Goal: Task Accomplishment & Management: Complete application form

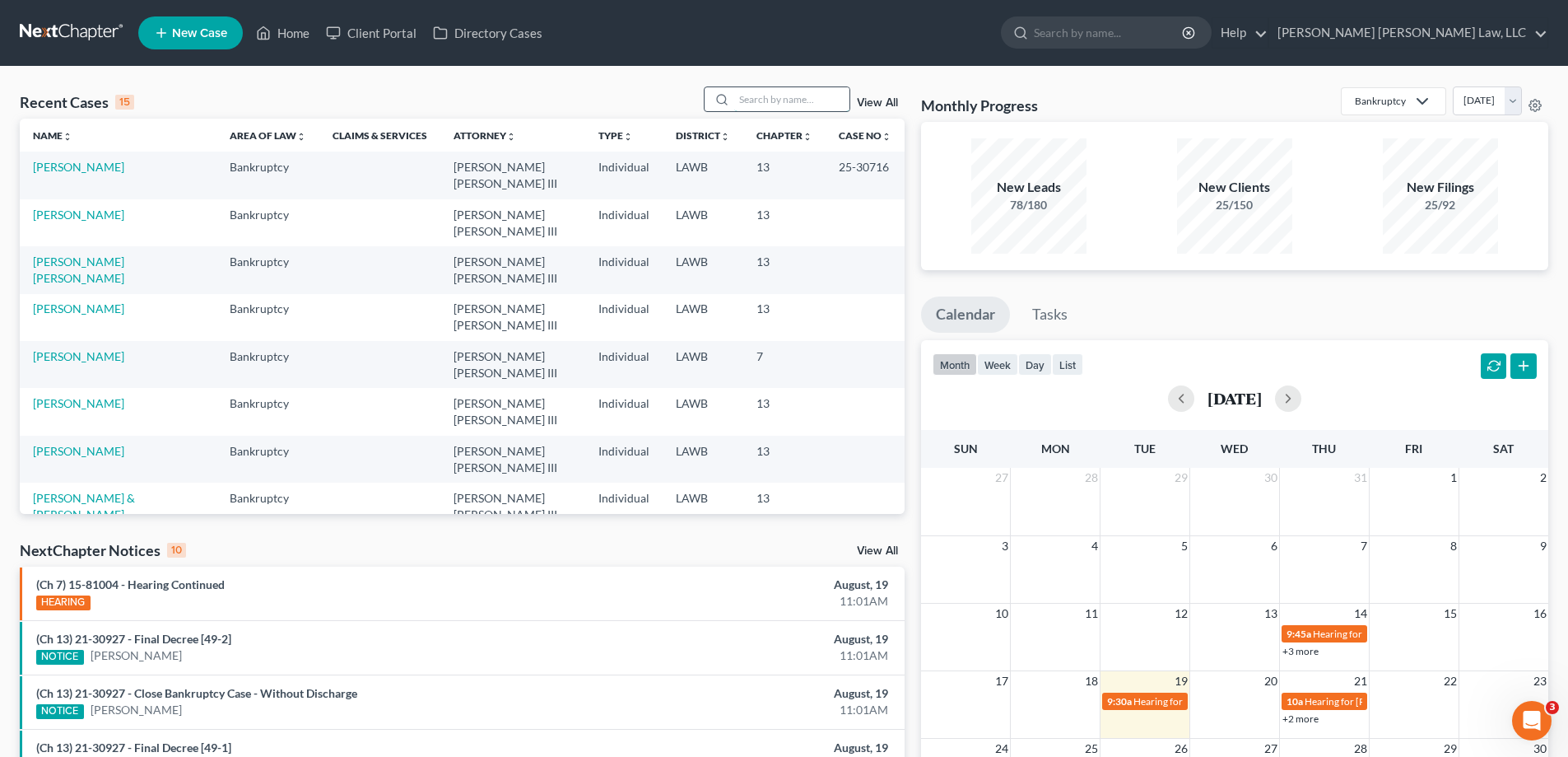
click at [789, 97] on input "search" at bounding box center [791, 100] width 115 height 24
type input "25-11205"
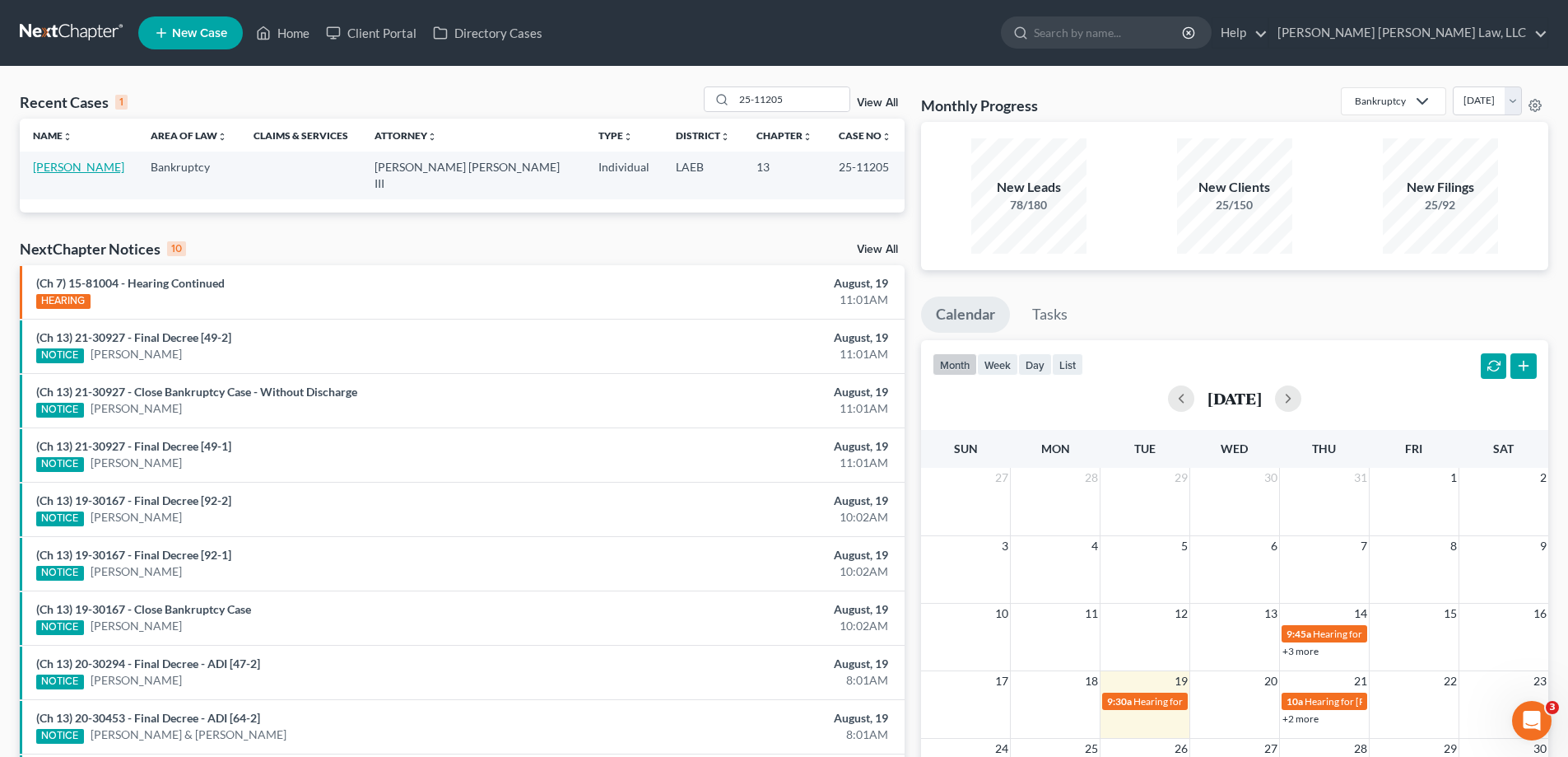
click at [57, 168] on link "[PERSON_NAME]" at bounding box center [78, 167] width 92 height 14
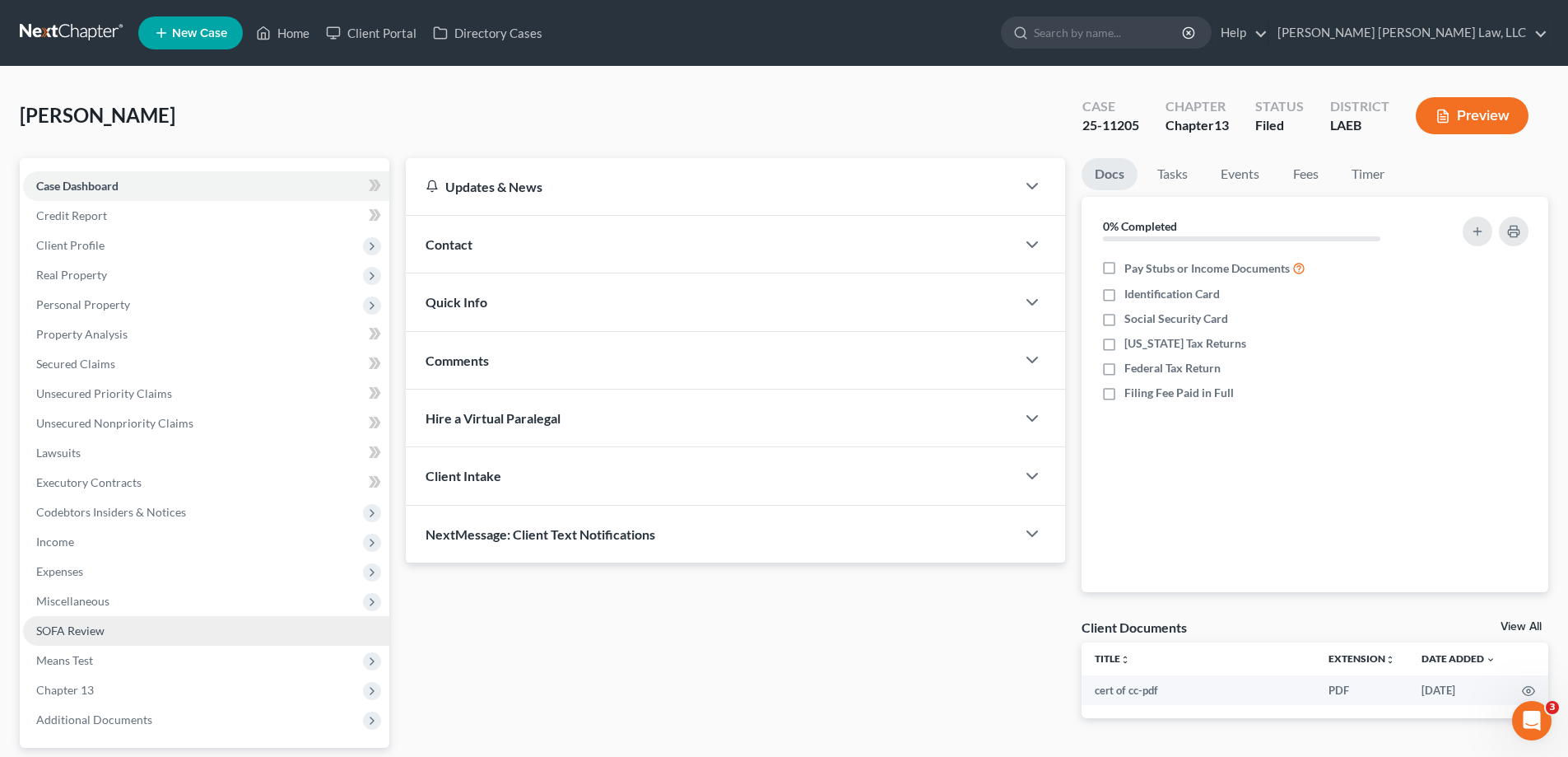
scroll to position [148, 0]
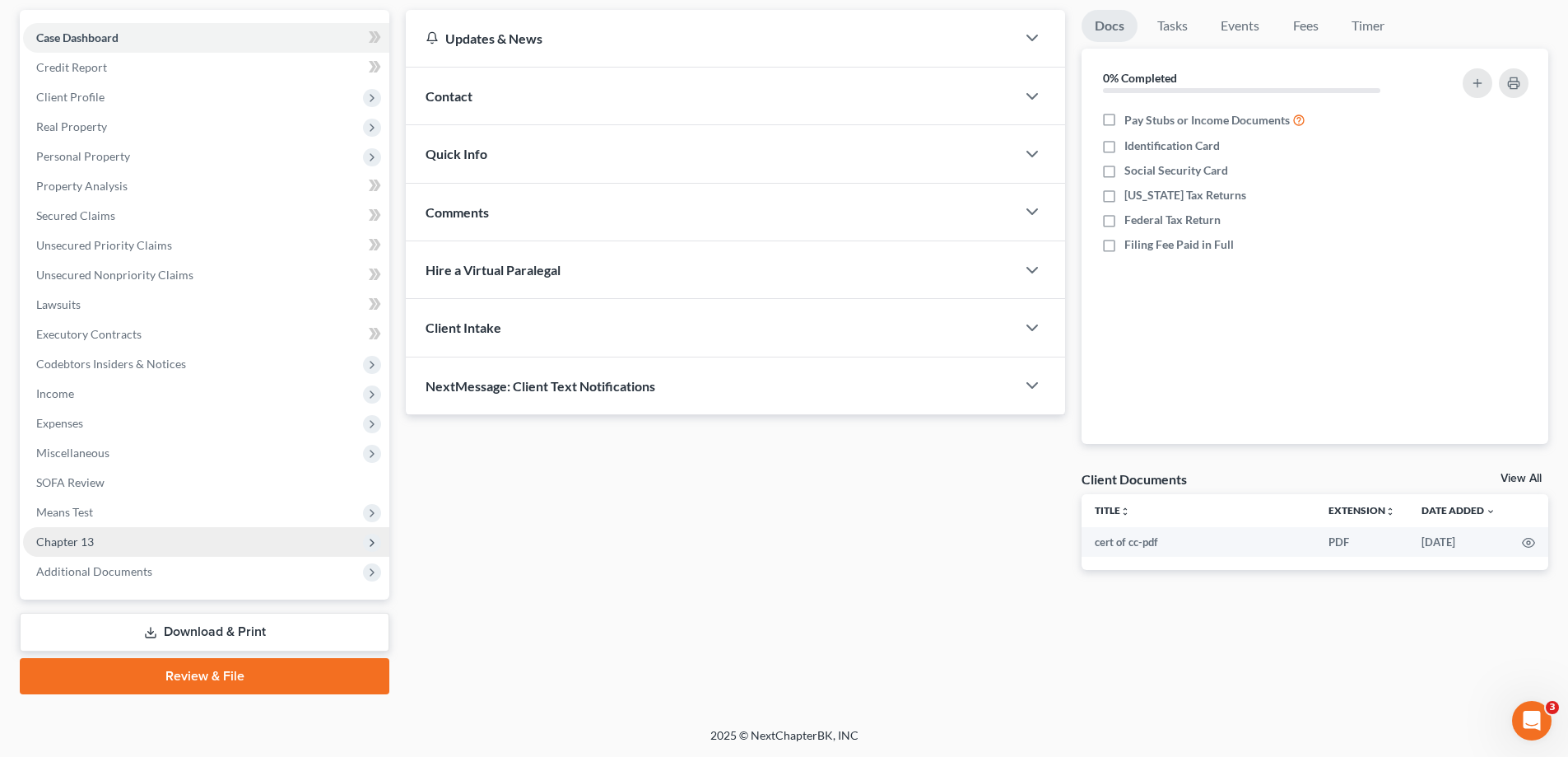
click at [84, 541] on span "Chapter 13" at bounding box center [65, 541] width 57 height 14
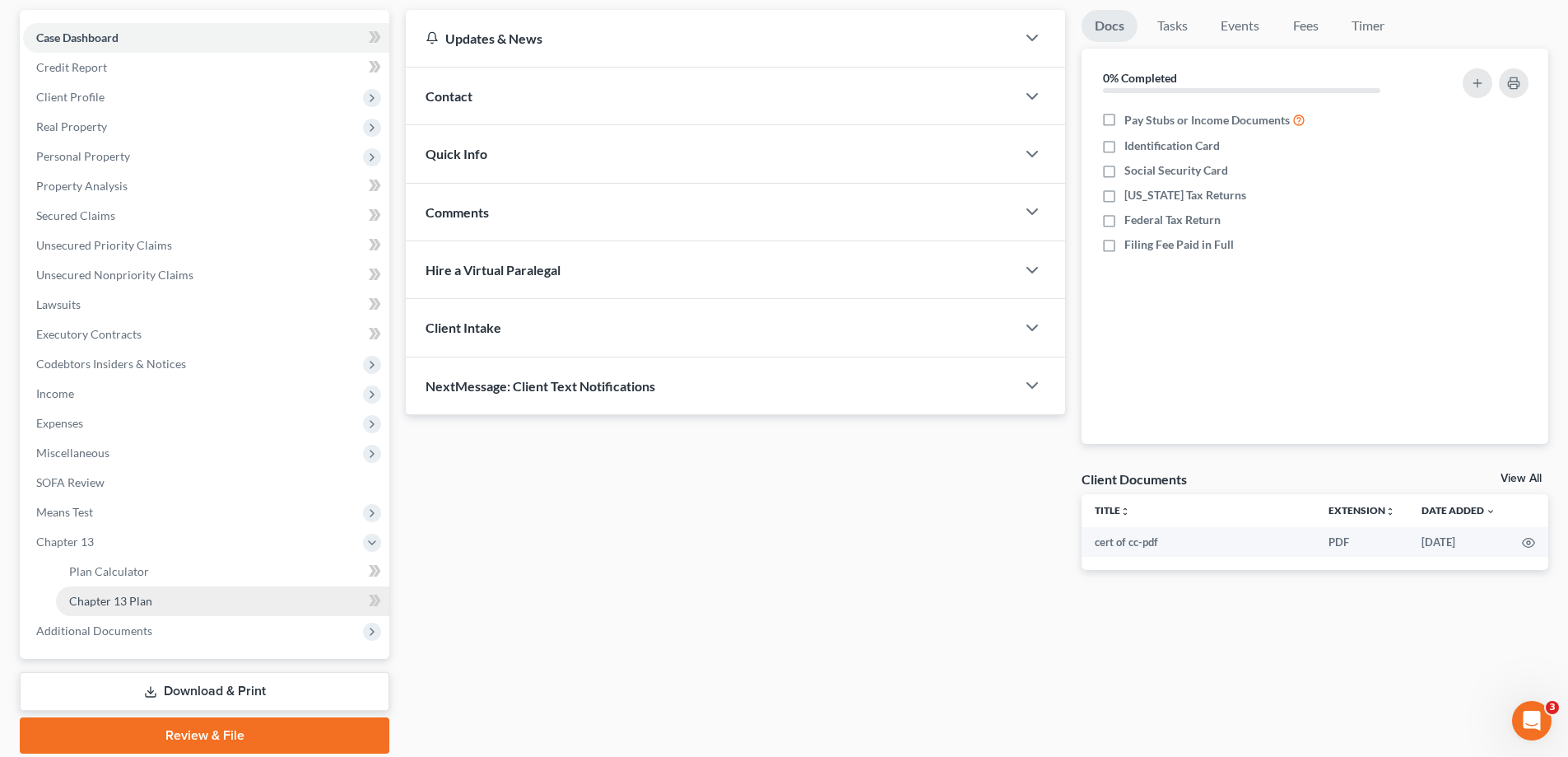
click at [145, 593] on span "Chapter 13 Plan" at bounding box center [110, 600] width 83 height 14
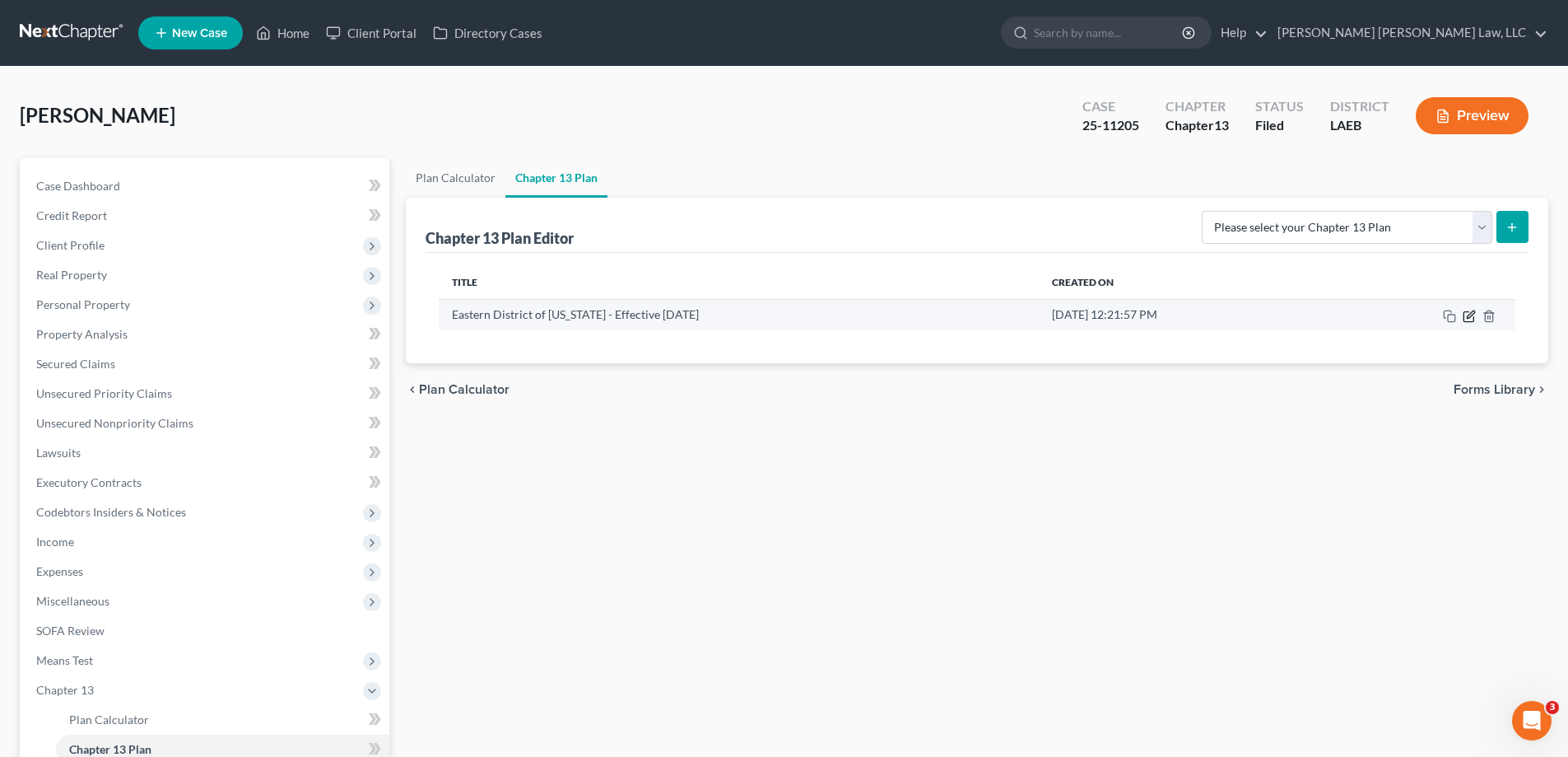
click at [1474, 312] on icon "button" at bounding box center [1471, 314] width 8 height 8
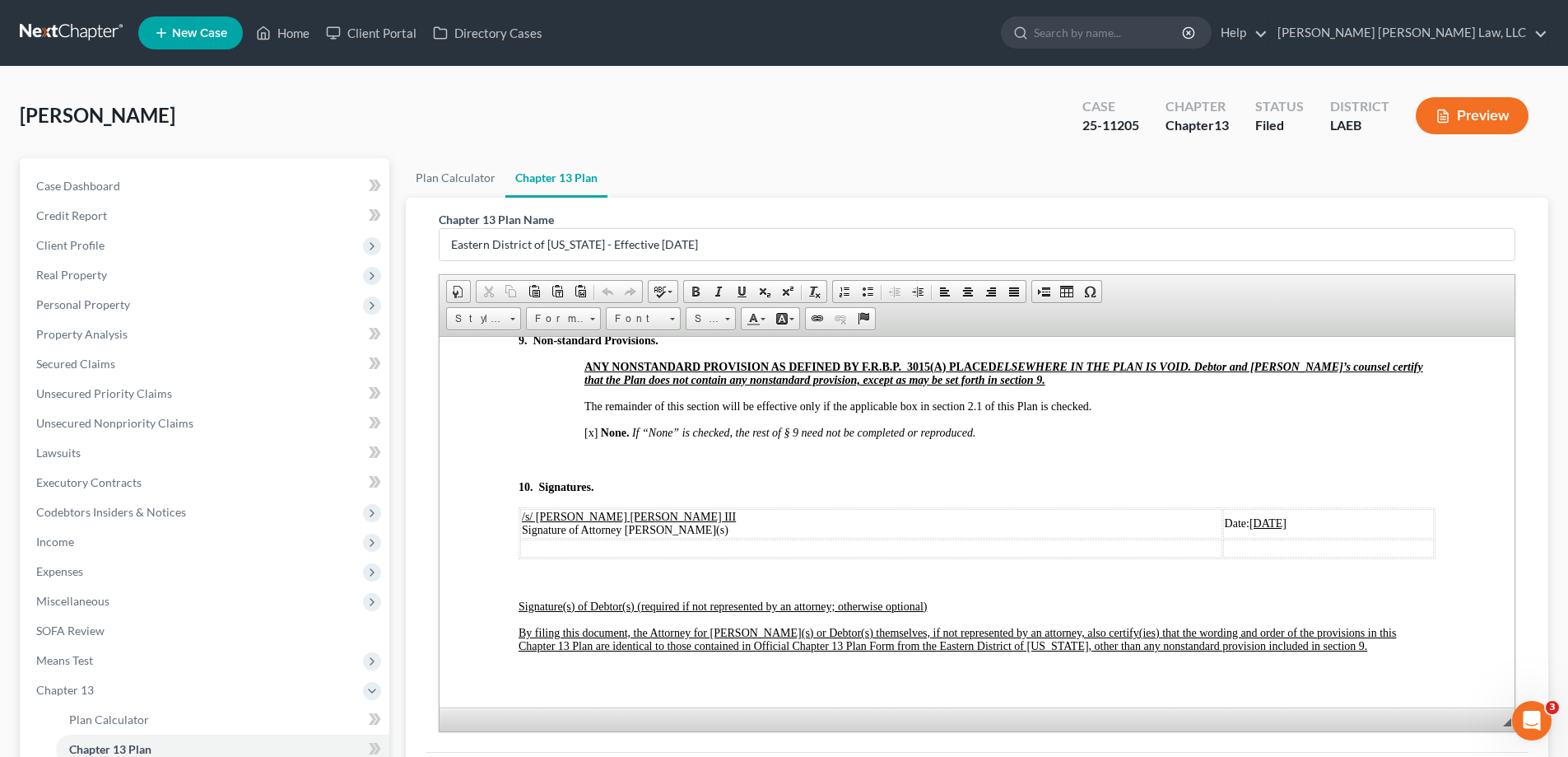
scroll to position [208, 0]
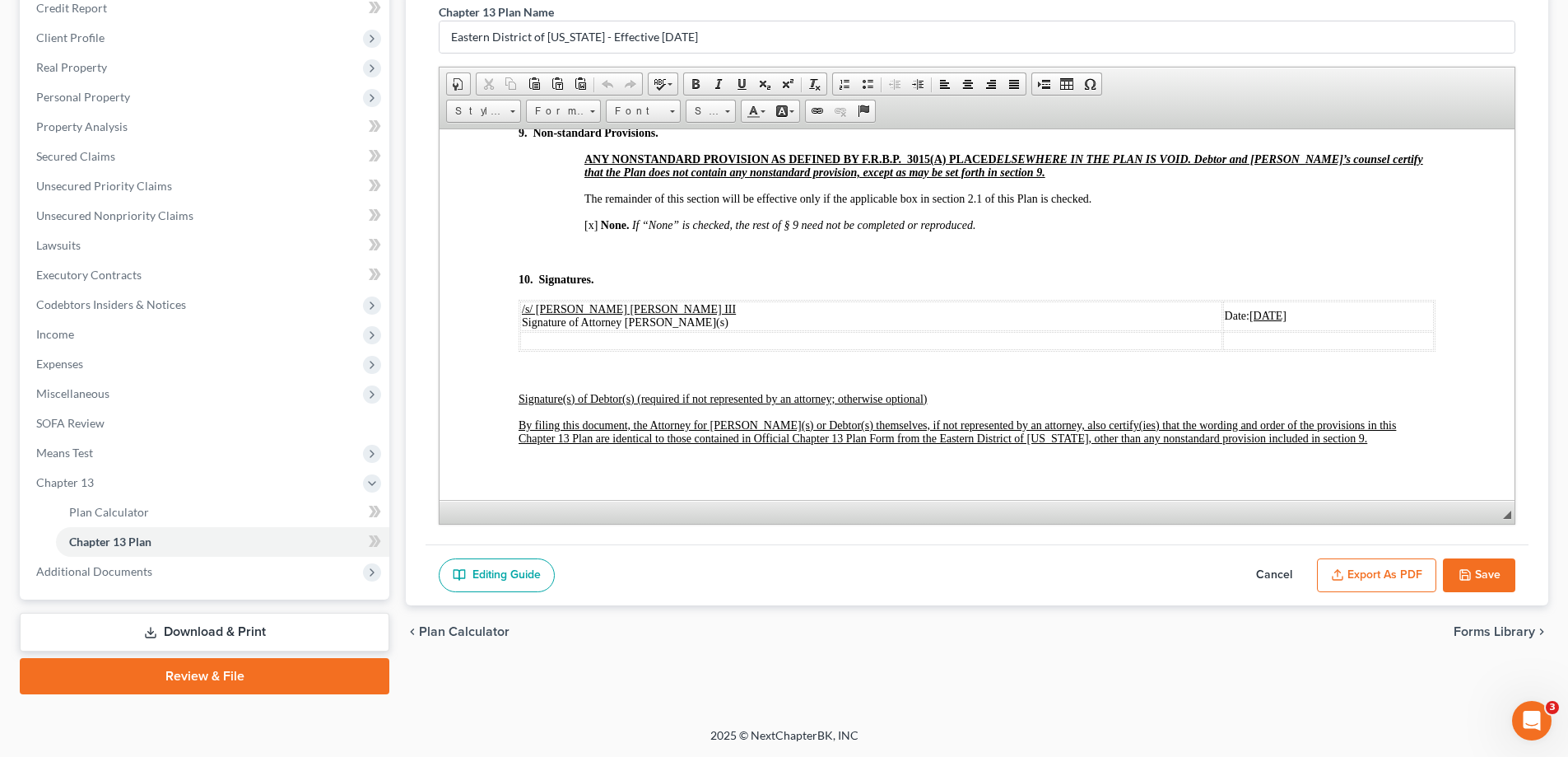
click at [1456, 568] on button "Save" at bounding box center [1479, 575] width 73 height 34
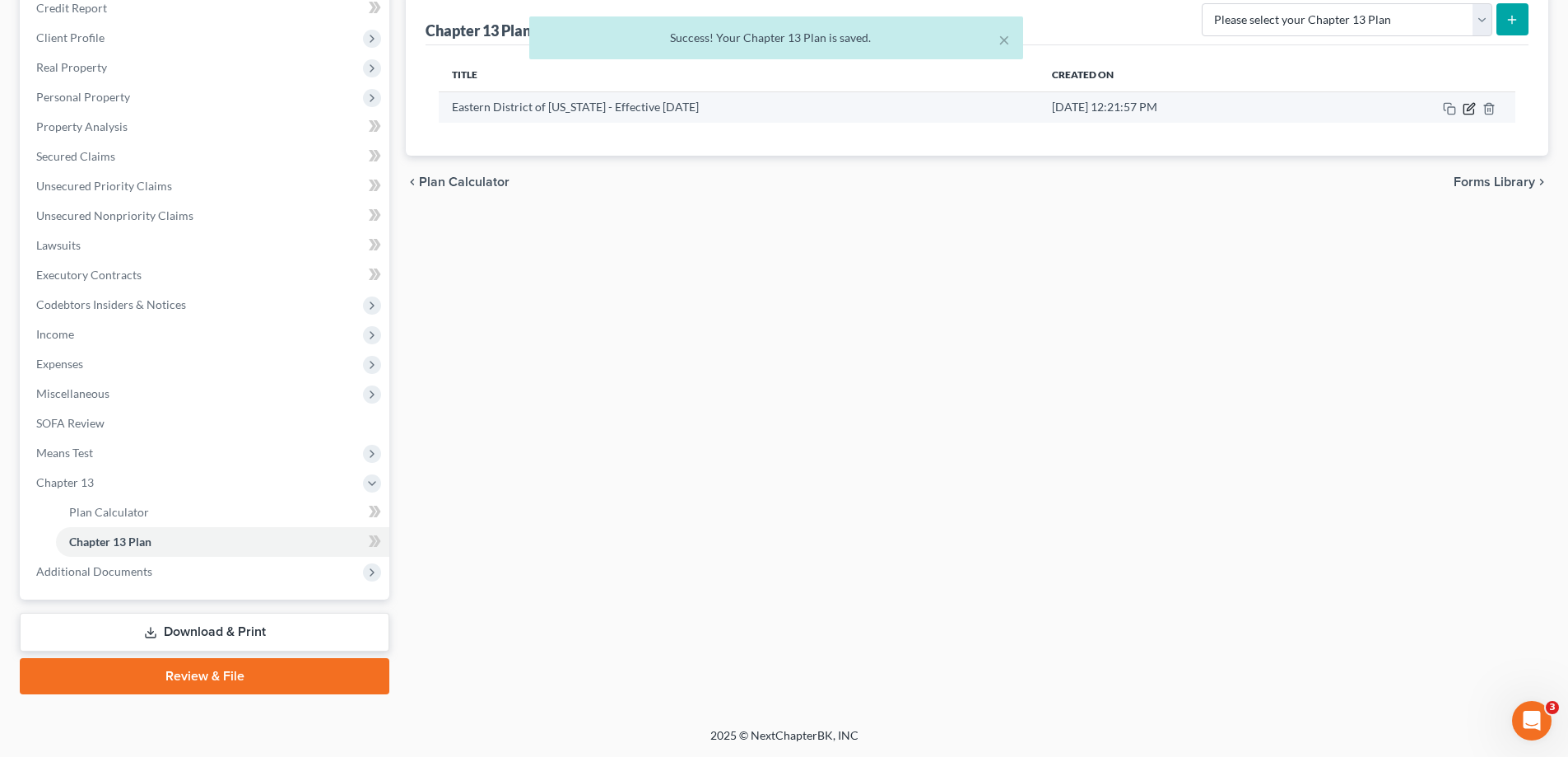
click at [1470, 103] on icon "button" at bounding box center [1468, 108] width 13 height 13
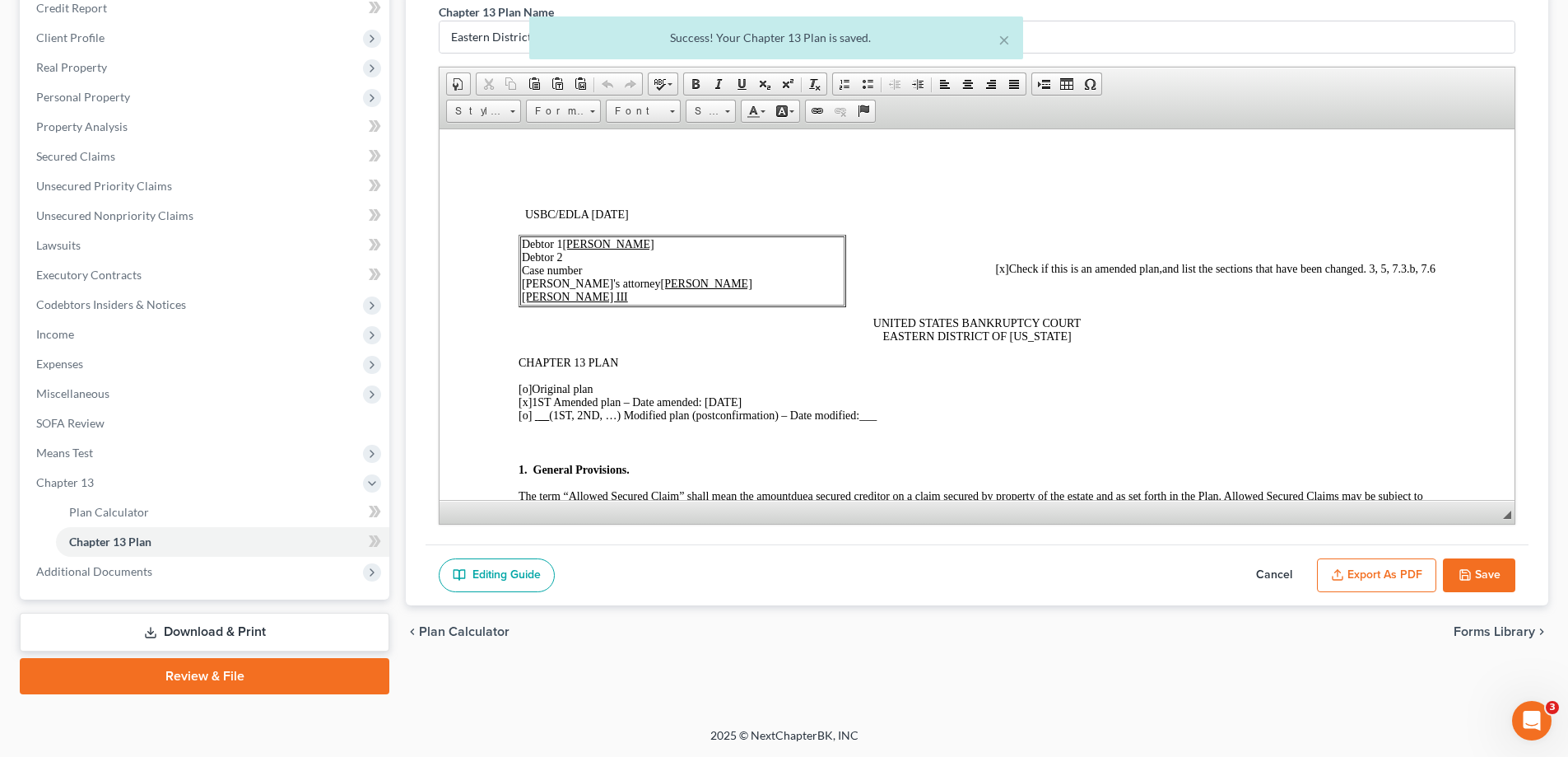
scroll to position [0, 0]
click at [1420, 573] on button "Export as PDF" at bounding box center [1377, 575] width 119 height 34
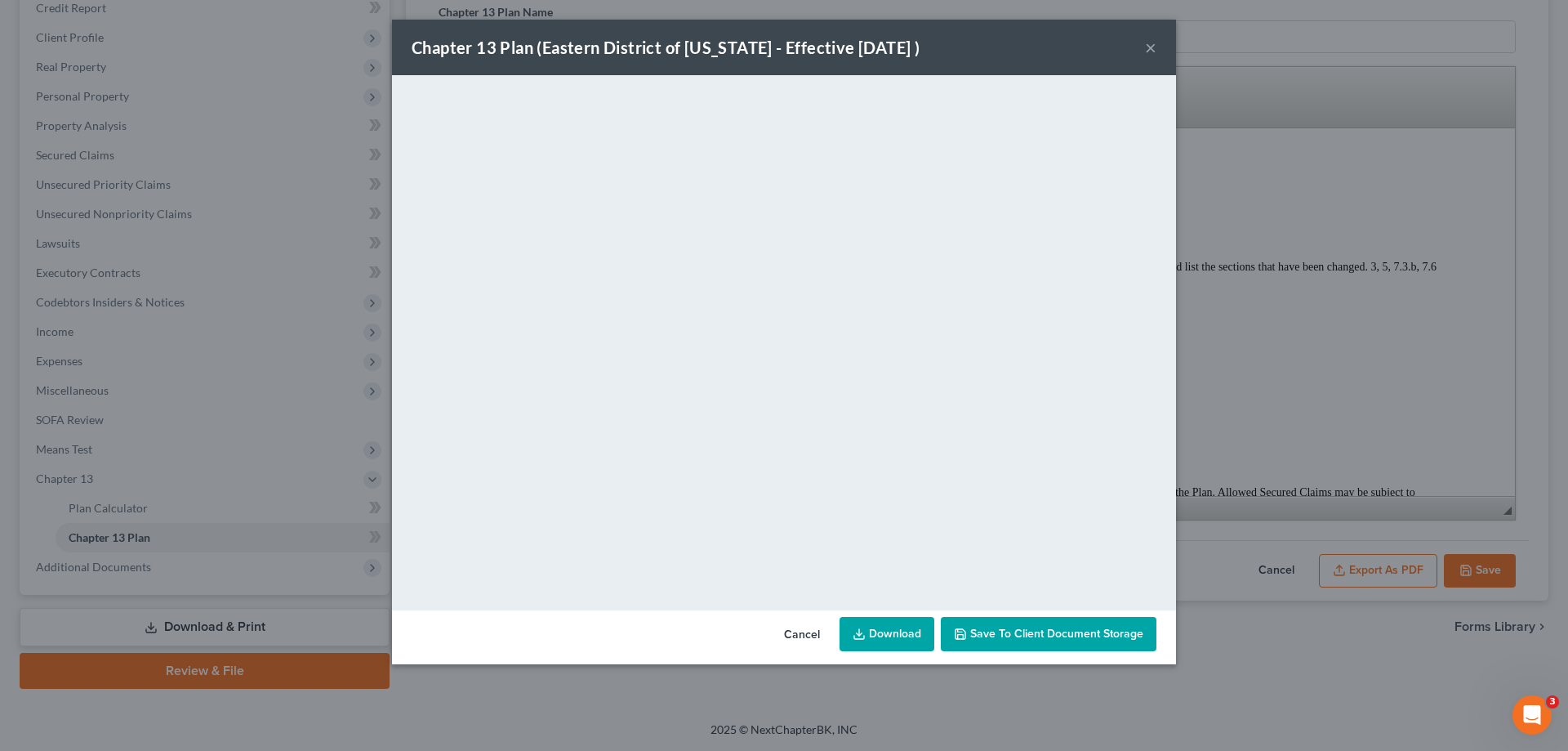
click at [1144, 49] on div "Chapter 13 Plan ([GEOGRAPHIC_DATA] of [US_STATE] - Effective [DATE] ) ×" at bounding box center [784, 47] width 784 height 56
click at [1153, 51] on button "×" at bounding box center [1151, 47] width 12 height 20
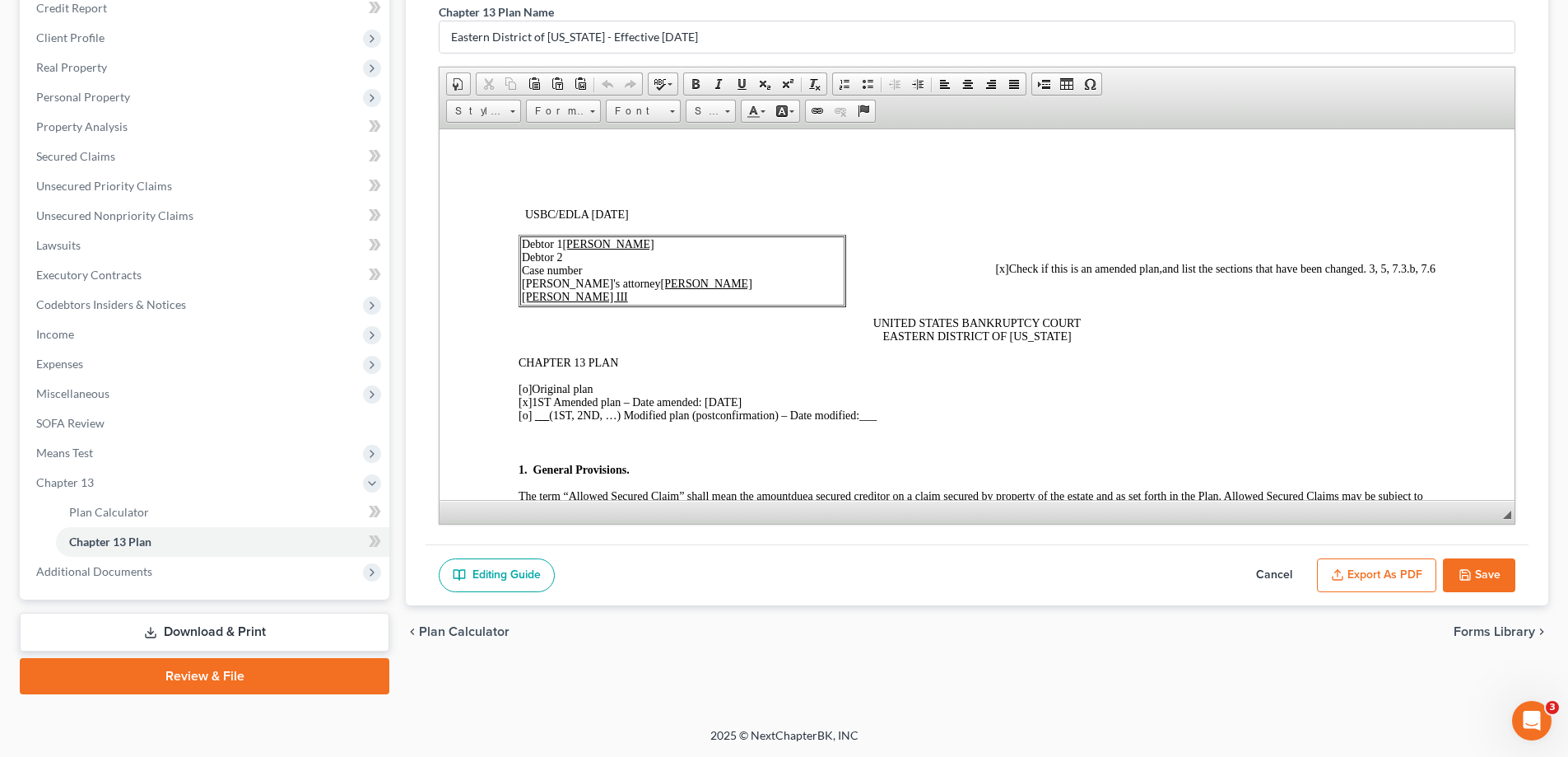
click at [1476, 570] on button "Save" at bounding box center [1479, 575] width 73 height 34
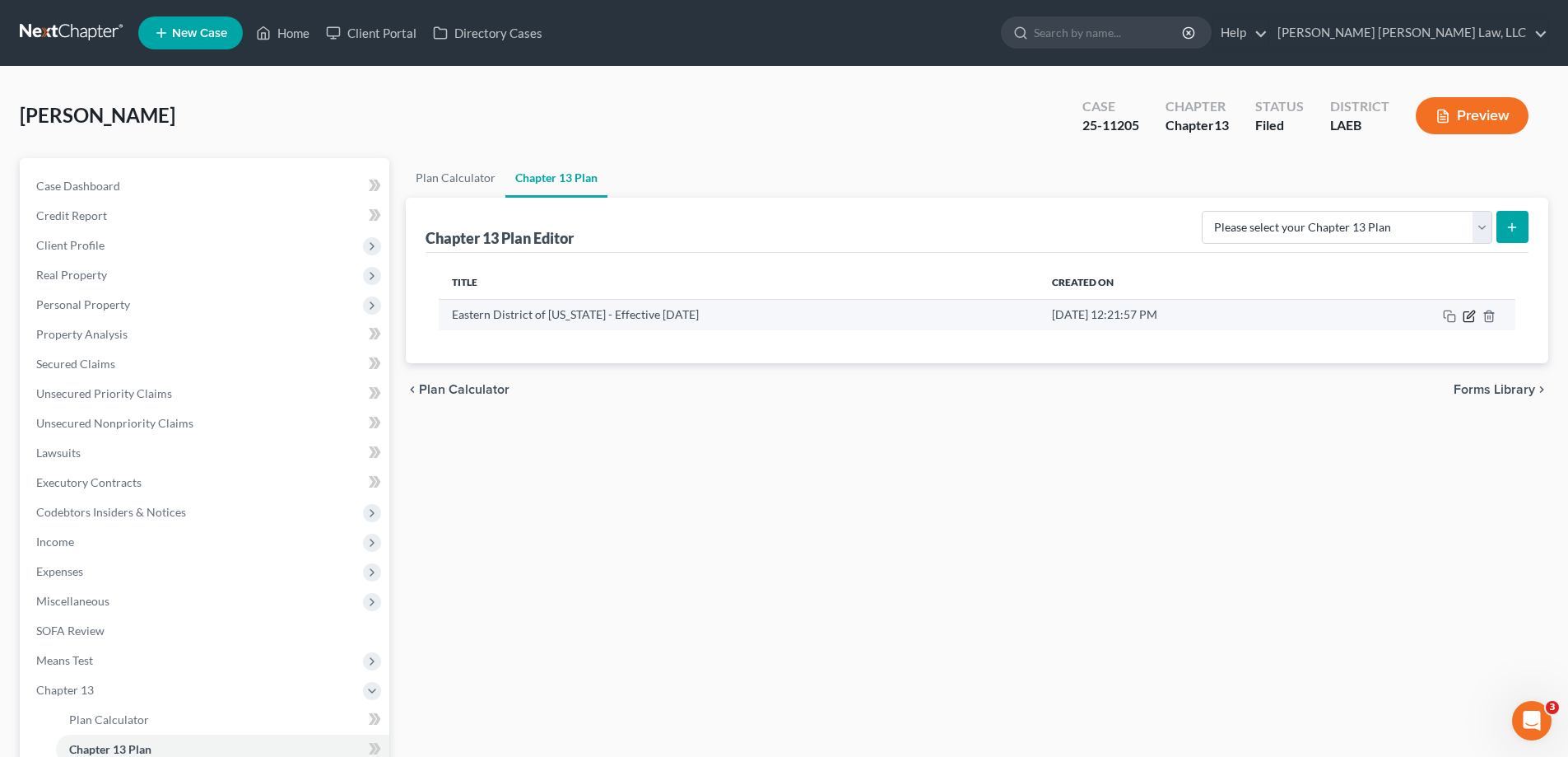
click at [1469, 317] on icon "button" at bounding box center [1471, 314] width 8 height 8
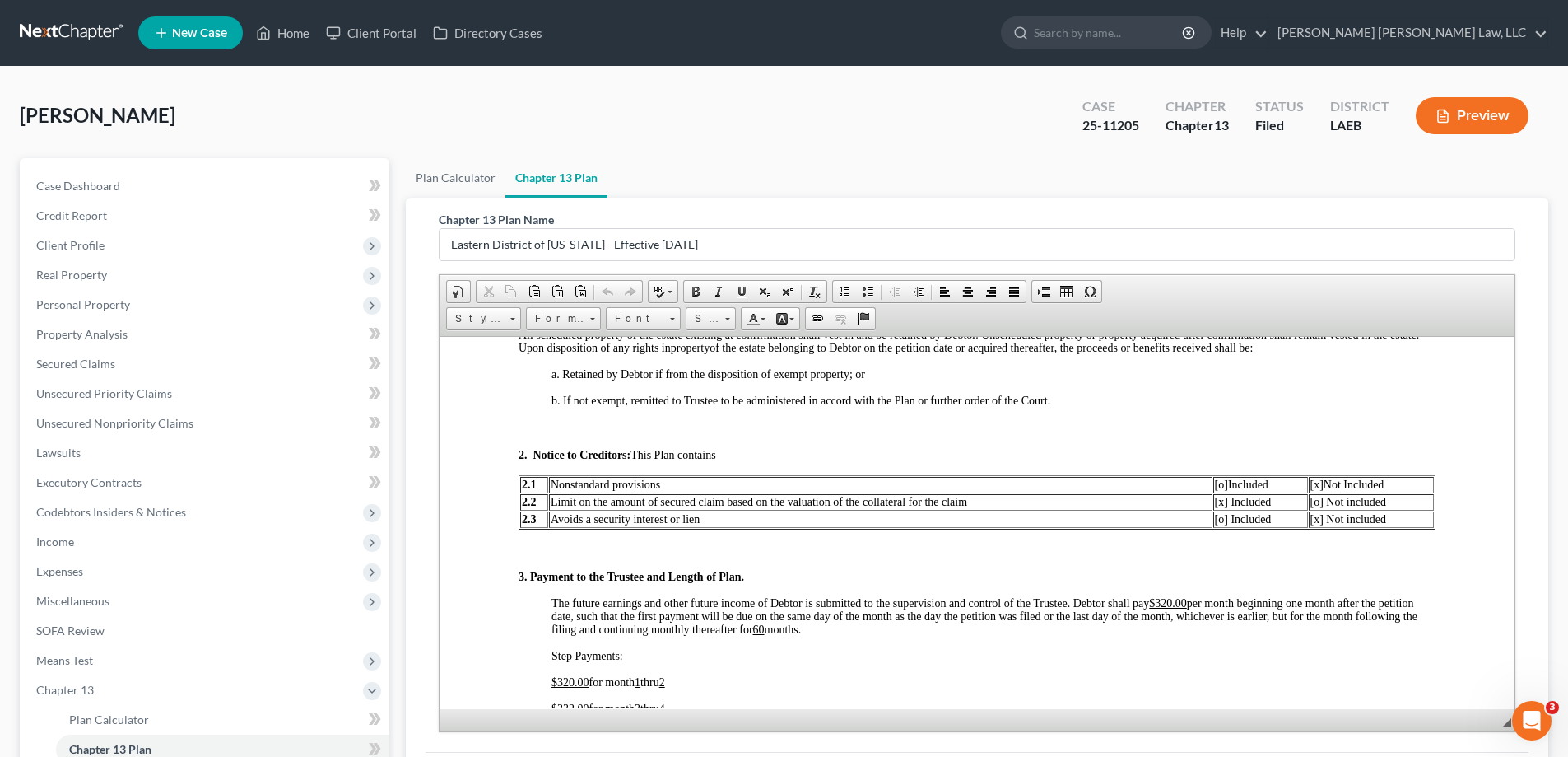
scroll to position [741, 0]
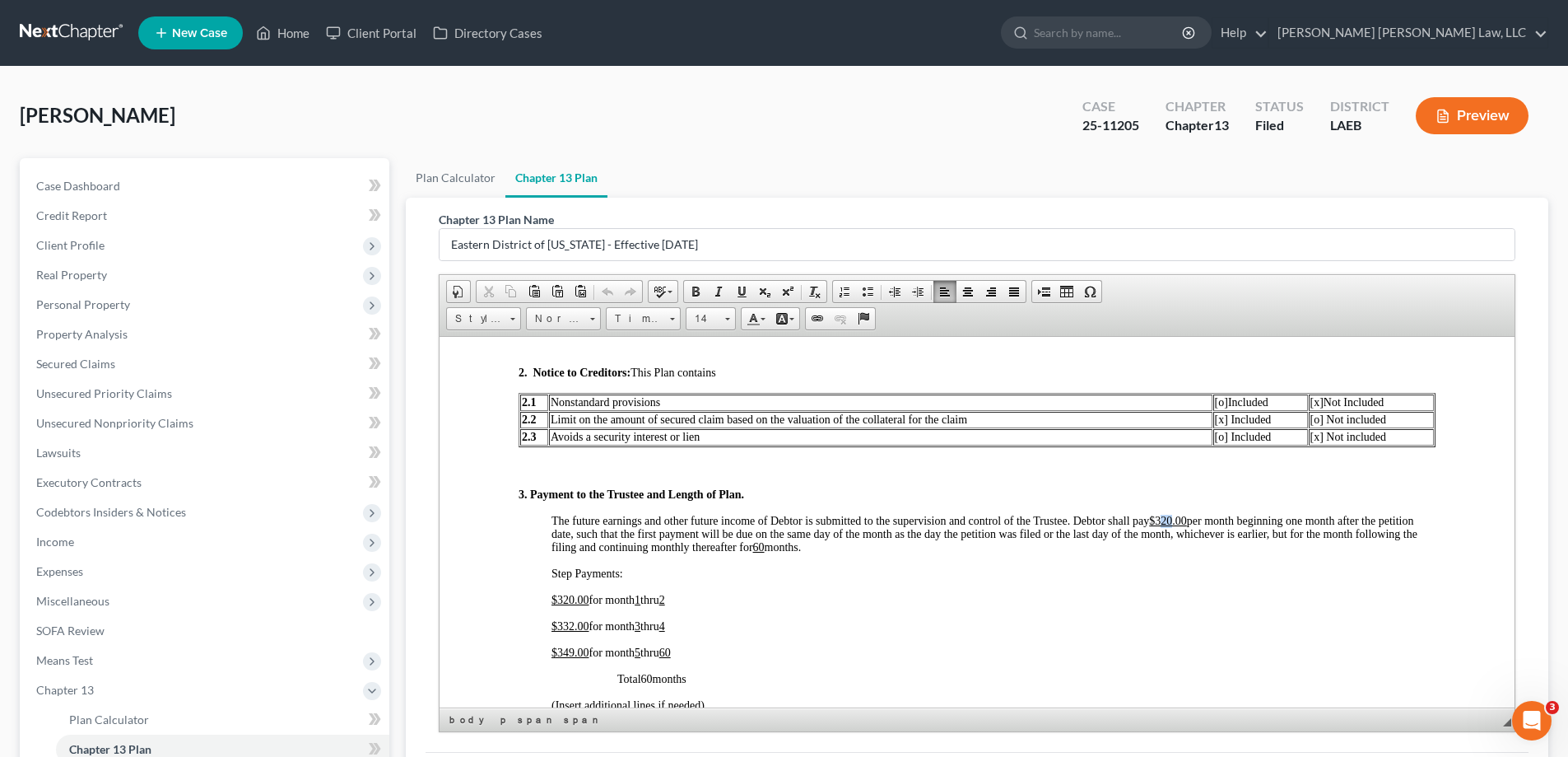
drag, startPoint x: 1164, startPoint y: 516, endPoint x: 1173, endPoint y: 517, distance: 9.1
click at [1173, 517] on u "$320.00" at bounding box center [1168, 519] width 37 height 13
drag, startPoint x: 561, startPoint y: 597, endPoint x: 572, endPoint y: 597, distance: 11.0
click at [572, 597] on span "320.00" at bounding box center [574, 598] width 33 height 13
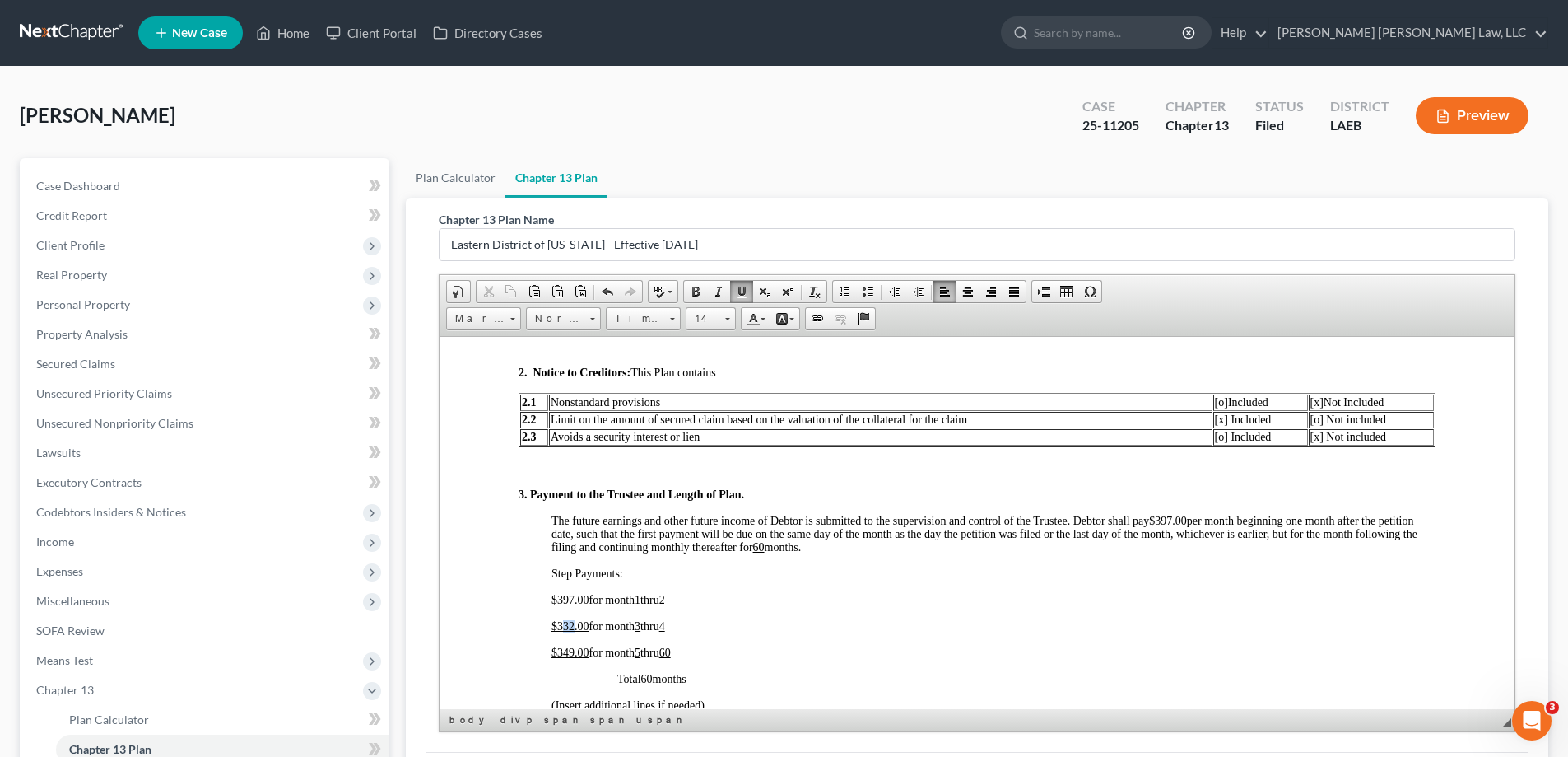
click at [573, 628] on span "$332.00" at bounding box center [571, 625] width 37 height 13
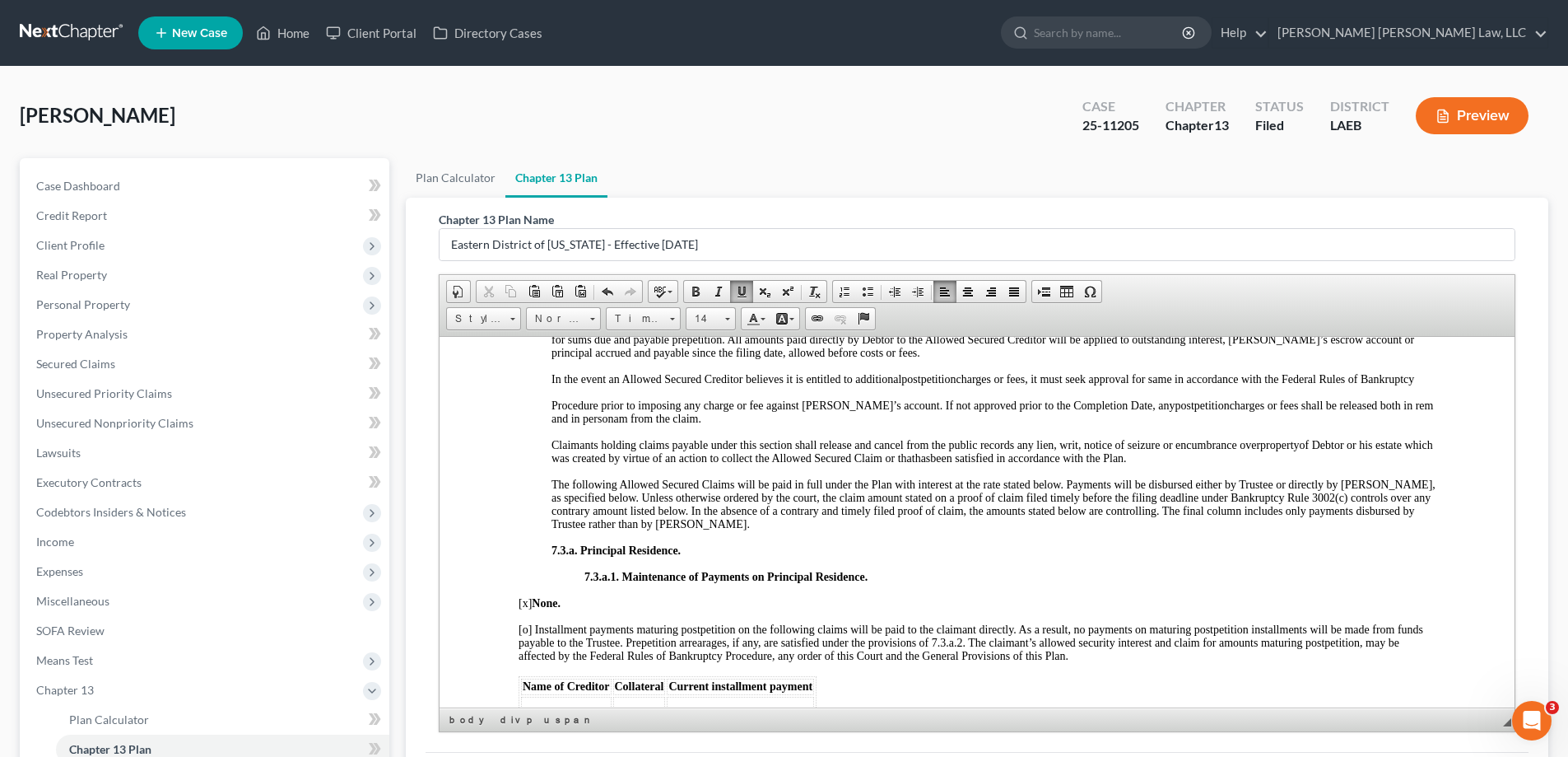
scroll to position [3541, 0]
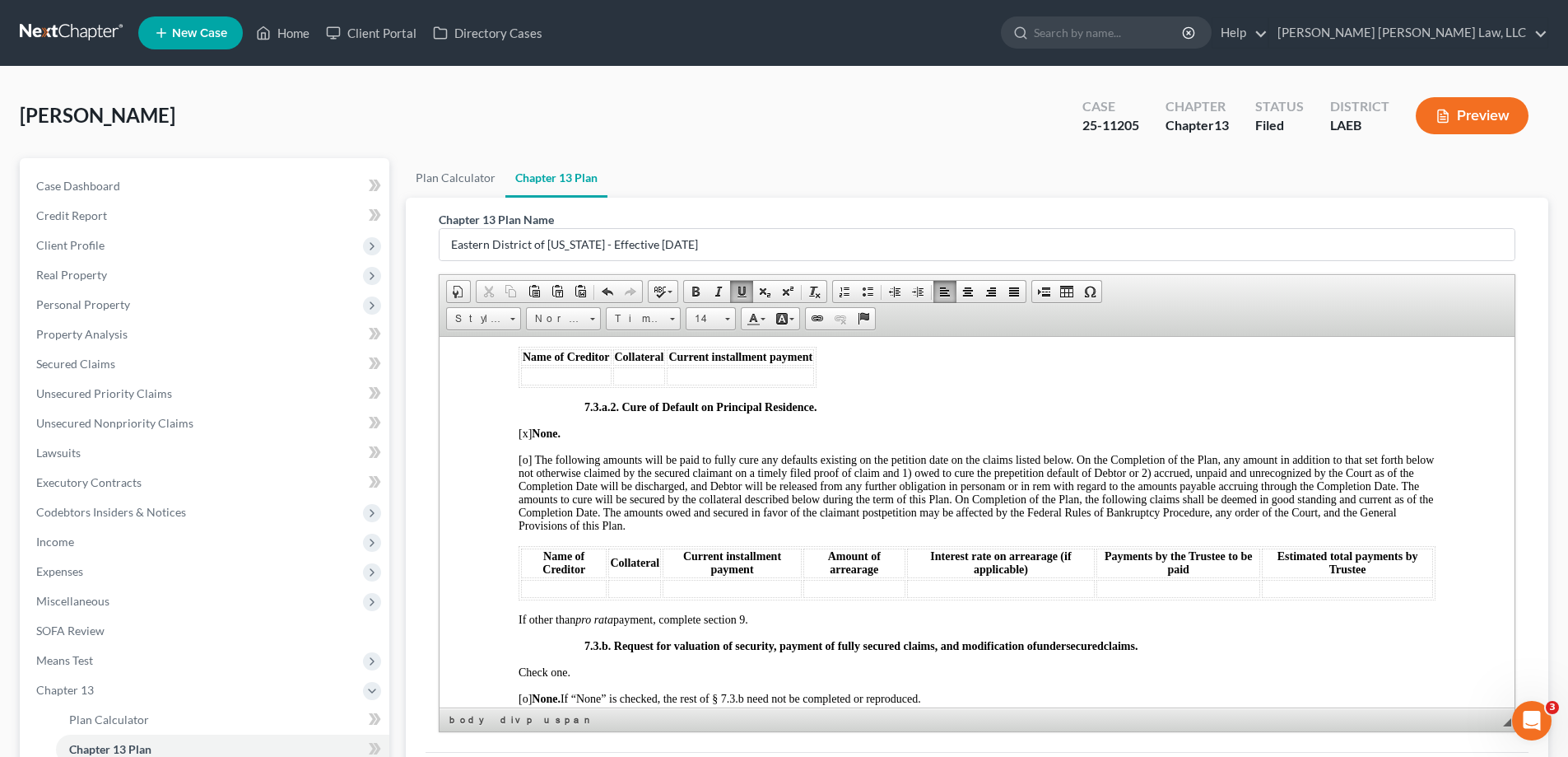
click at [913, 578] on th "Interest rate on arrearage (if applicable)" at bounding box center [1001, 563] width 187 height 30
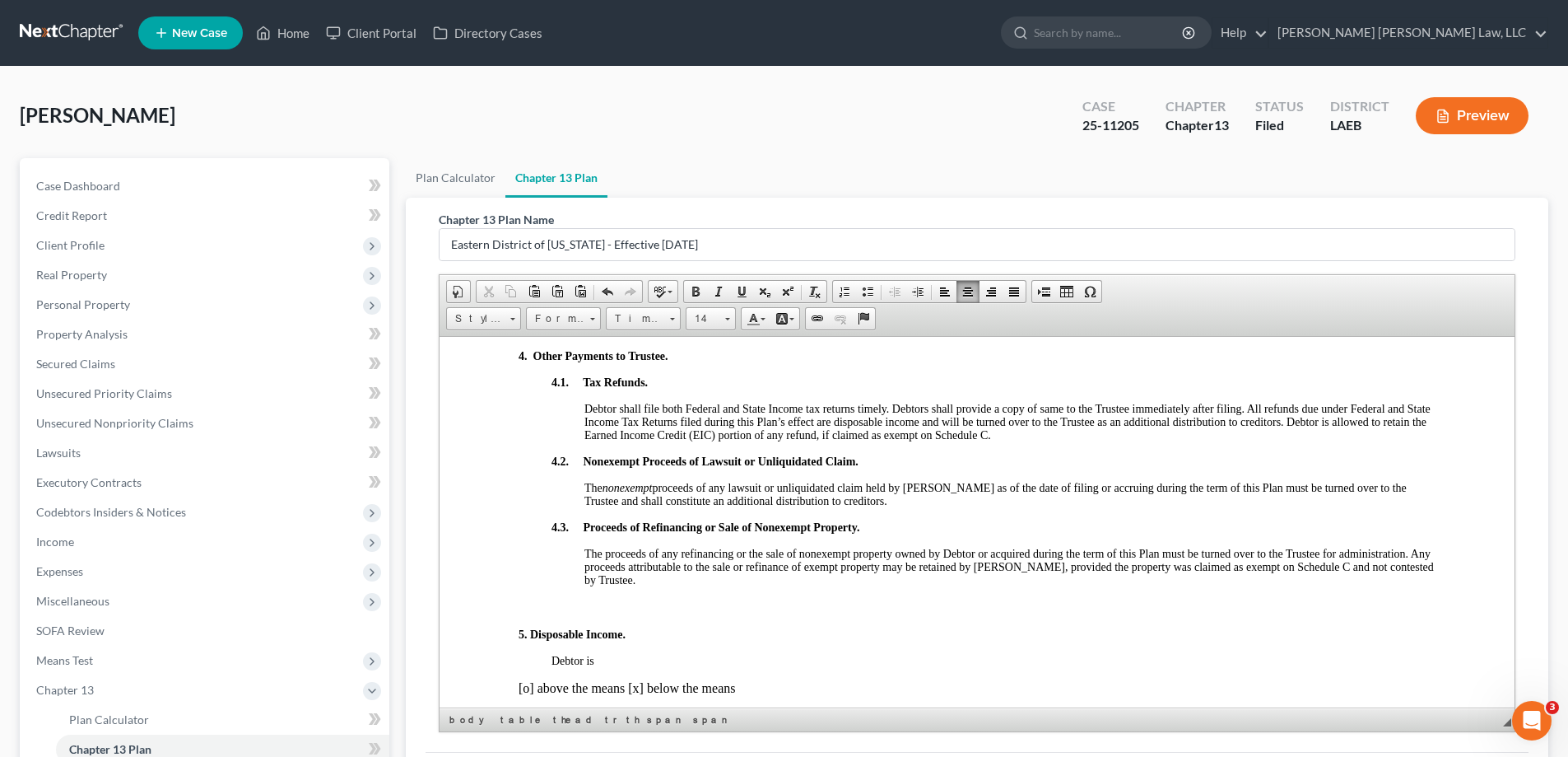
scroll to position [906, 0]
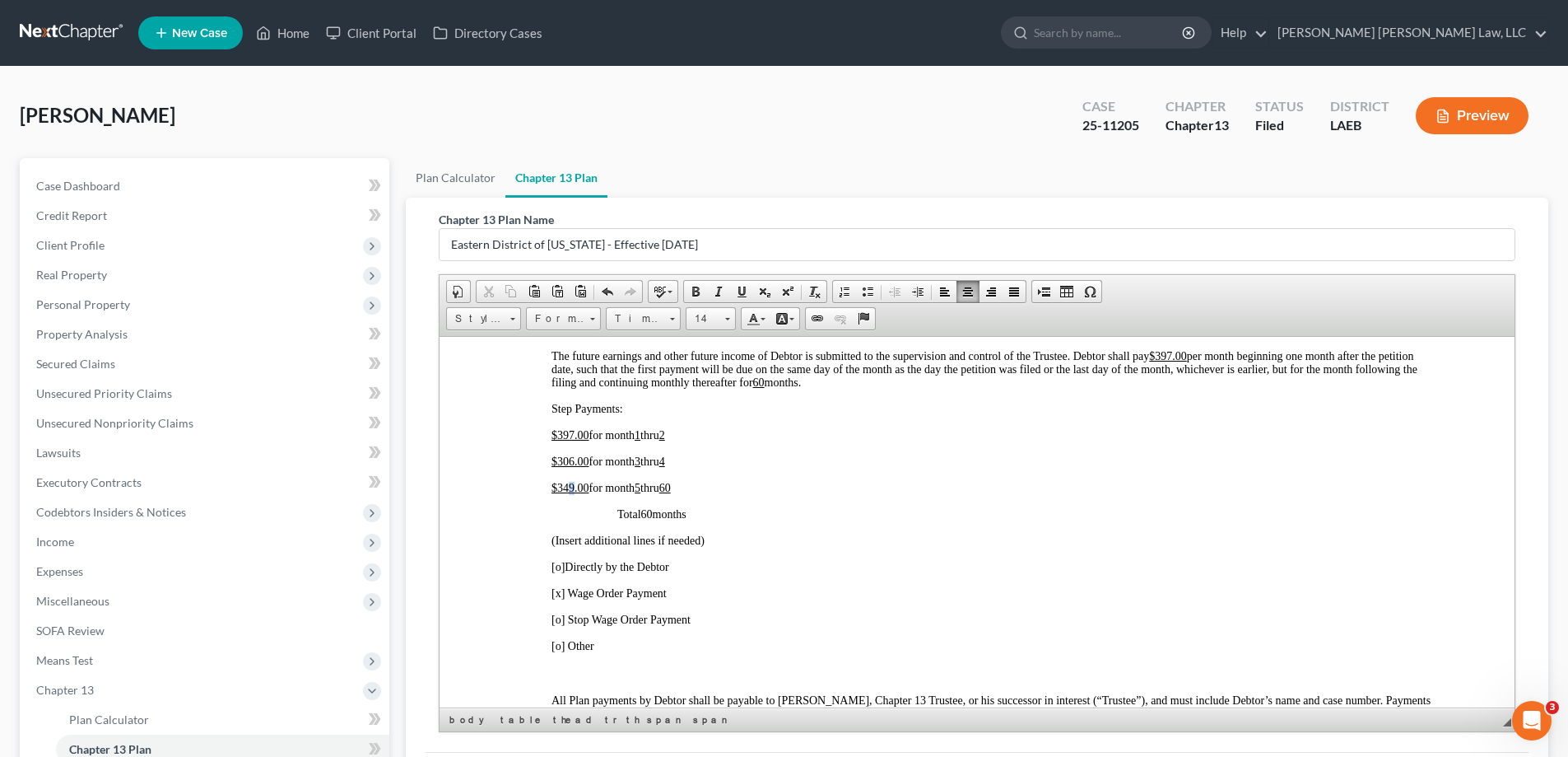
click at [572, 483] on span "349.00" at bounding box center [574, 487] width 33 height 13
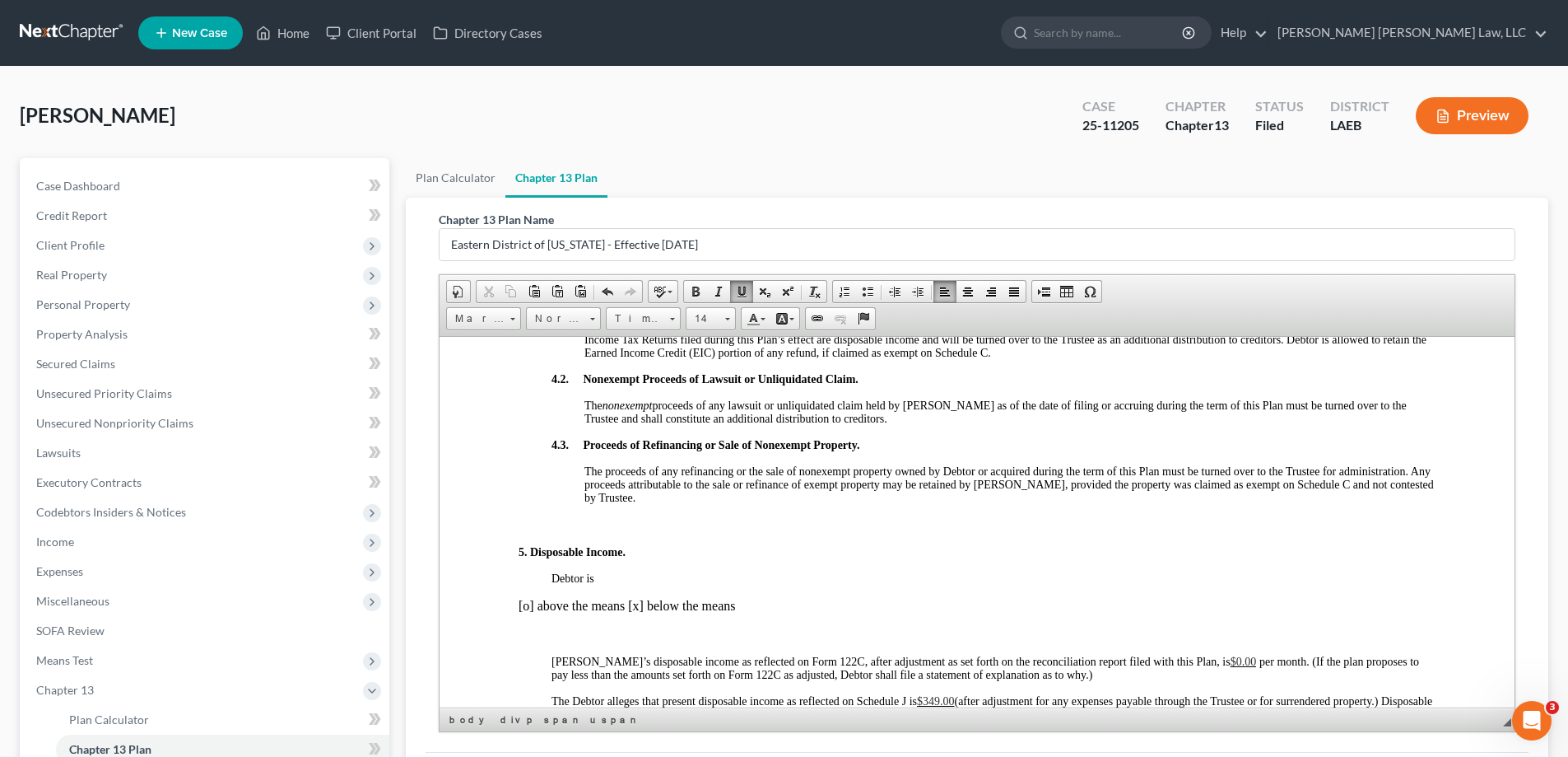
scroll to position [1729, 0]
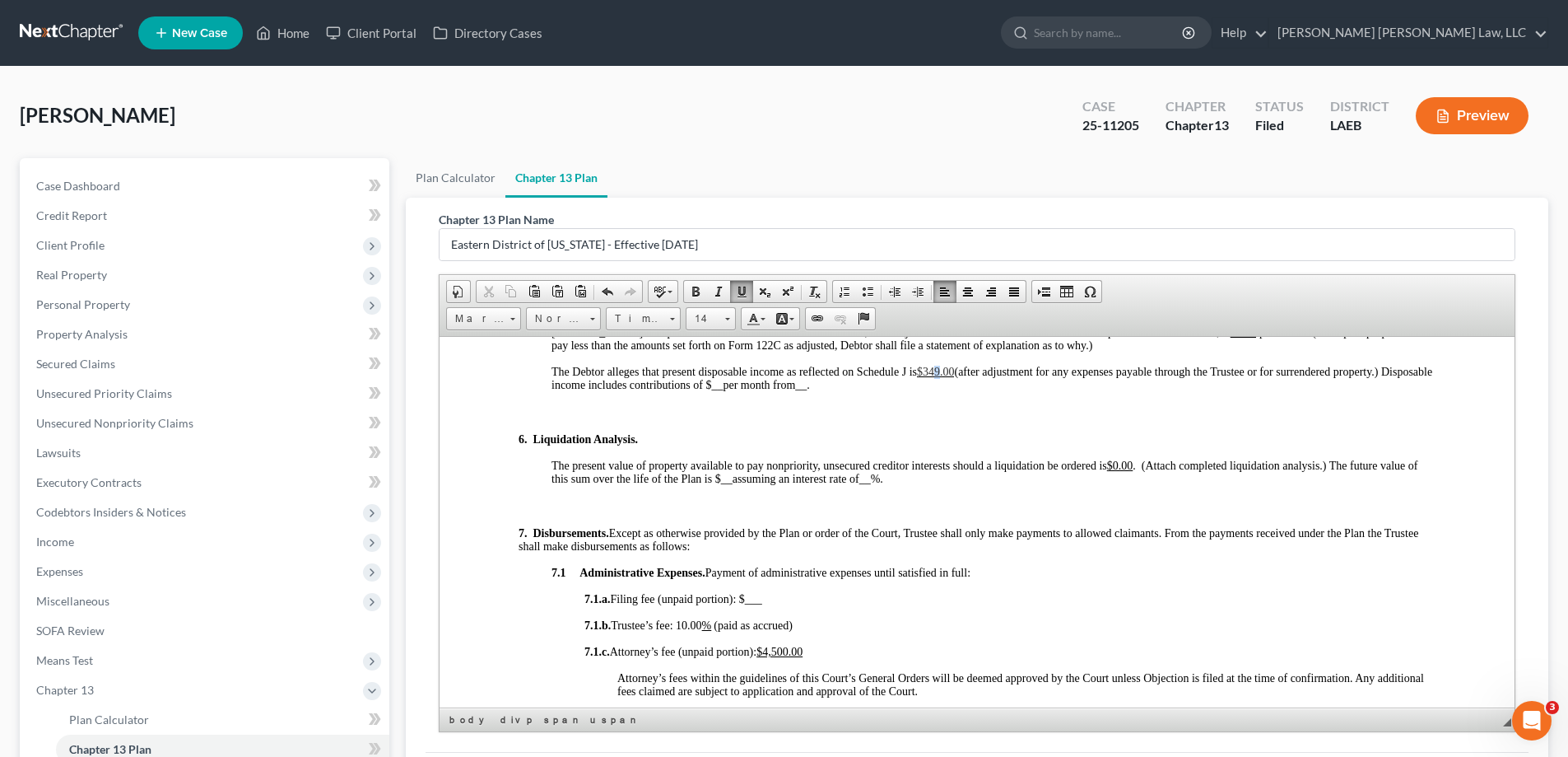
click at [941, 373] on span "$349.00" at bounding box center [936, 371] width 37 height 13
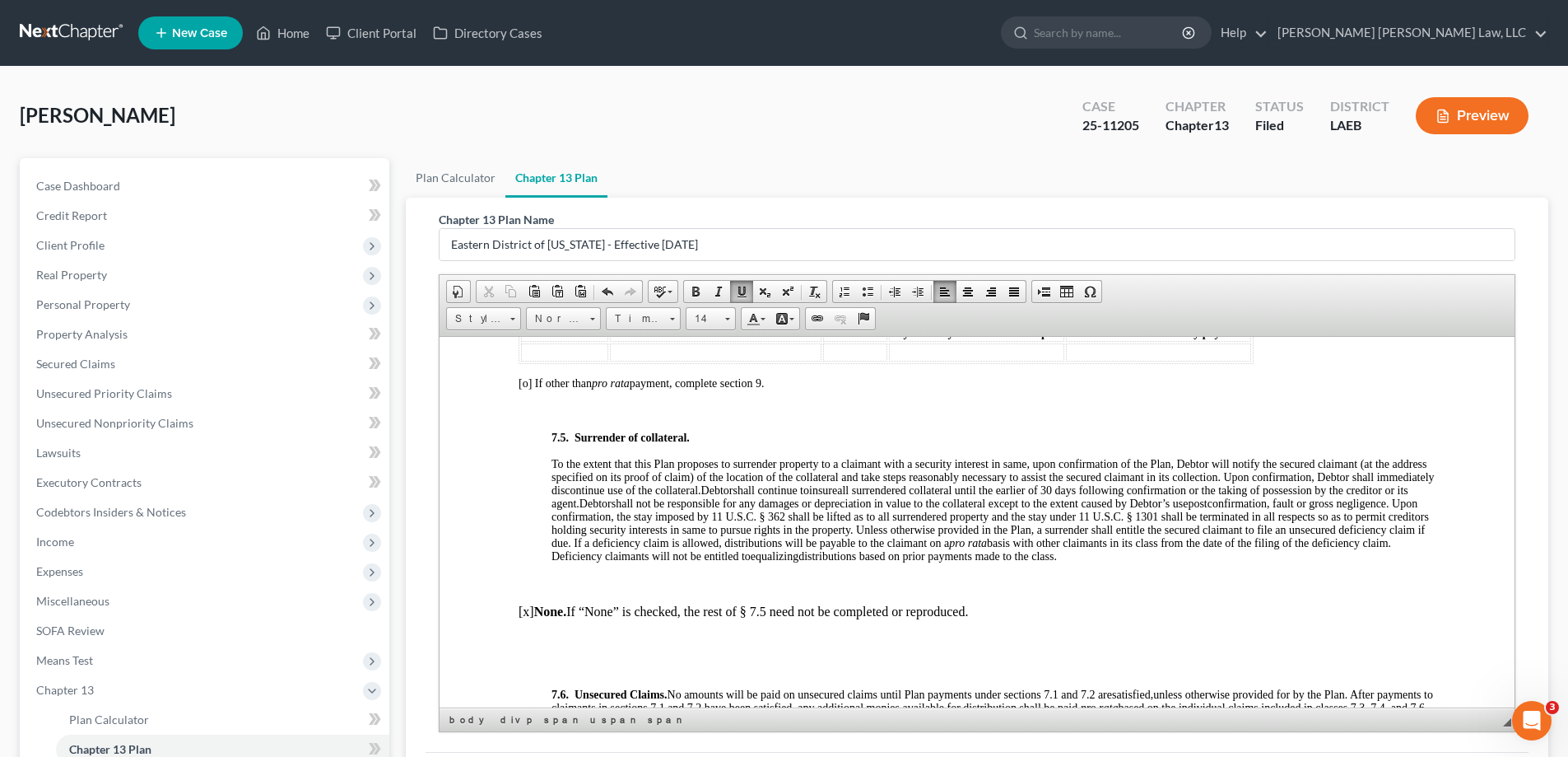
scroll to position [5468, 0]
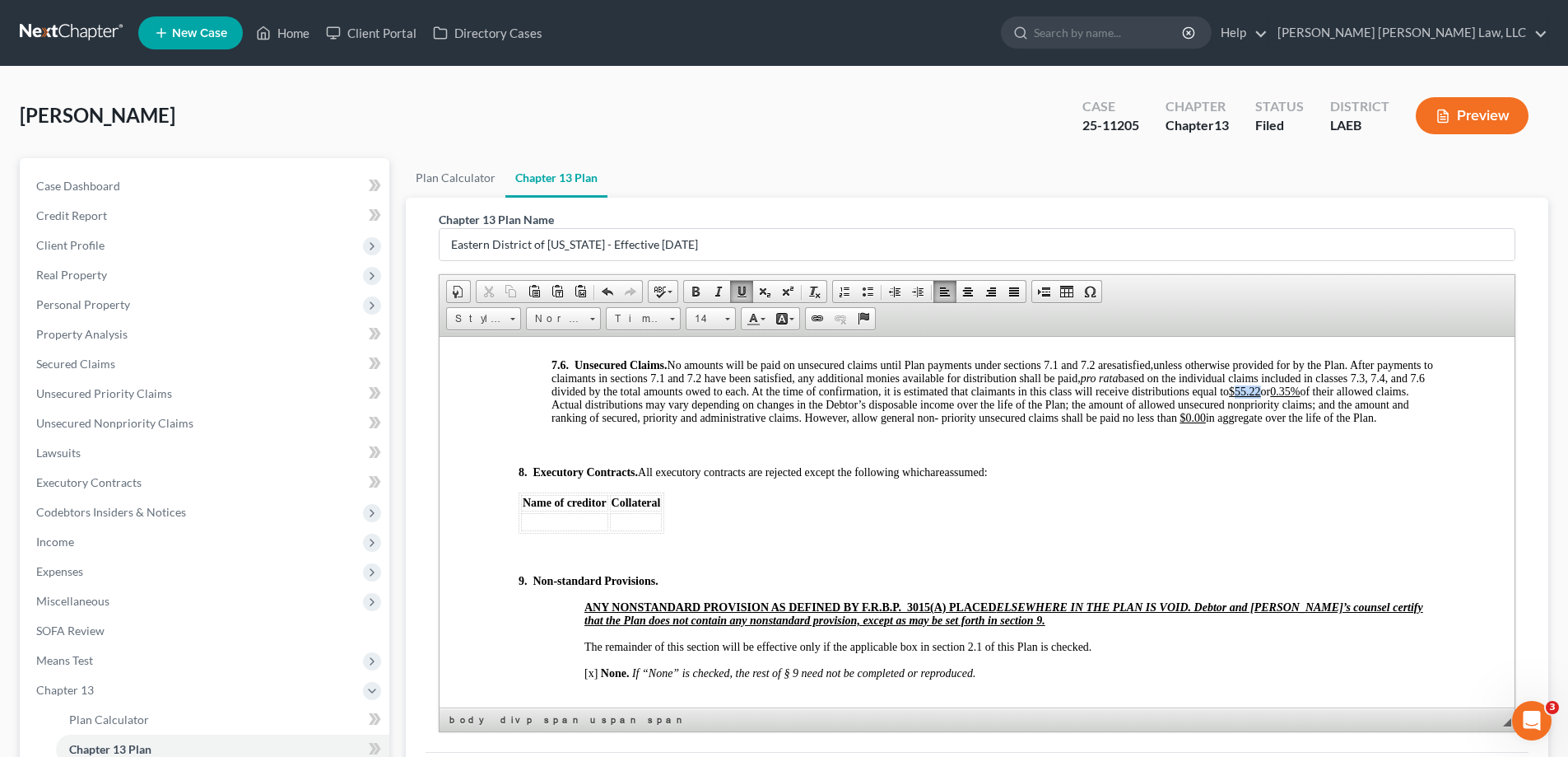
drag, startPoint x: 1316, startPoint y: 403, endPoint x: 1337, endPoint y: 400, distance: 21.2
click at [1261, 397] on u "$55.22" at bounding box center [1245, 390] width 33 height 13
drag, startPoint x: 1367, startPoint y: 409, endPoint x: 1375, endPoint y: 408, distance: 8.1
click at [1300, 397] on u "0.35%" at bounding box center [1285, 390] width 30 height 13
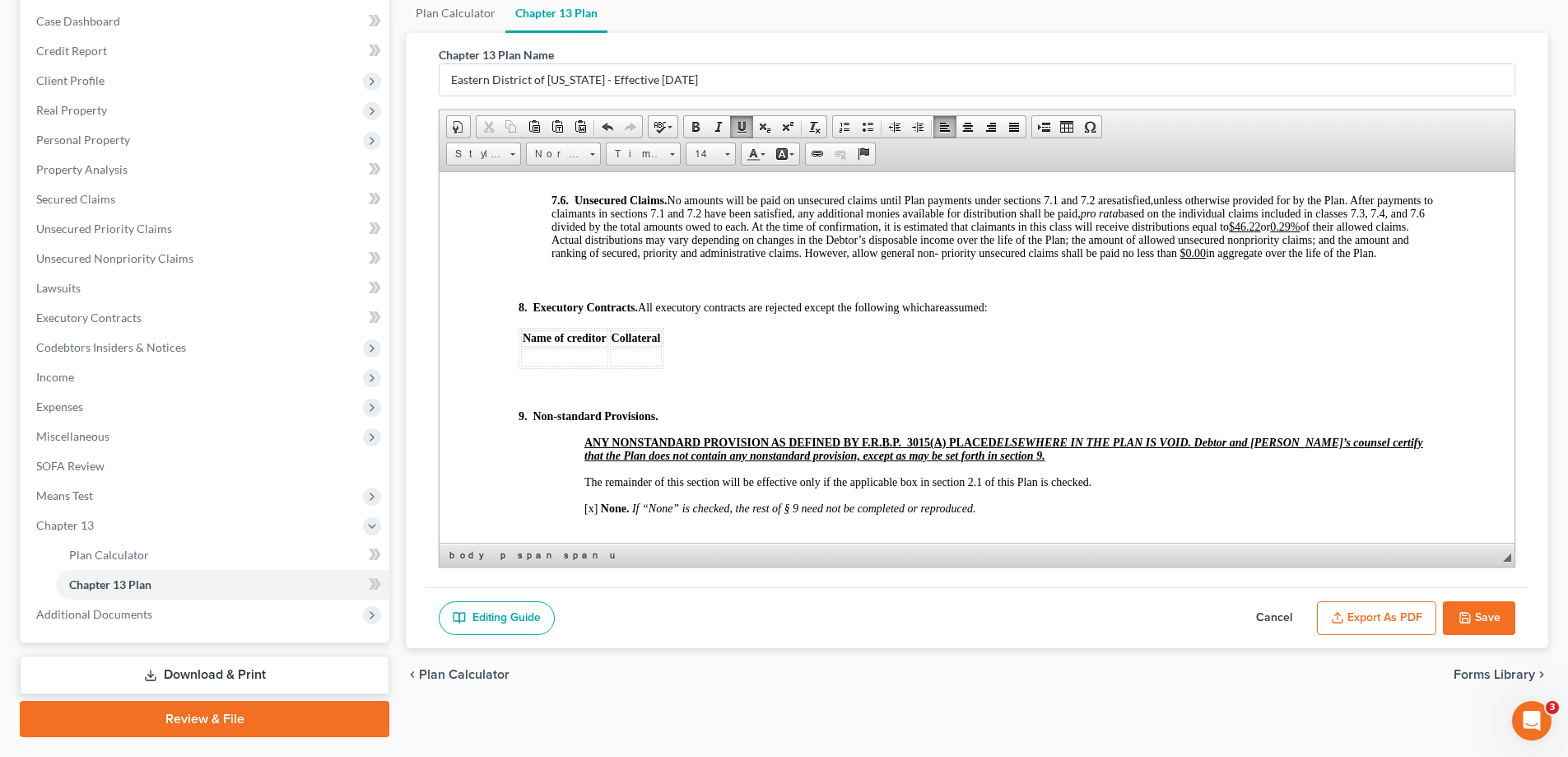
scroll to position [208, 0]
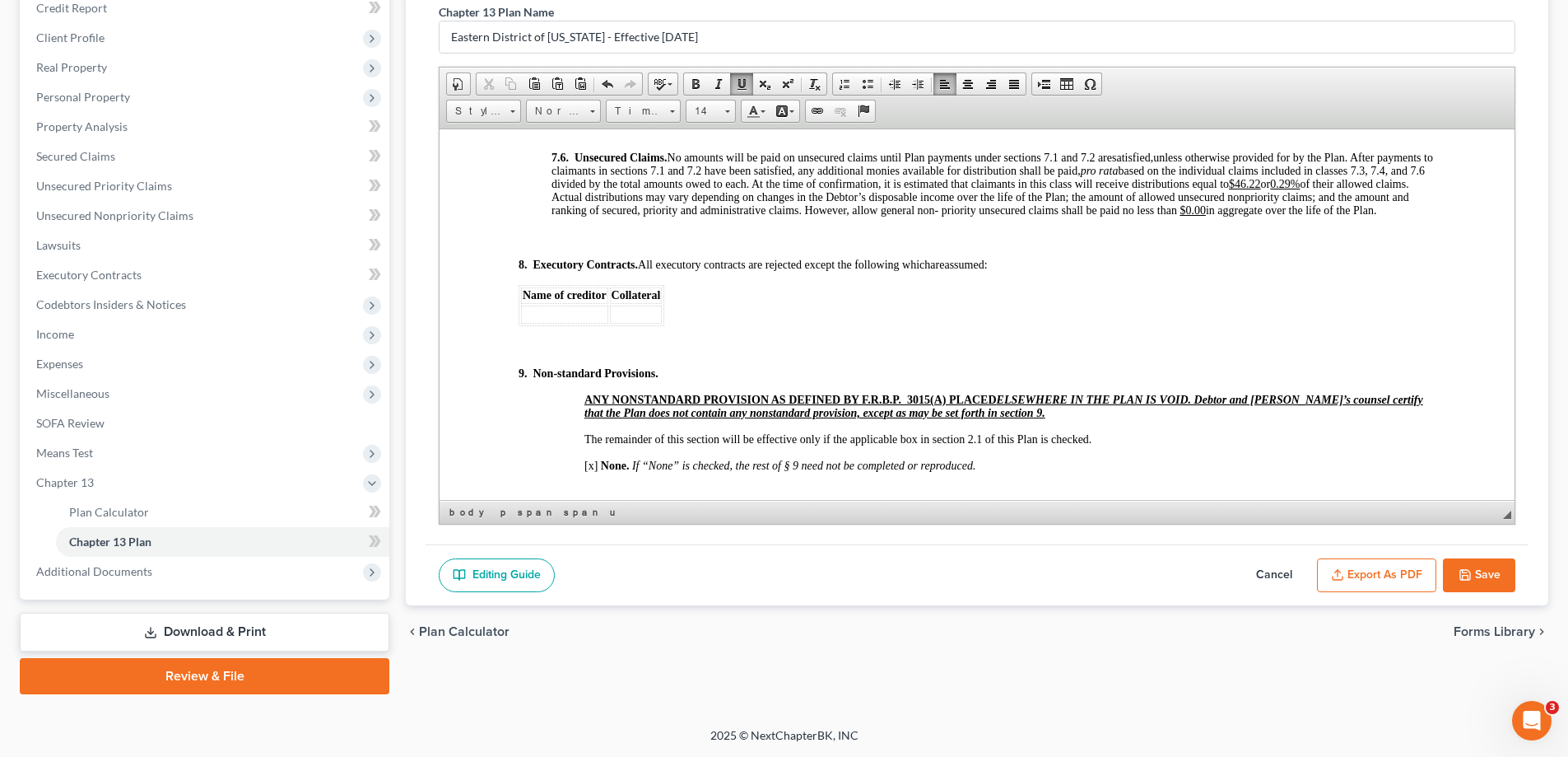
click at [1476, 587] on button "Save" at bounding box center [1479, 575] width 73 height 34
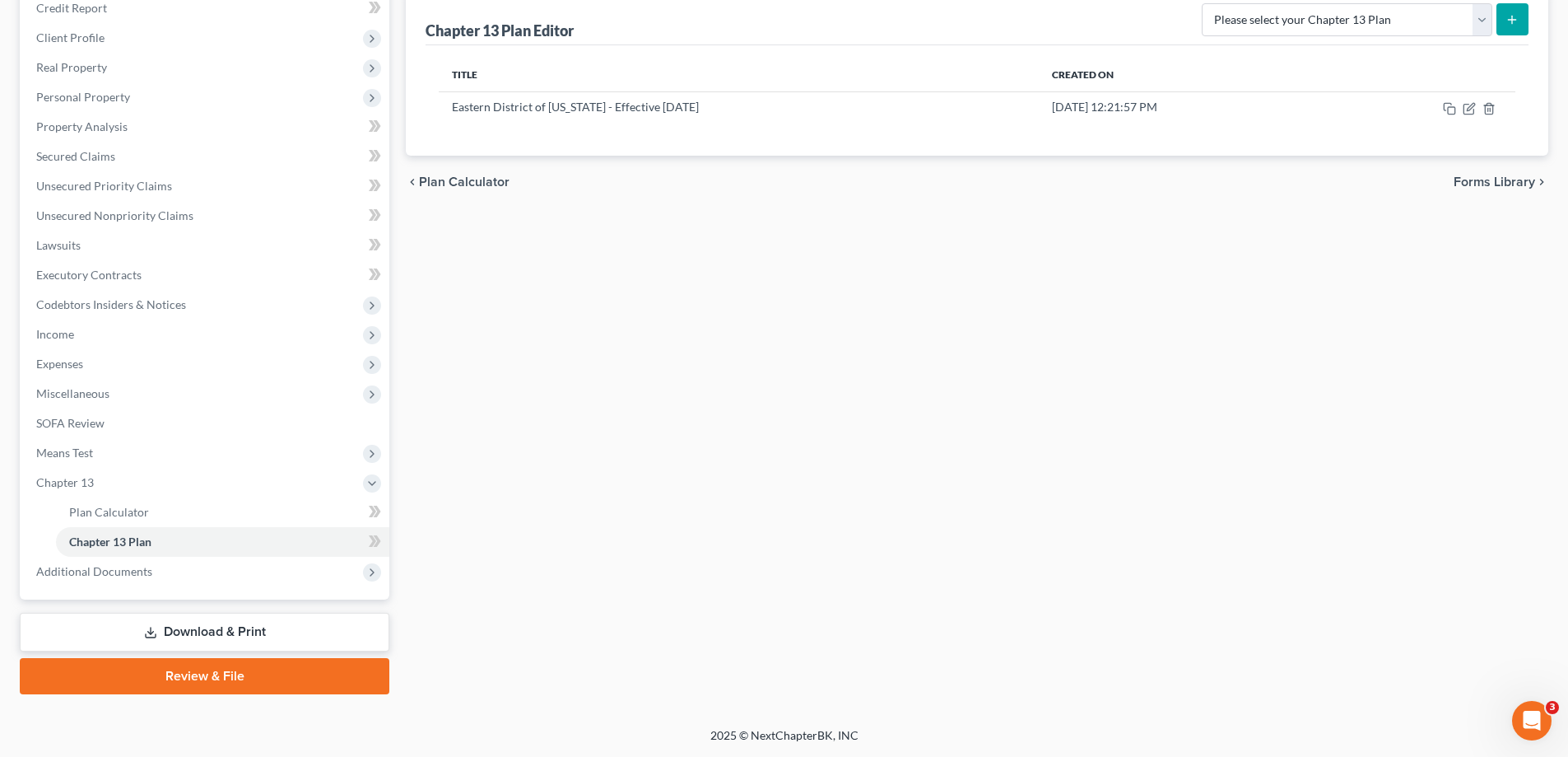
scroll to position [0, 0]
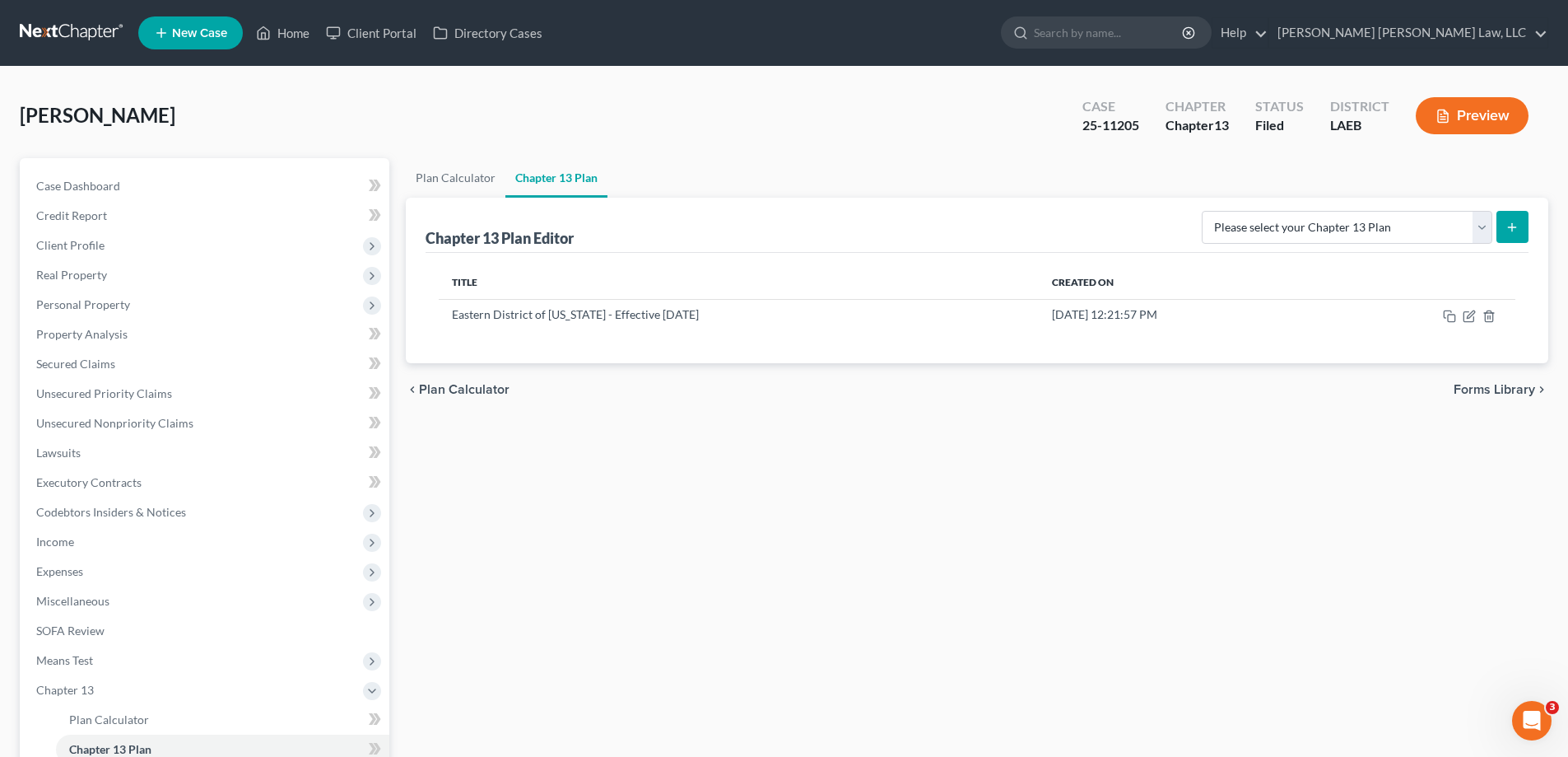
click at [676, 466] on div "Plan Calculator Chapter 13 Plan Chapter 13 Plan Editor Please select your Chapt…" at bounding box center [977, 529] width 1159 height 743
click at [92, 574] on span "Expenses" at bounding box center [206, 572] width 367 height 30
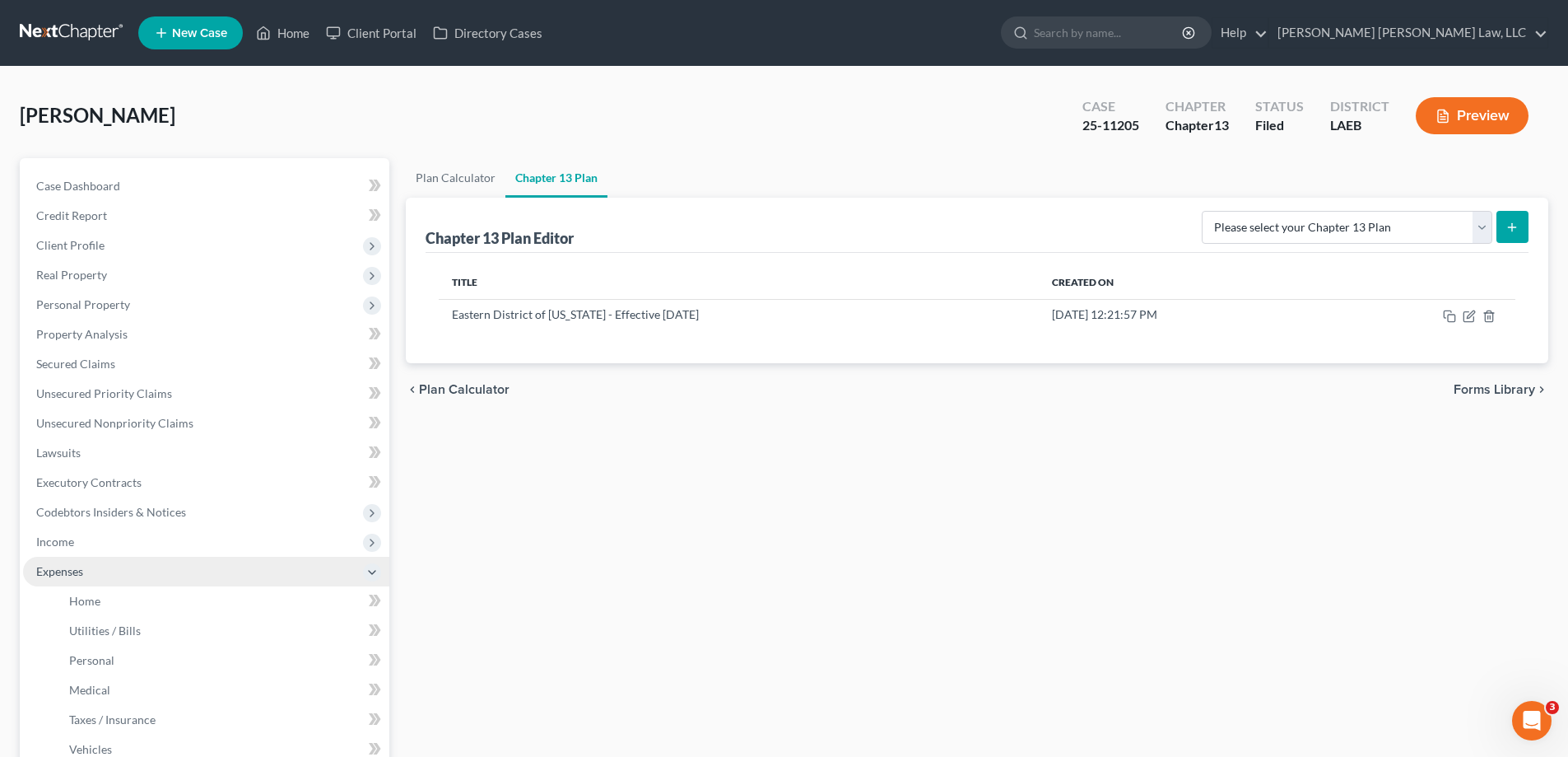
click at [98, 585] on span "Expenses" at bounding box center [206, 572] width 367 height 30
click at [91, 577] on span "Expenses" at bounding box center [206, 572] width 367 height 30
click at [105, 604] on link "Home" at bounding box center [223, 601] width 333 height 30
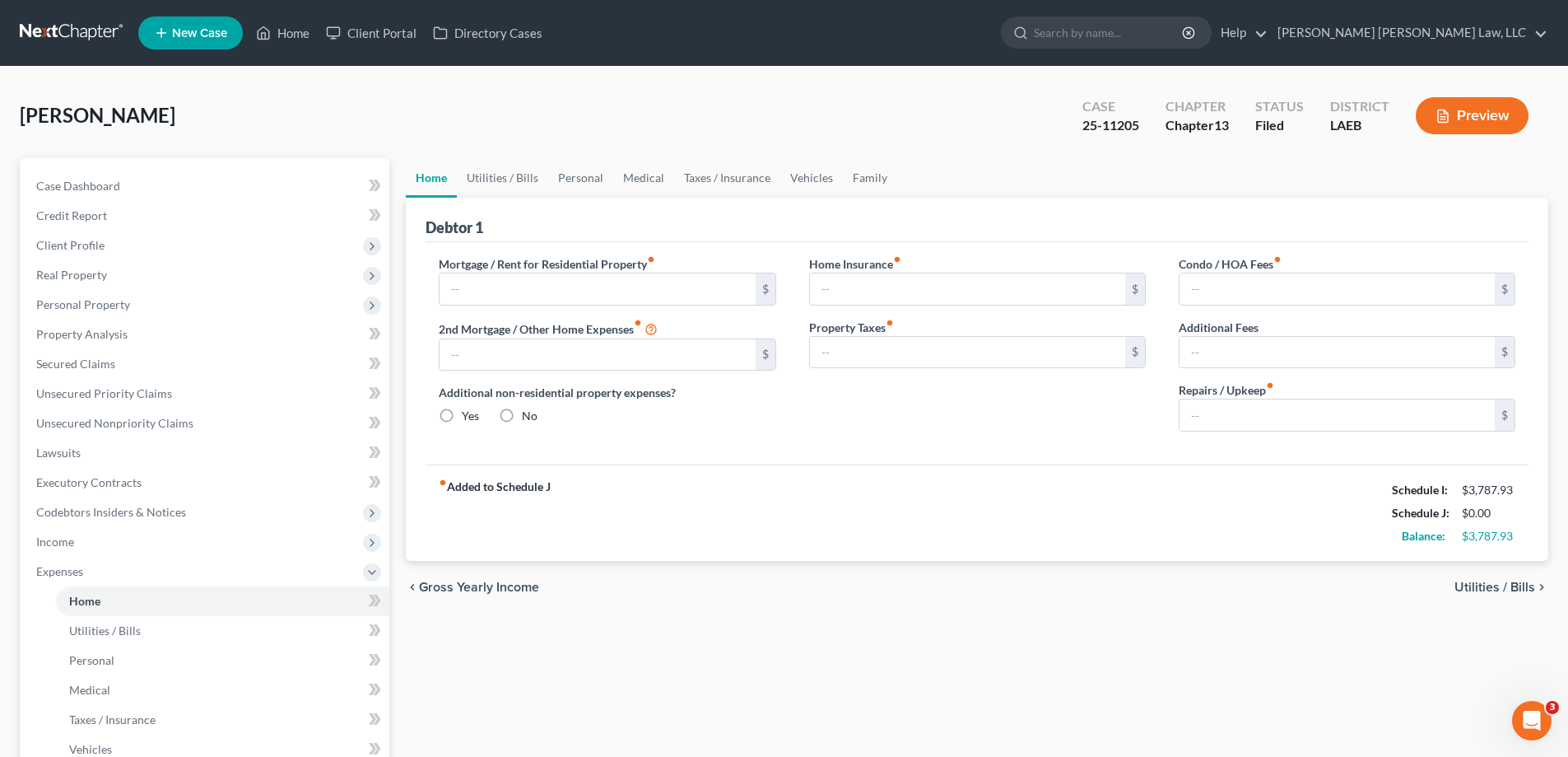
type input "800.00"
type input "0.00"
radio input "true"
type input "0.00"
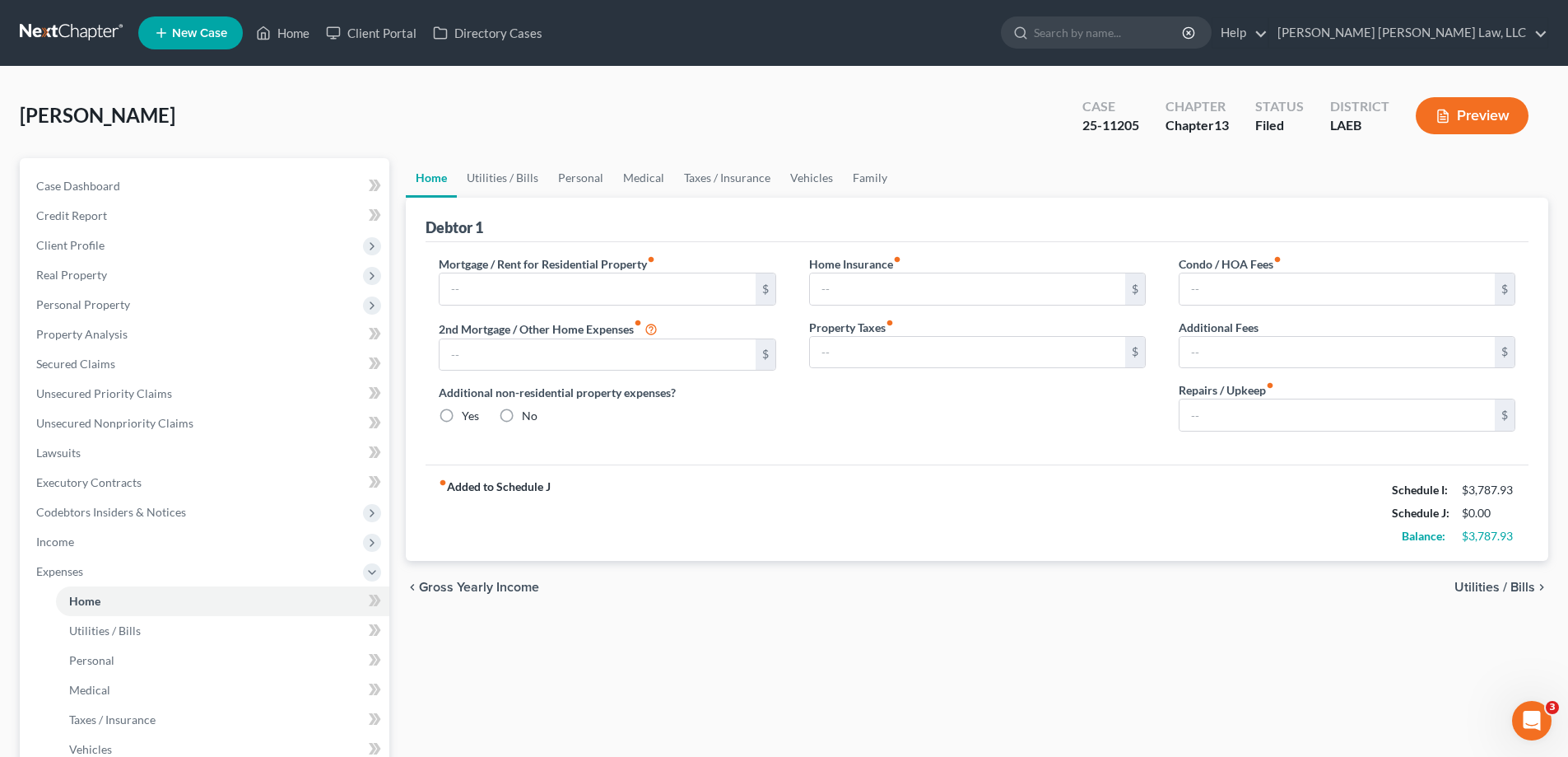
type input "0.00"
click at [535, 182] on link "Utilities / Bills" at bounding box center [503, 177] width 92 height 39
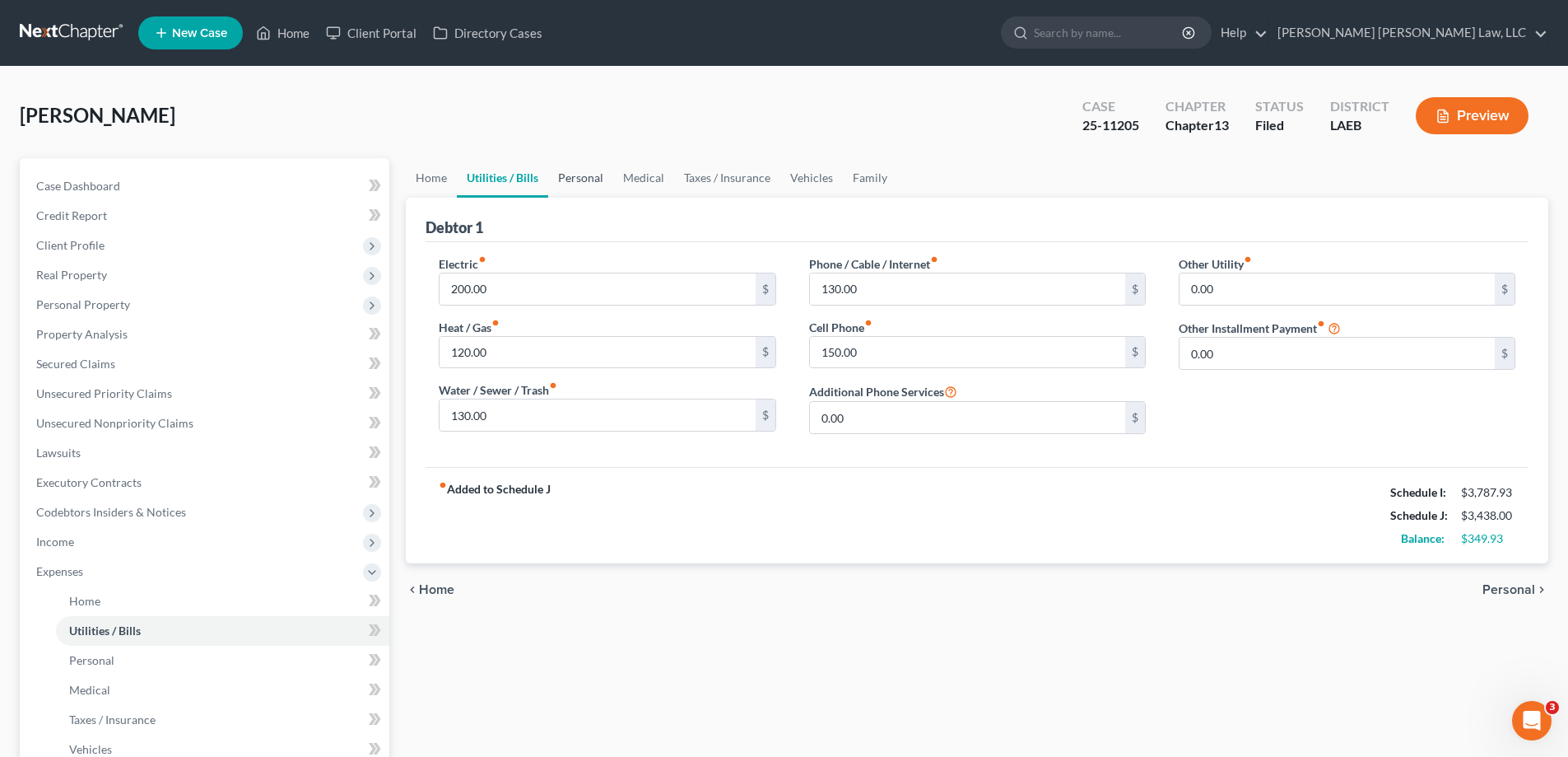
click at [577, 178] on link "Personal" at bounding box center [580, 177] width 65 height 39
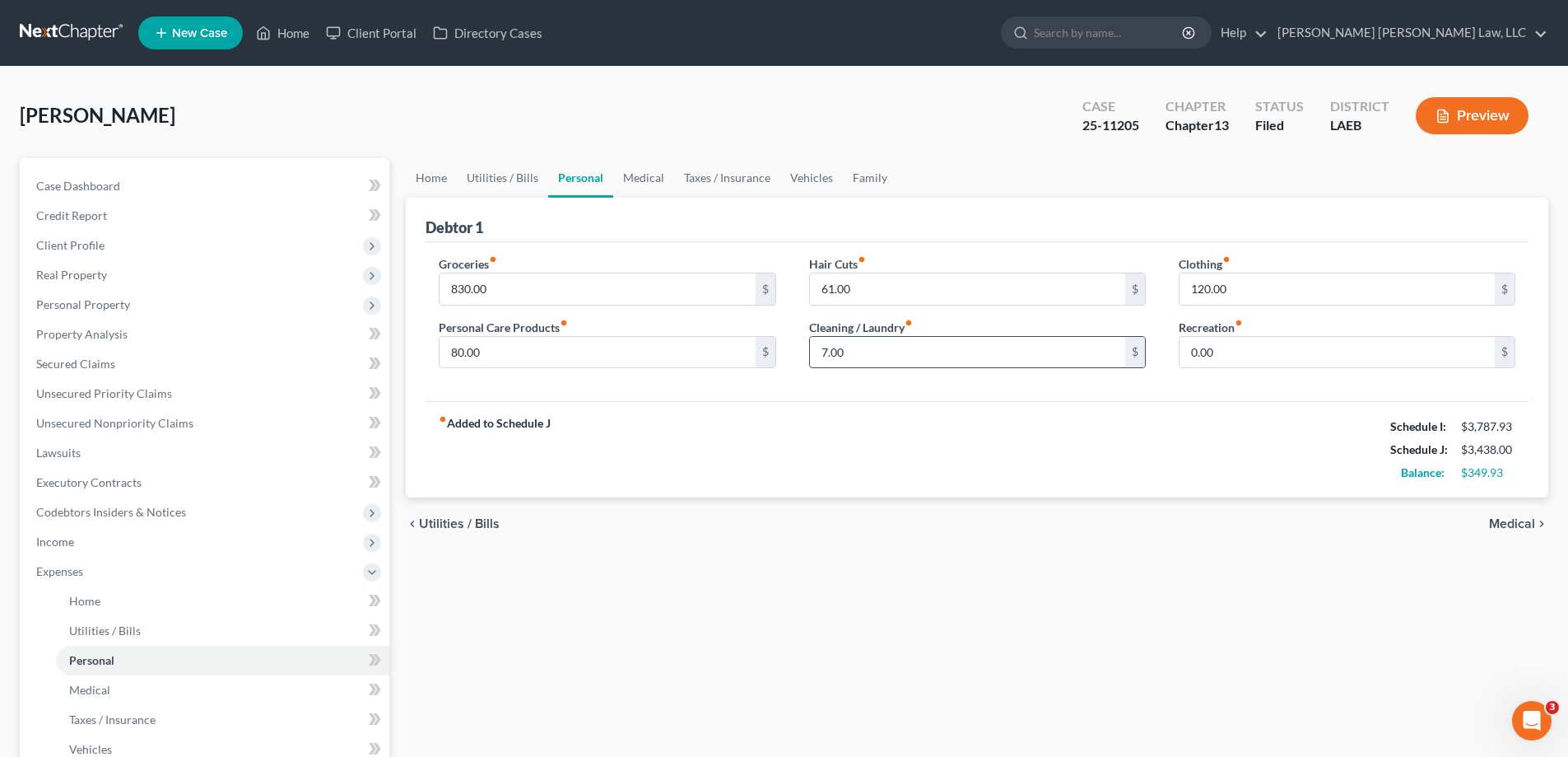
click at [859, 357] on input "7.00" at bounding box center [968, 353] width 315 height 32
click at [871, 418] on div "fiber_manual_record Added to Schedule J Schedule I: $3,787.93 Schedule J: $3,44…" at bounding box center [977, 449] width 1103 height 97
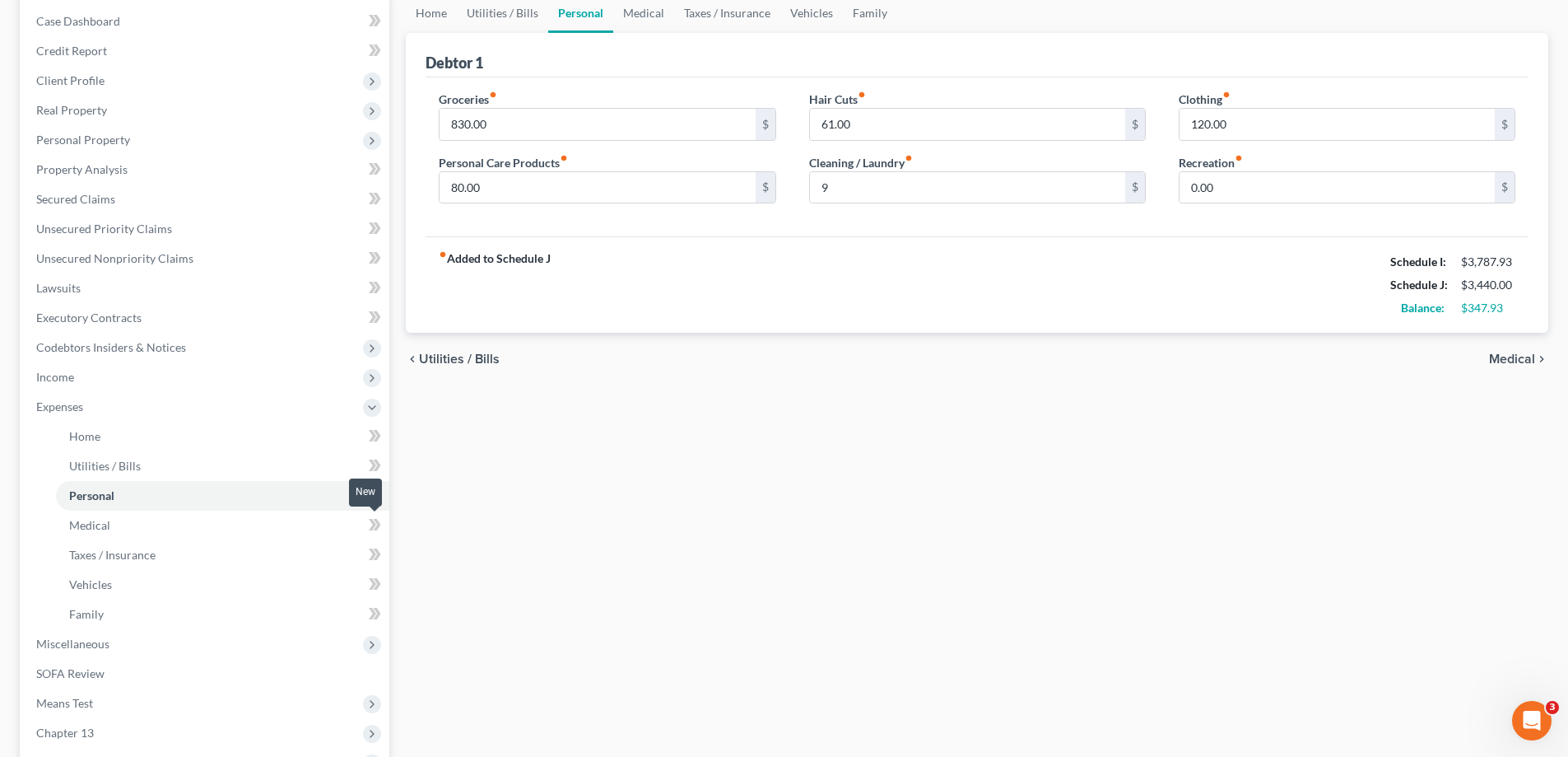
scroll to position [329, 0]
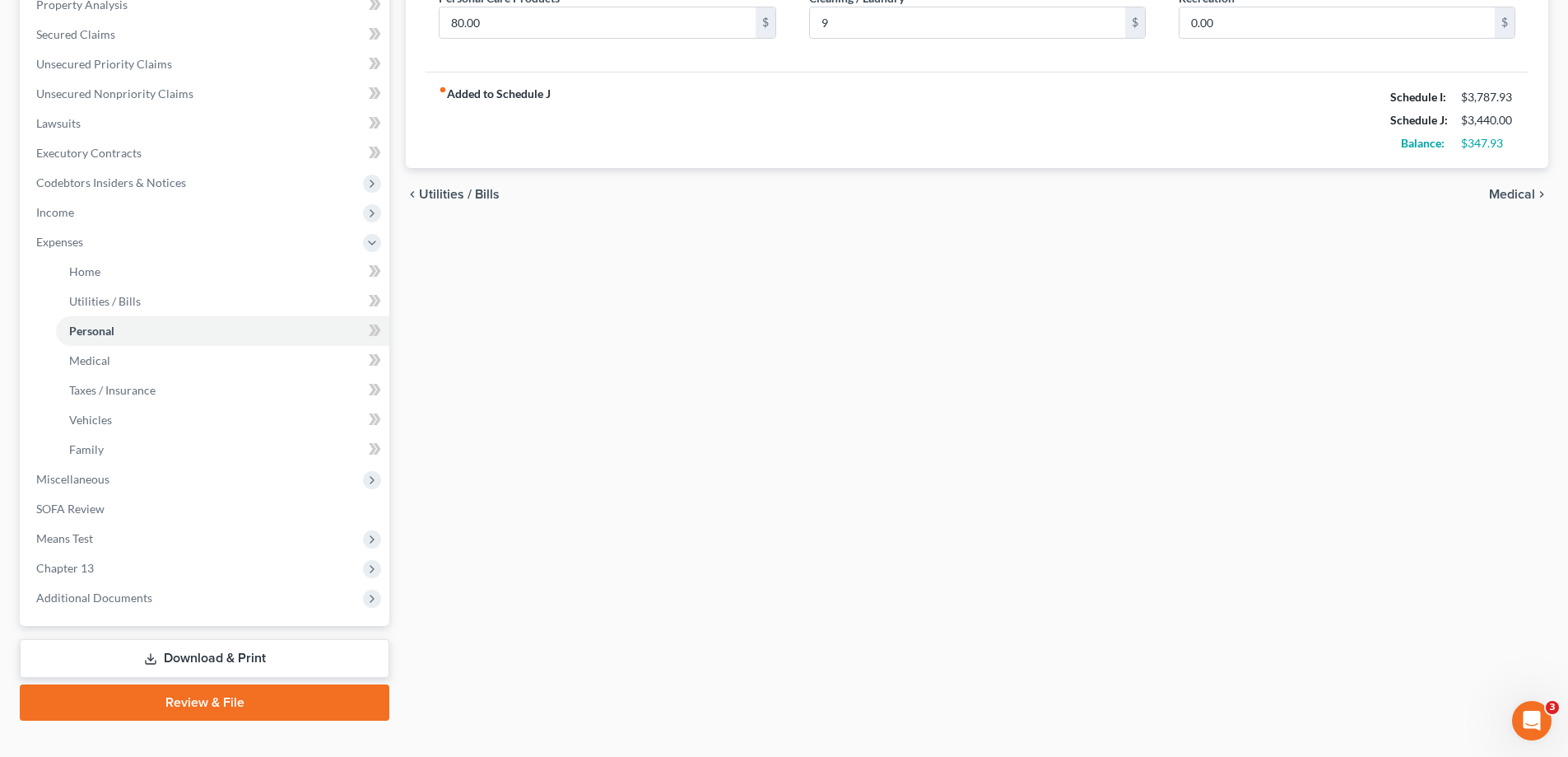
click at [195, 665] on link "Download & Print" at bounding box center [204, 657] width 370 height 38
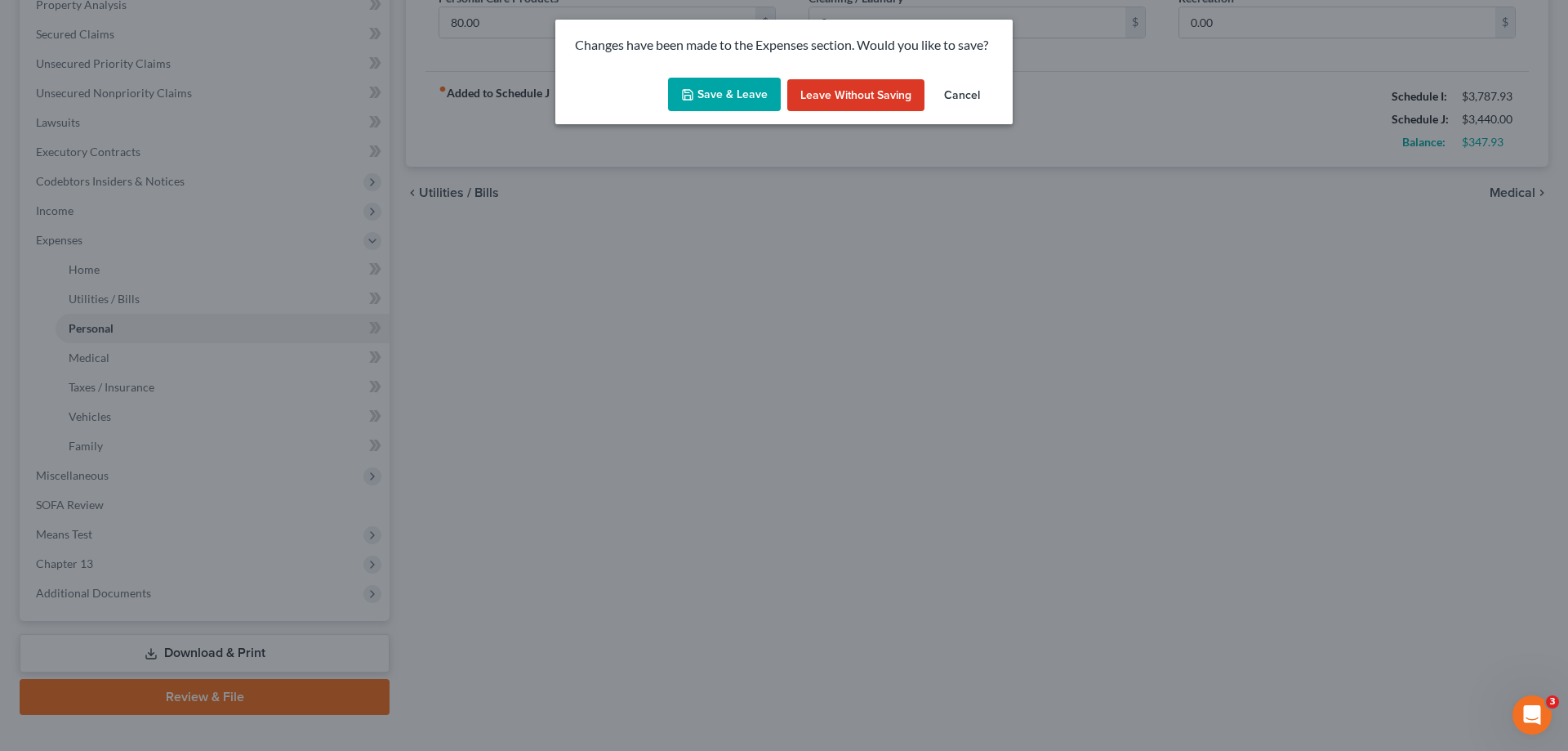
click at [699, 92] on button "Save & Leave" at bounding box center [723, 94] width 112 height 34
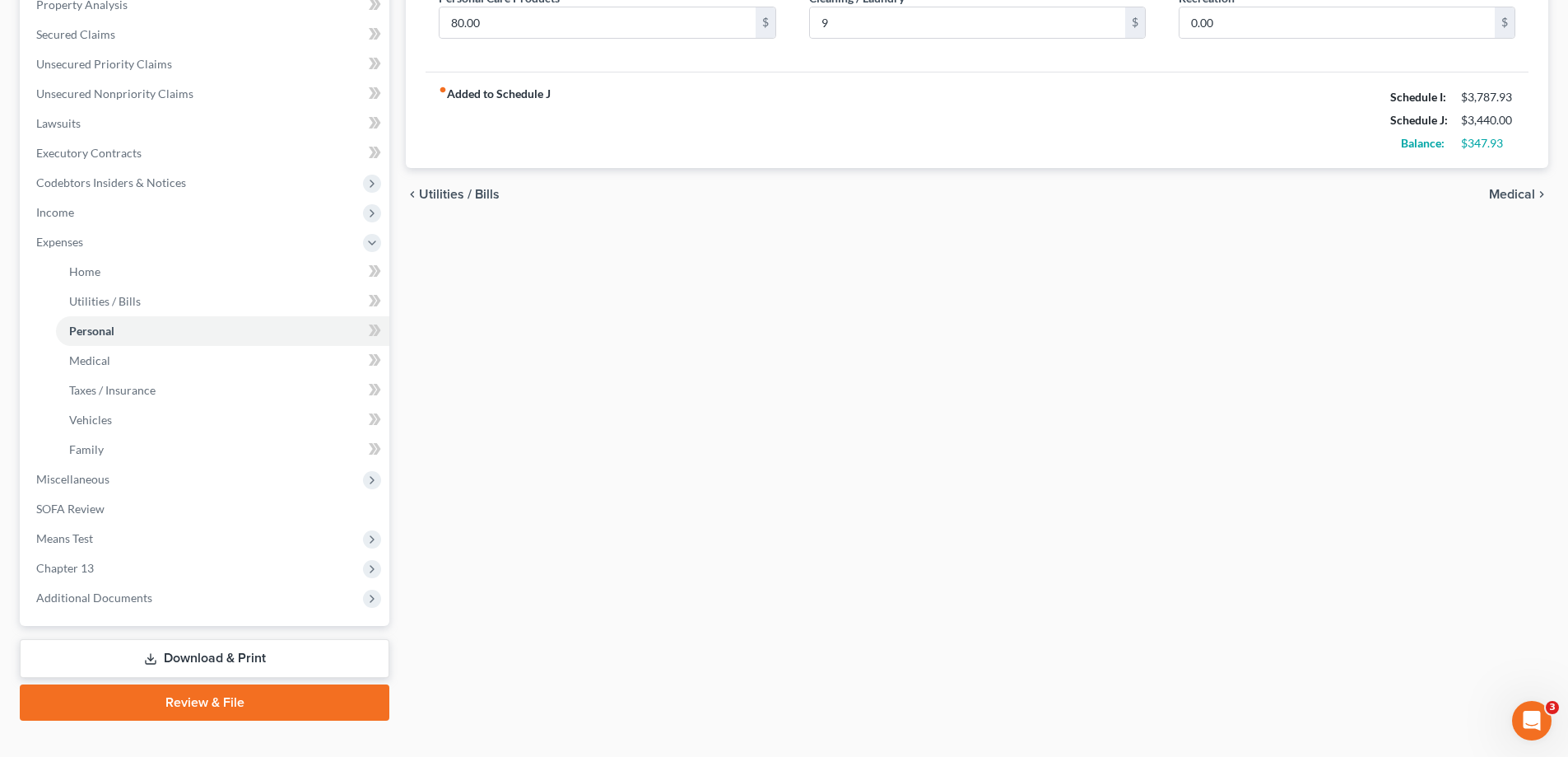
type input "9.00"
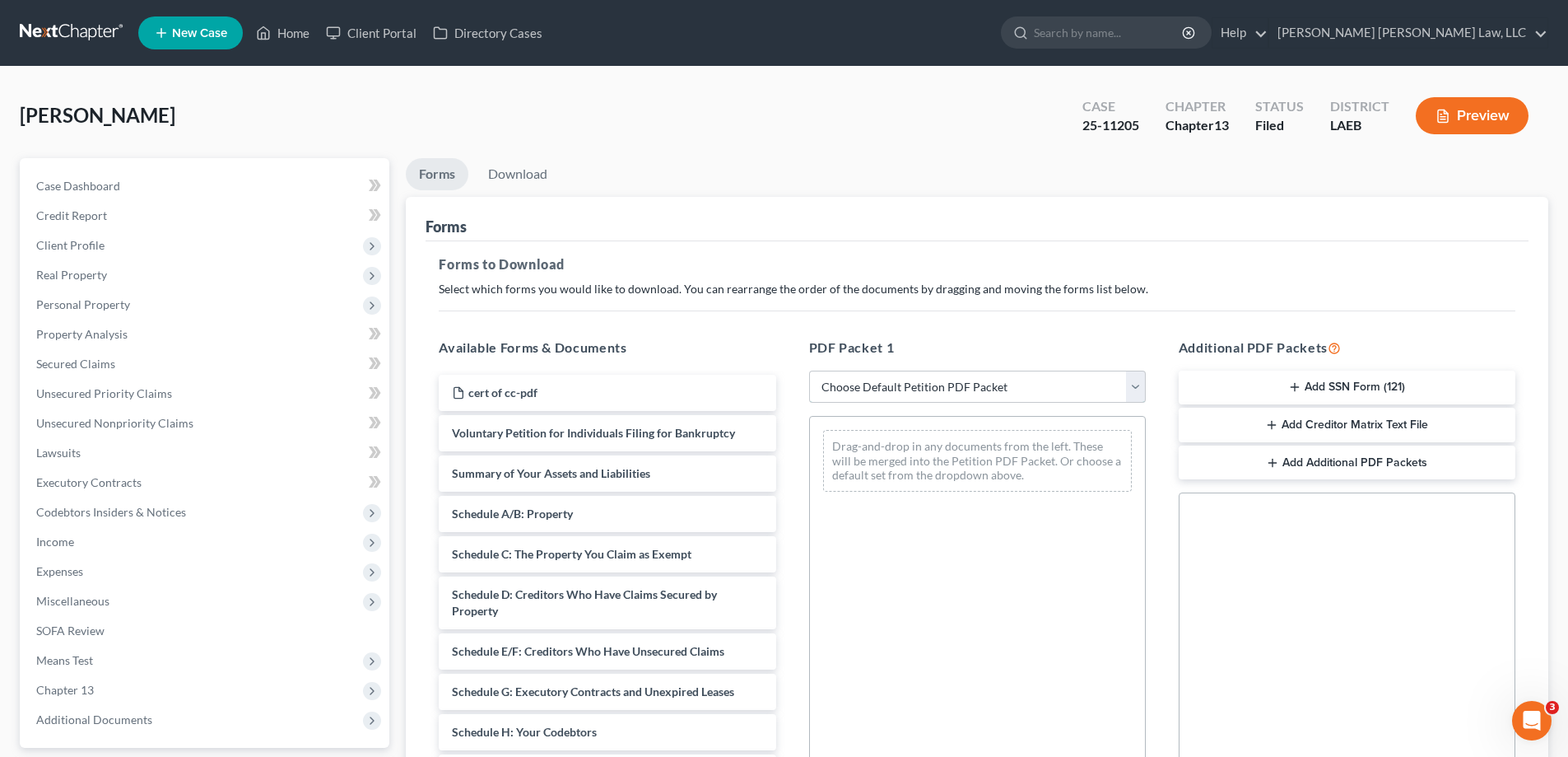
click at [950, 387] on select "Choose Default Petition PDF Packet Complete Bankruptcy Petition (all forms and …" at bounding box center [978, 386] width 337 height 33
select select "2"
click at [809, 371] on select "Choose Default Petition PDF Packet Complete Bankruptcy Petition (all forms and …" at bounding box center [978, 386] width 337 height 33
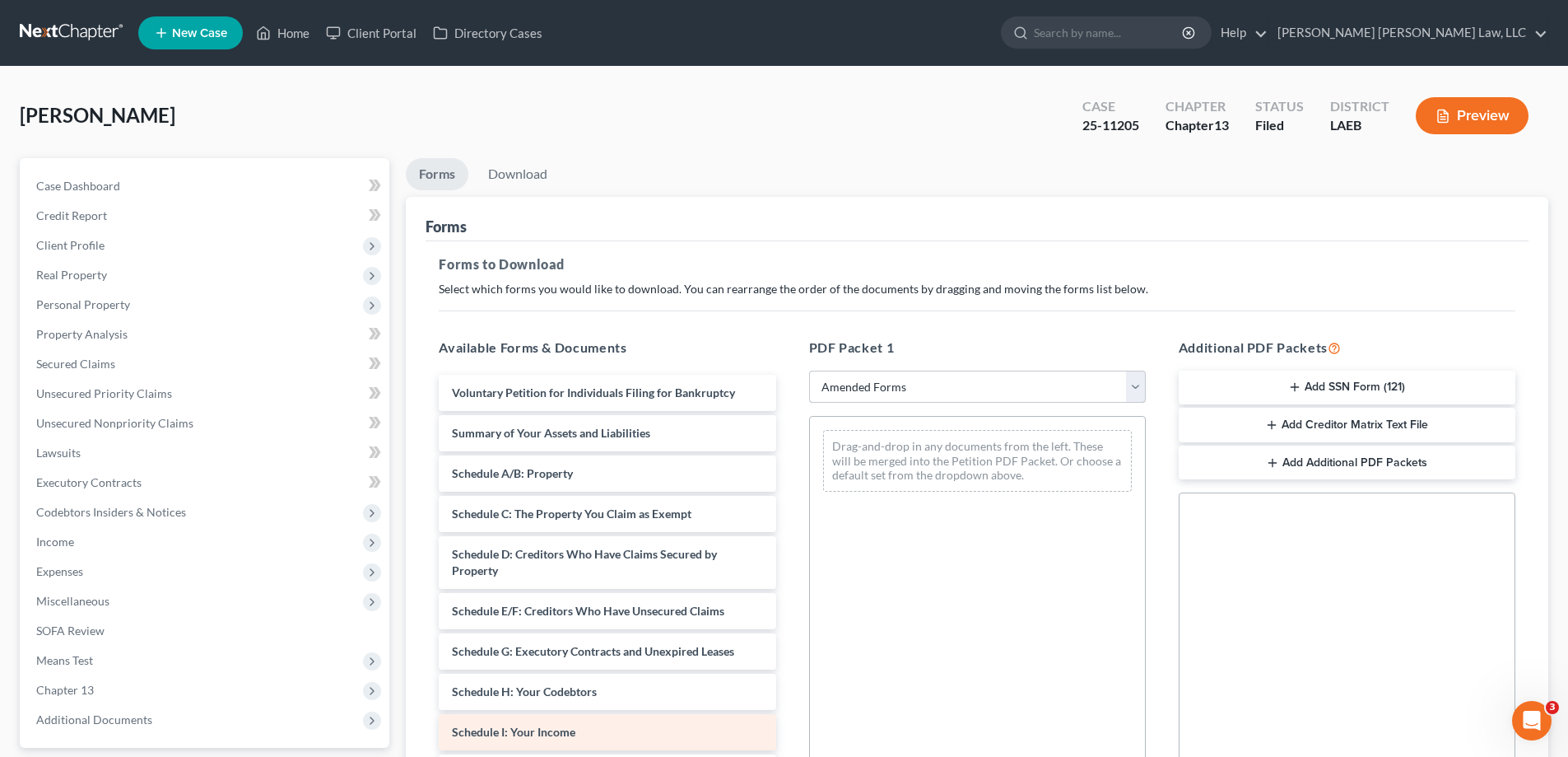
scroll to position [165, 0]
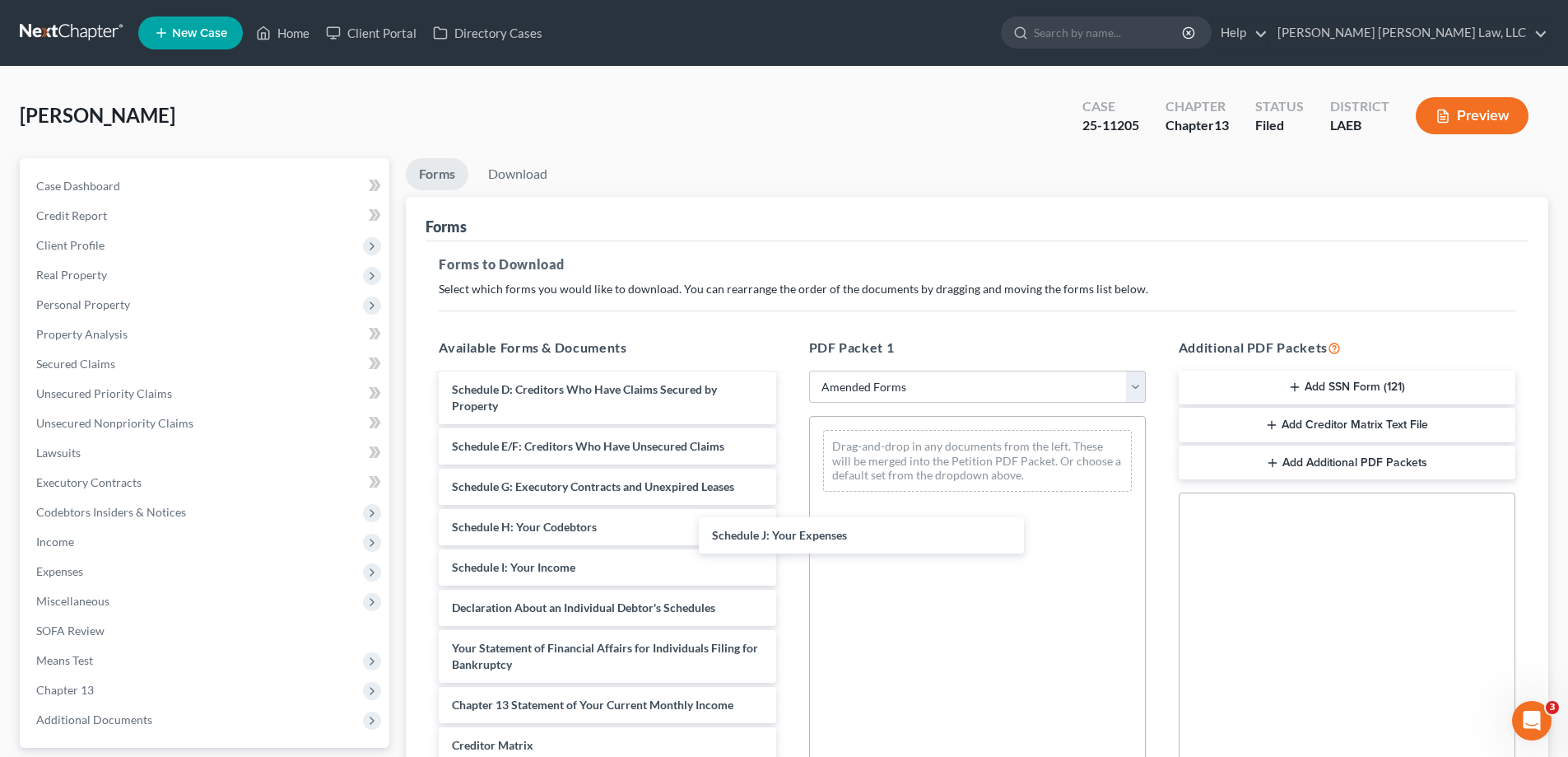
drag, startPoint x: 557, startPoint y: 621, endPoint x: 909, endPoint y: 521, distance: 365.9
click at [788, 498] on div "Schedule J: Your Expenses Voluntary Petition for Individuals Filing for Bankrup…" at bounding box center [607, 555] width 363 height 691
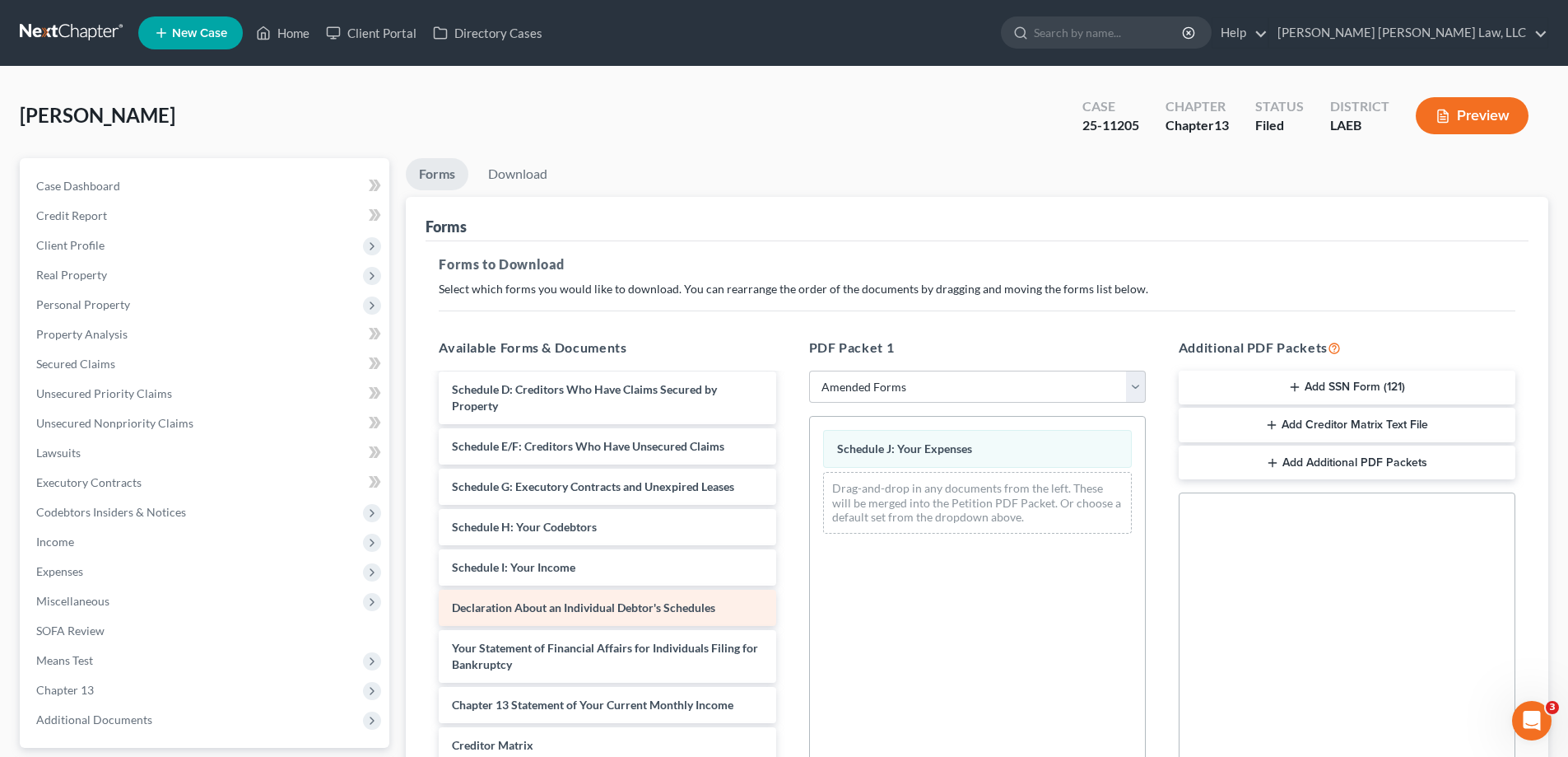
click at [788, 576] on div "Voluntary Petition for Individuals Filing for Bankruptcy Summary of Your Assets…" at bounding box center [607, 555] width 363 height 691
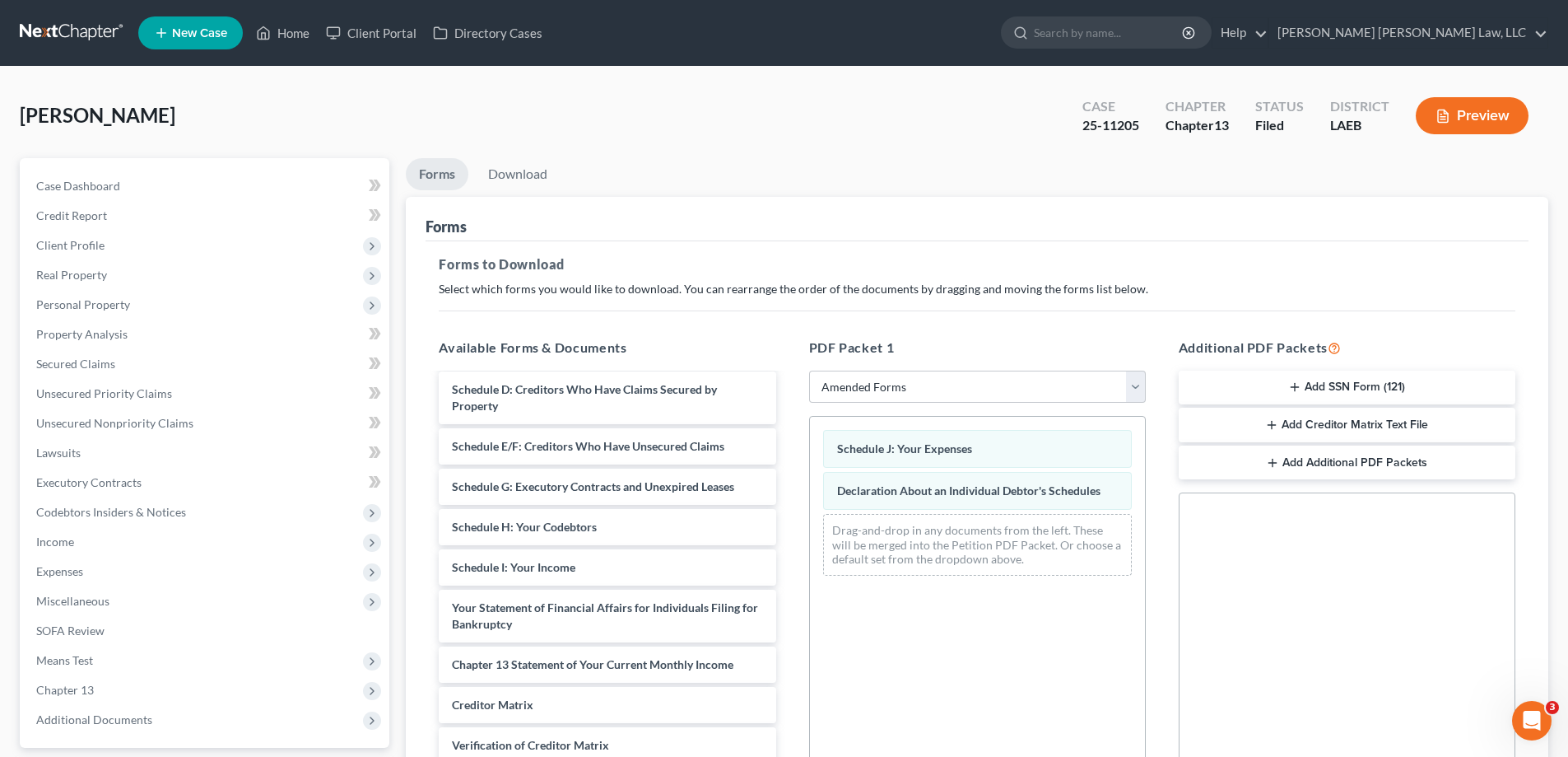
scroll to position [260, 0]
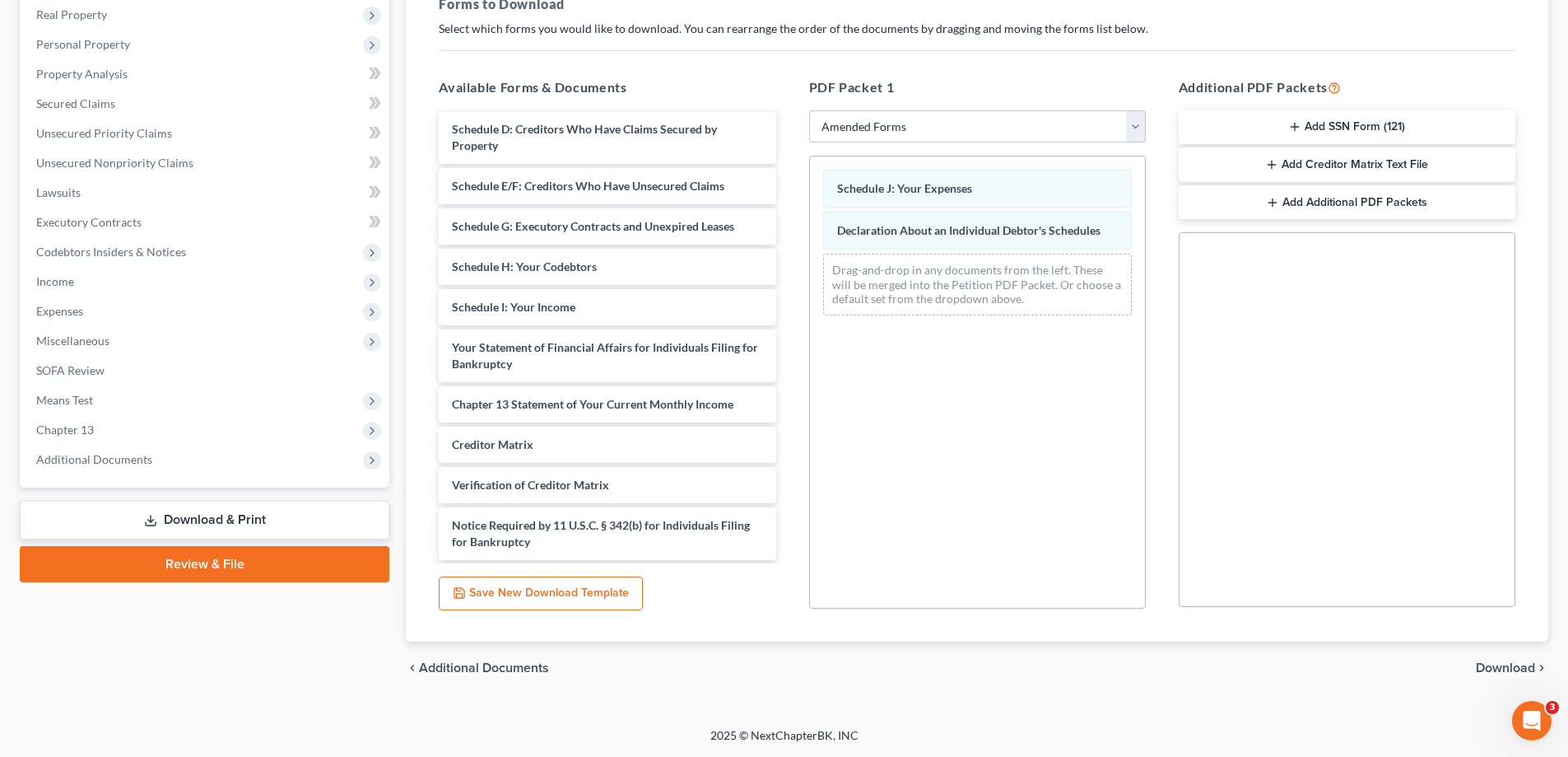
click at [1489, 670] on span "Download" at bounding box center [1506, 667] width 59 height 13
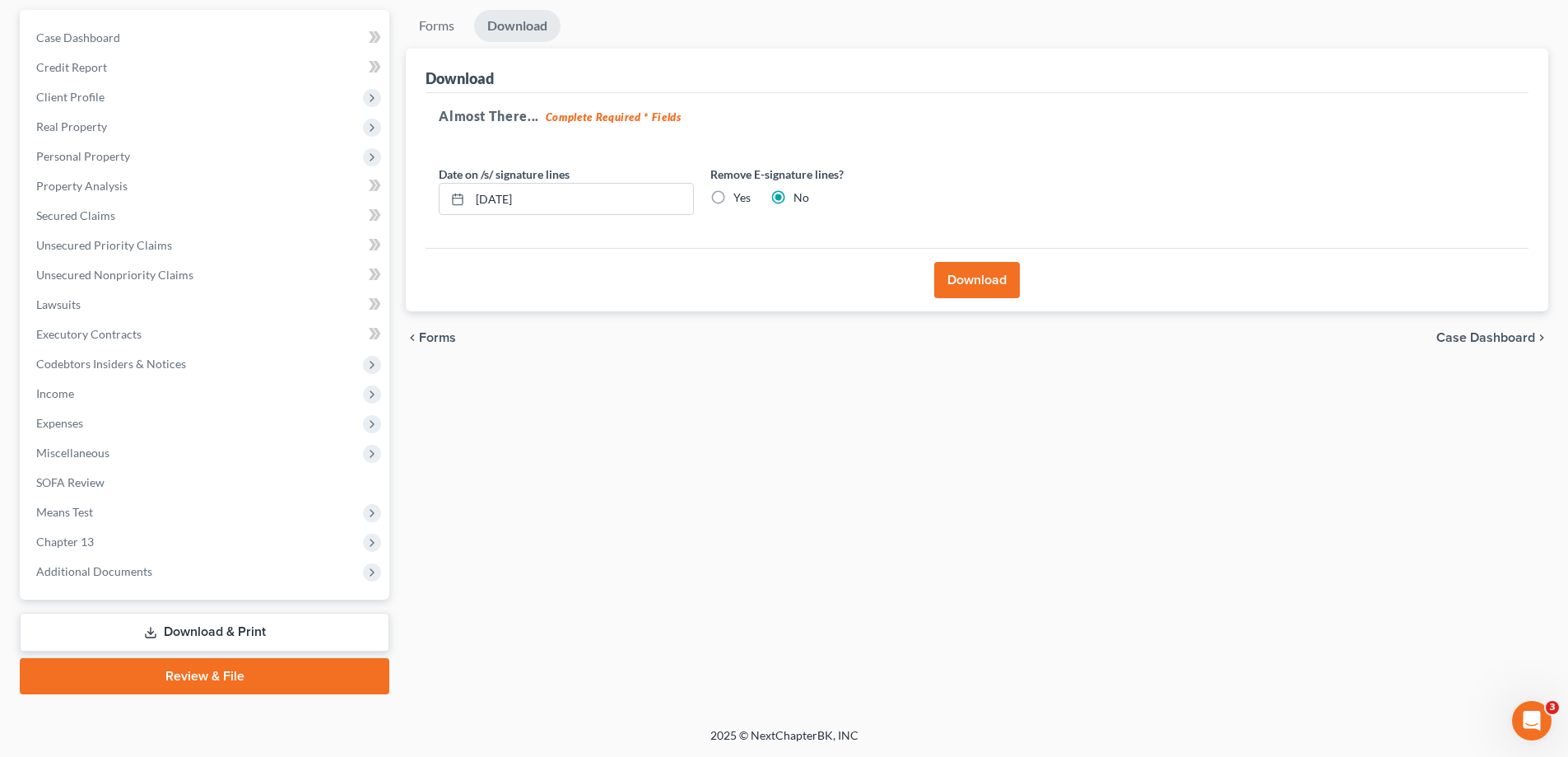
scroll to position [148, 0]
click at [991, 296] on button "Download" at bounding box center [977, 280] width 86 height 36
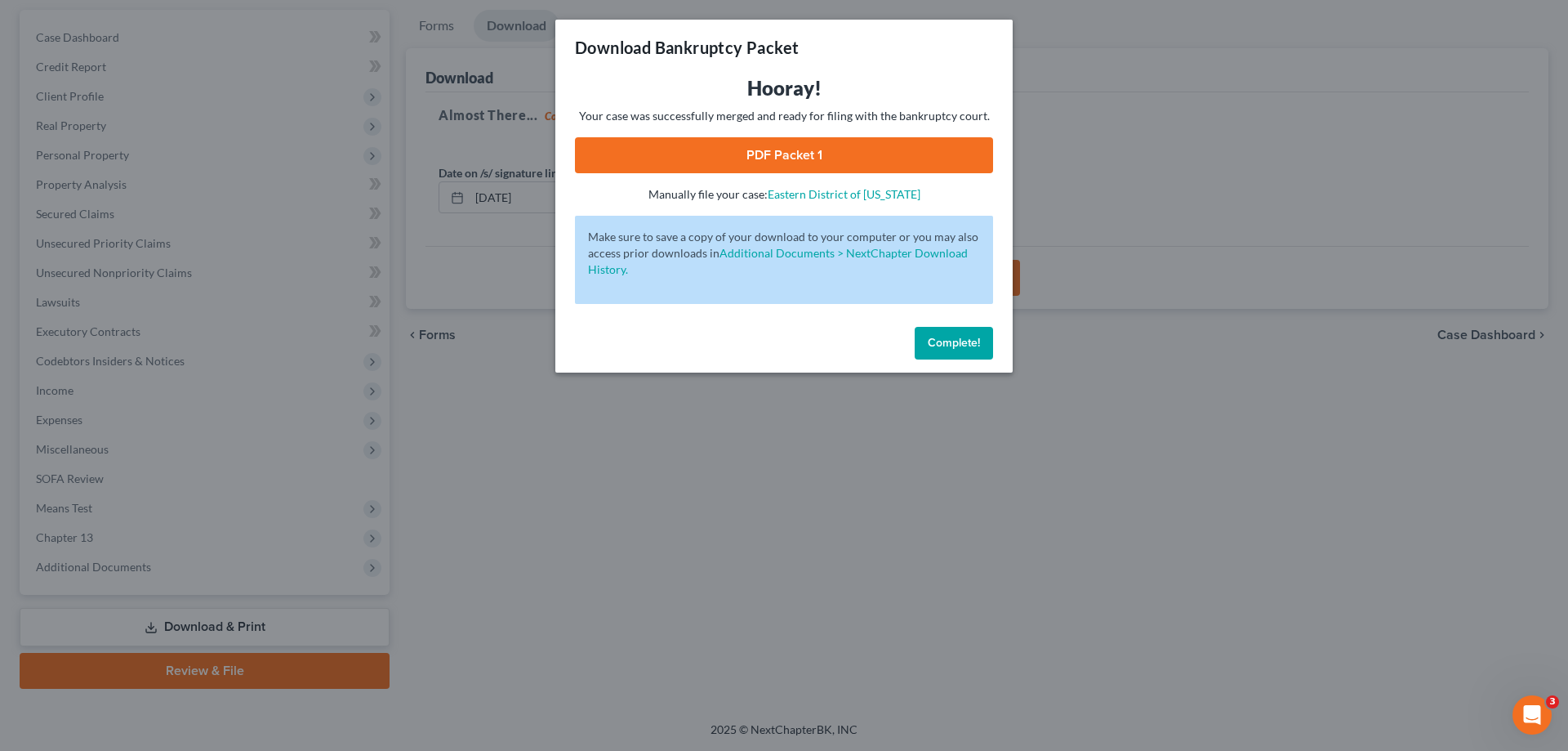
click at [851, 157] on link "PDF Packet 1" at bounding box center [784, 155] width 418 height 36
drag, startPoint x: 949, startPoint y: 340, endPoint x: 233, endPoint y: 623, distance: 769.9
click at [947, 340] on span "Complete!" at bounding box center [953, 342] width 52 height 14
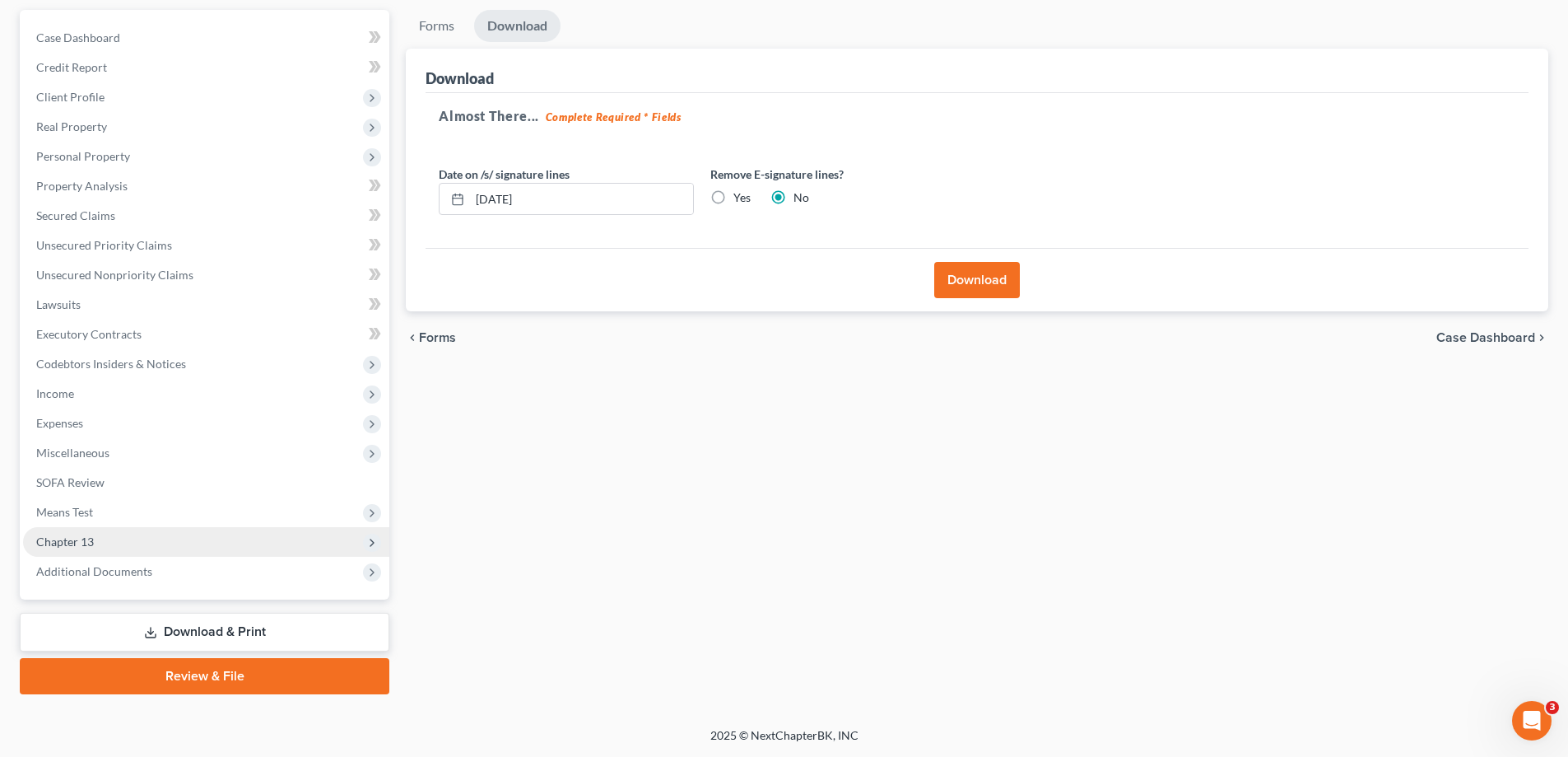
click at [80, 538] on span "Chapter 13" at bounding box center [65, 541] width 57 height 14
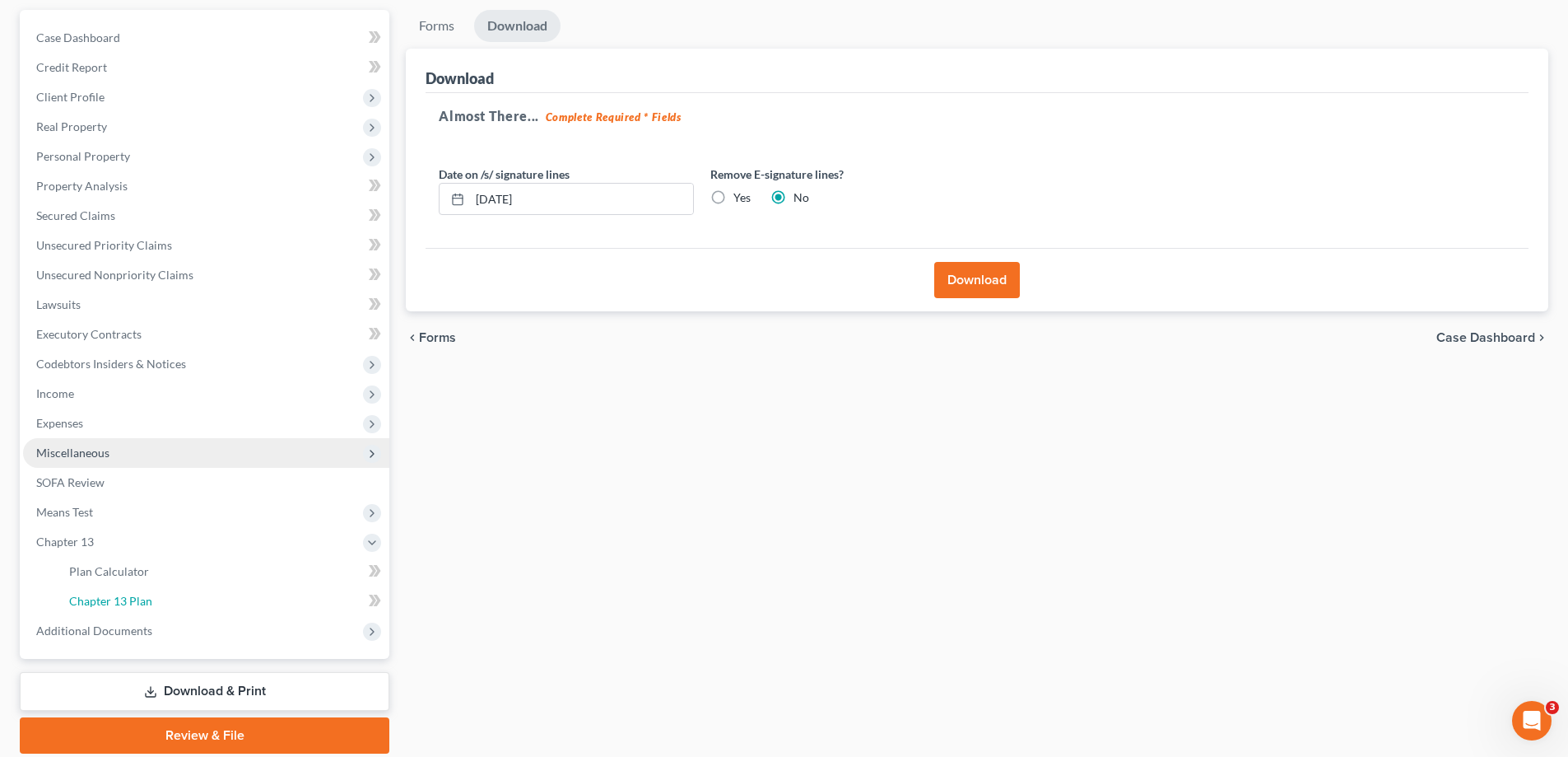
click at [132, 600] on span "Chapter 13 Plan" at bounding box center [110, 600] width 83 height 14
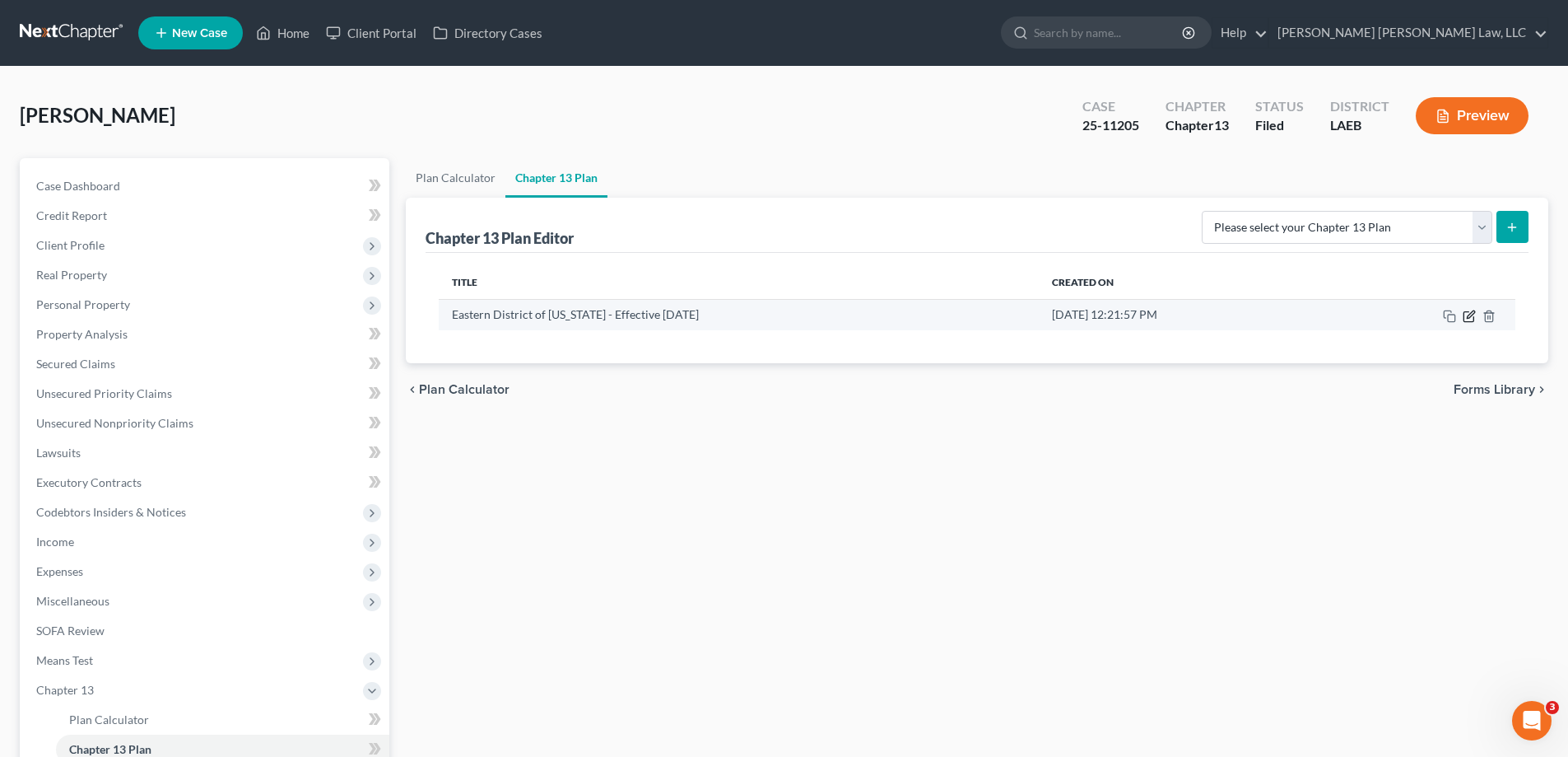
click at [1472, 313] on icon "button" at bounding box center [1468, 315] width 13 height 13
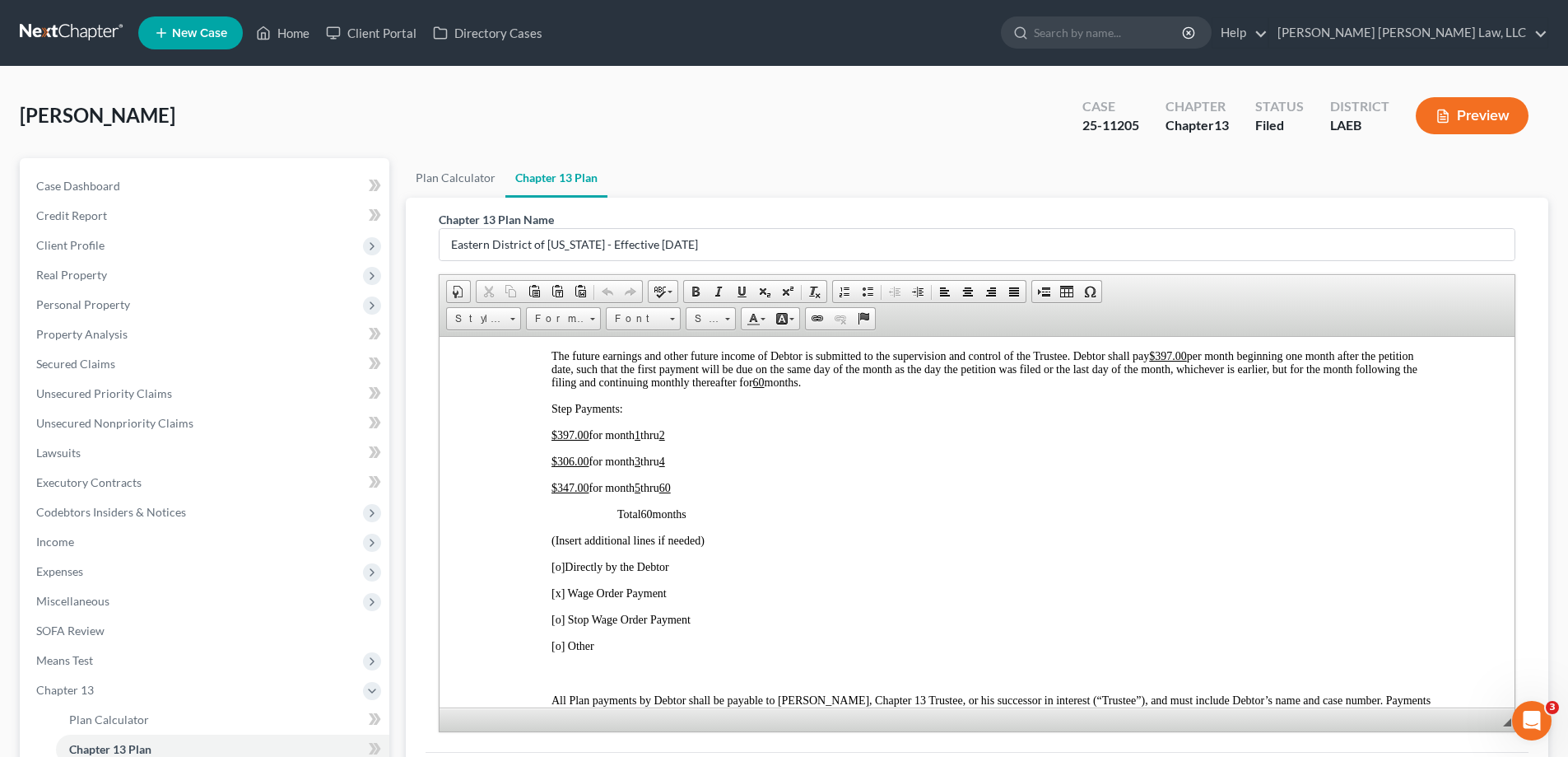
scroll to position [208, 0]
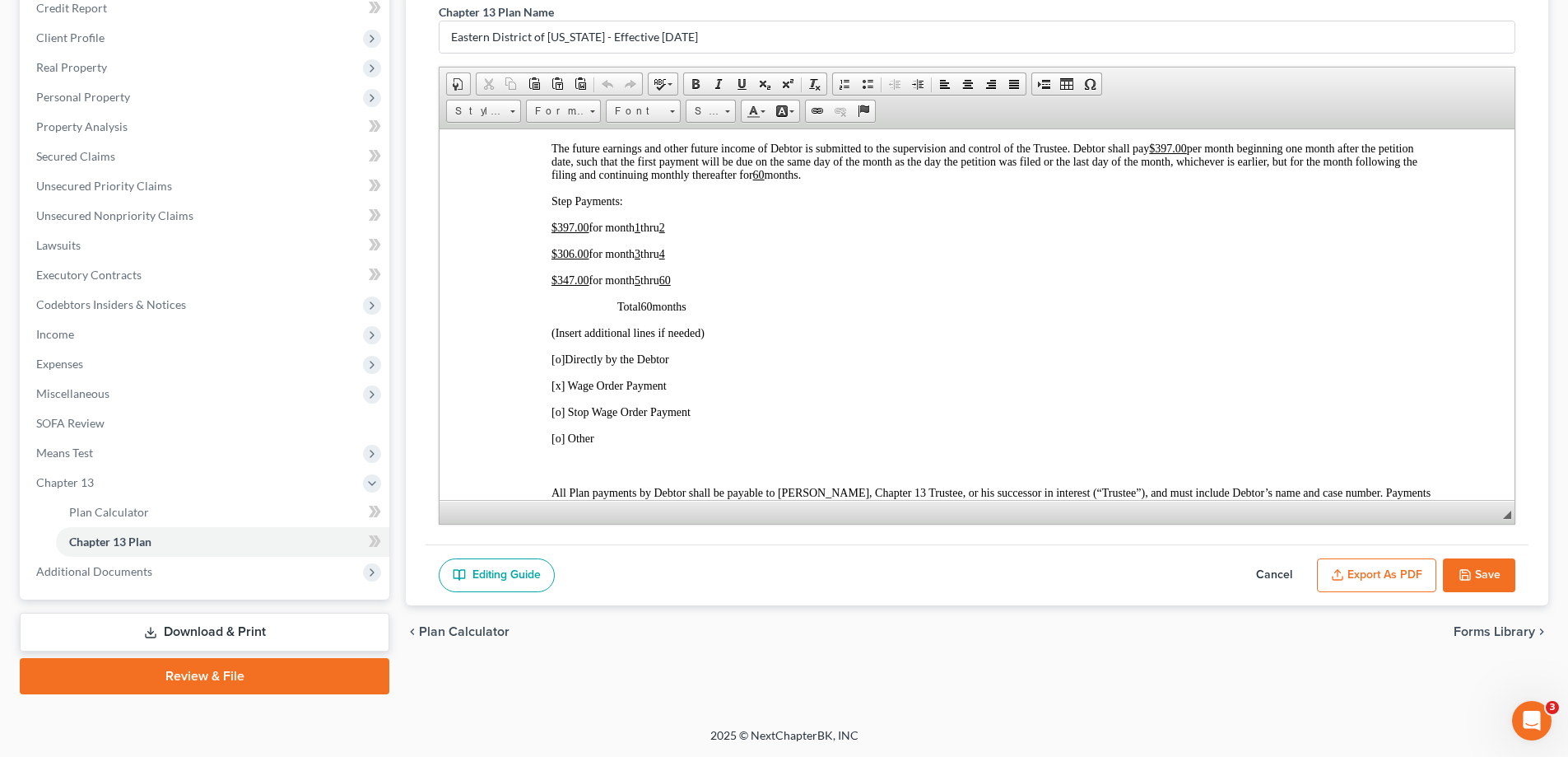
click at [1363, 578] on button "Export as PDF" at bounding box center [1377, 575] width 119 height 34
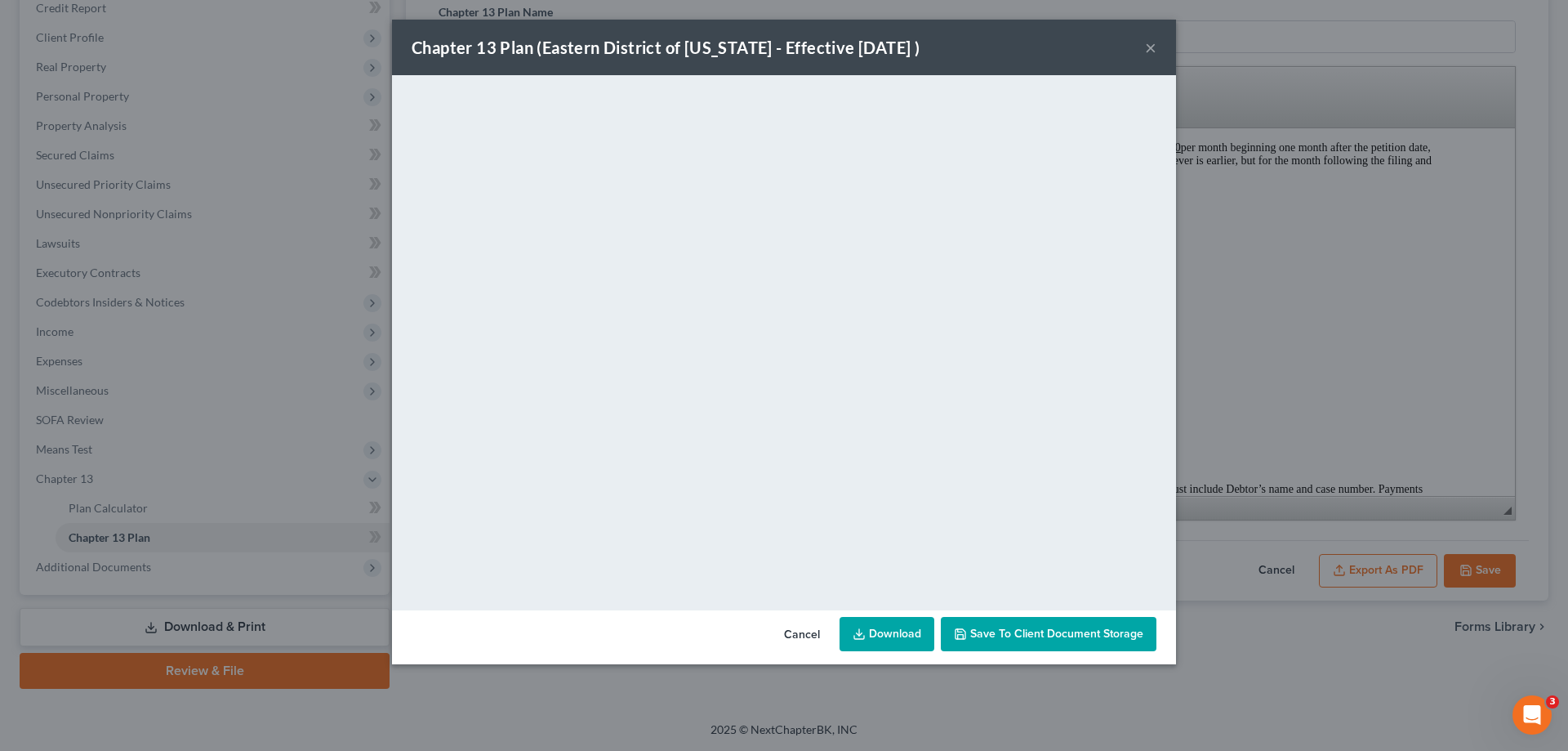
click at [1154, 48] on button "×" at bounding box center [1151, 47] width 12 height 20
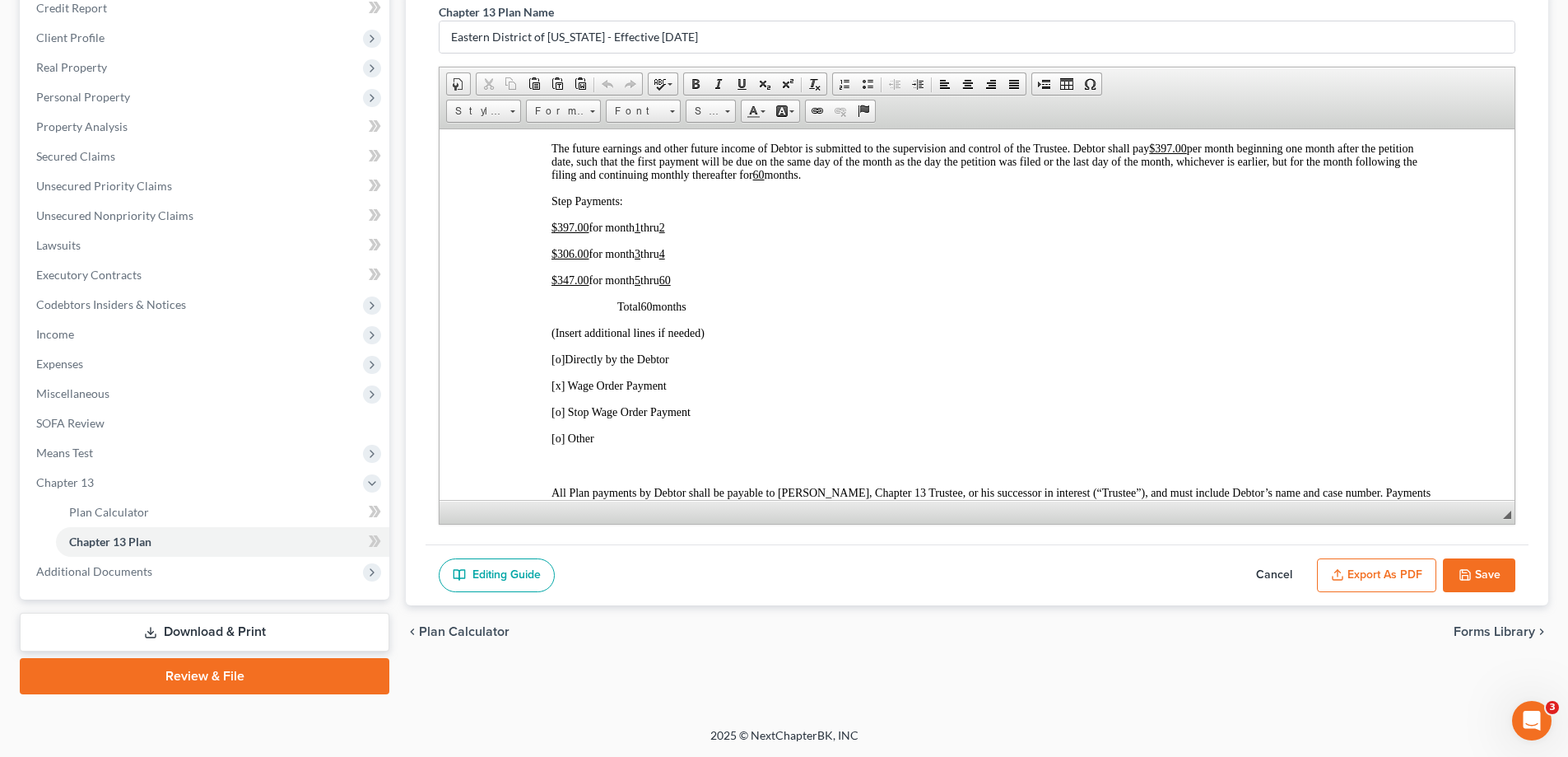
click at [1498, 583] on button "Save" at bounding box center [1479, 575] width 73 height 34
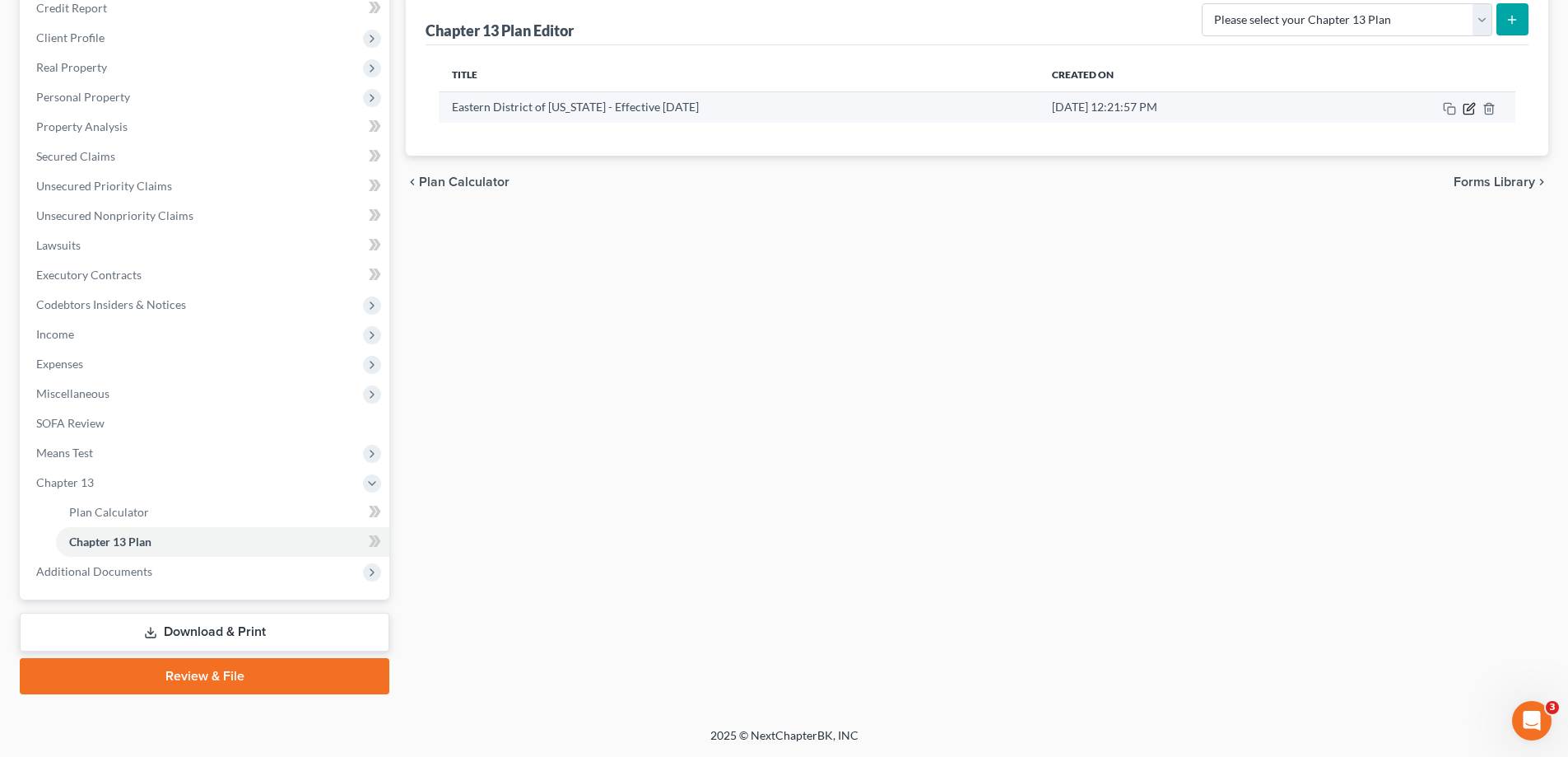
click at [1467, 107] on icon "button" at bounding box center [1468, 108] width 13 height 13
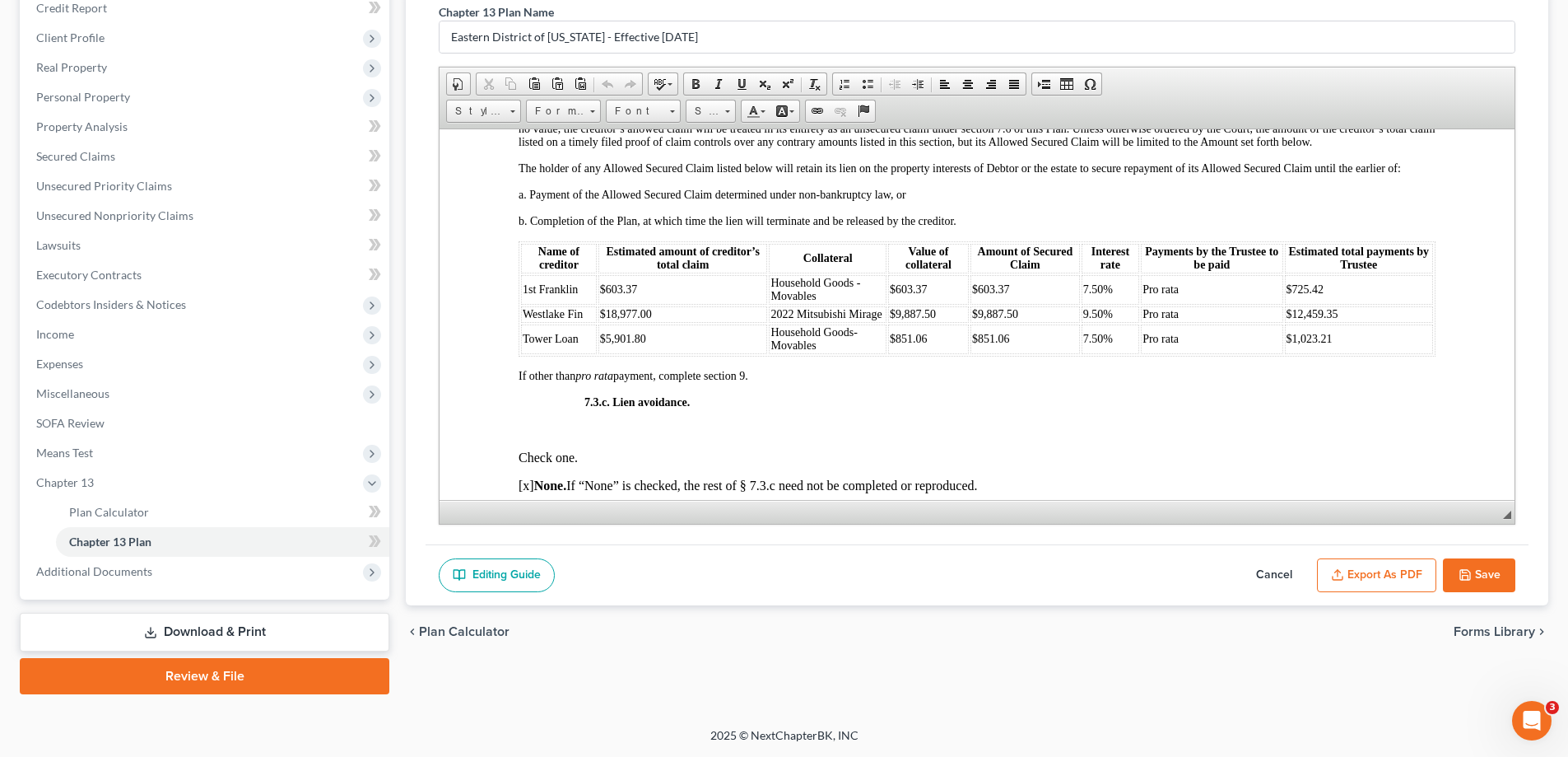
scroll to position [4199, 0]
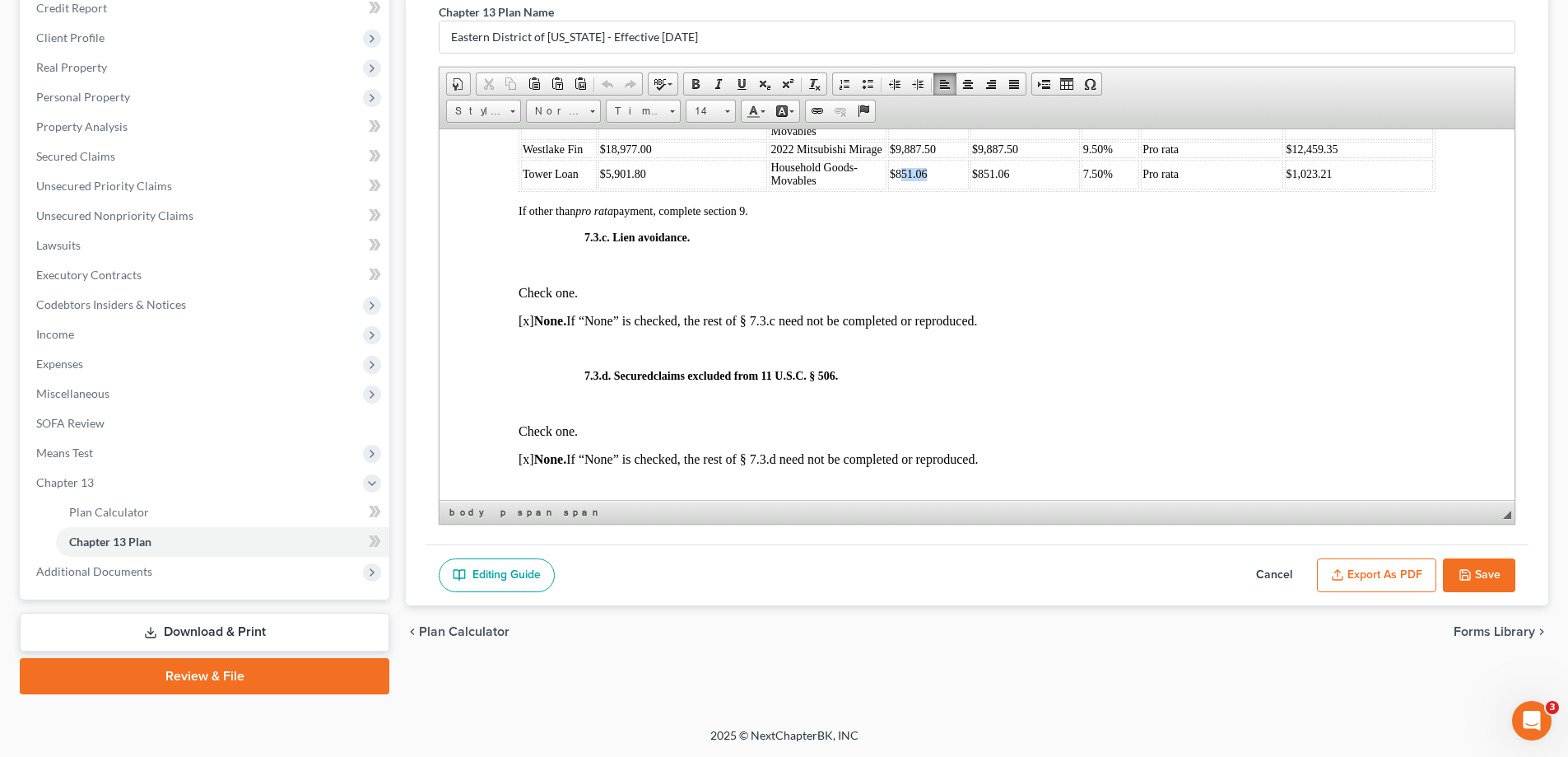
drag, startPoint x: 896, startPoint y: 190, endPoint x: 924, endPoint y: 187, distance: 28.2
click at [924, 187] on td "$851.06" at bounding box center [928, 173] width 81 height 30
drag, startPoint x: 979, startPoint y: 187, endPoint x: 1013, endPoint y: 188, distance: 34.0
click at [1013, 188] on td "$851.06" at bounding box center [1025, 173] width 109 height 30
drag, startPoint x: 1283, startPoint y: 188, endPoint x: 1329, endPoint y: 188, distance: 46.0
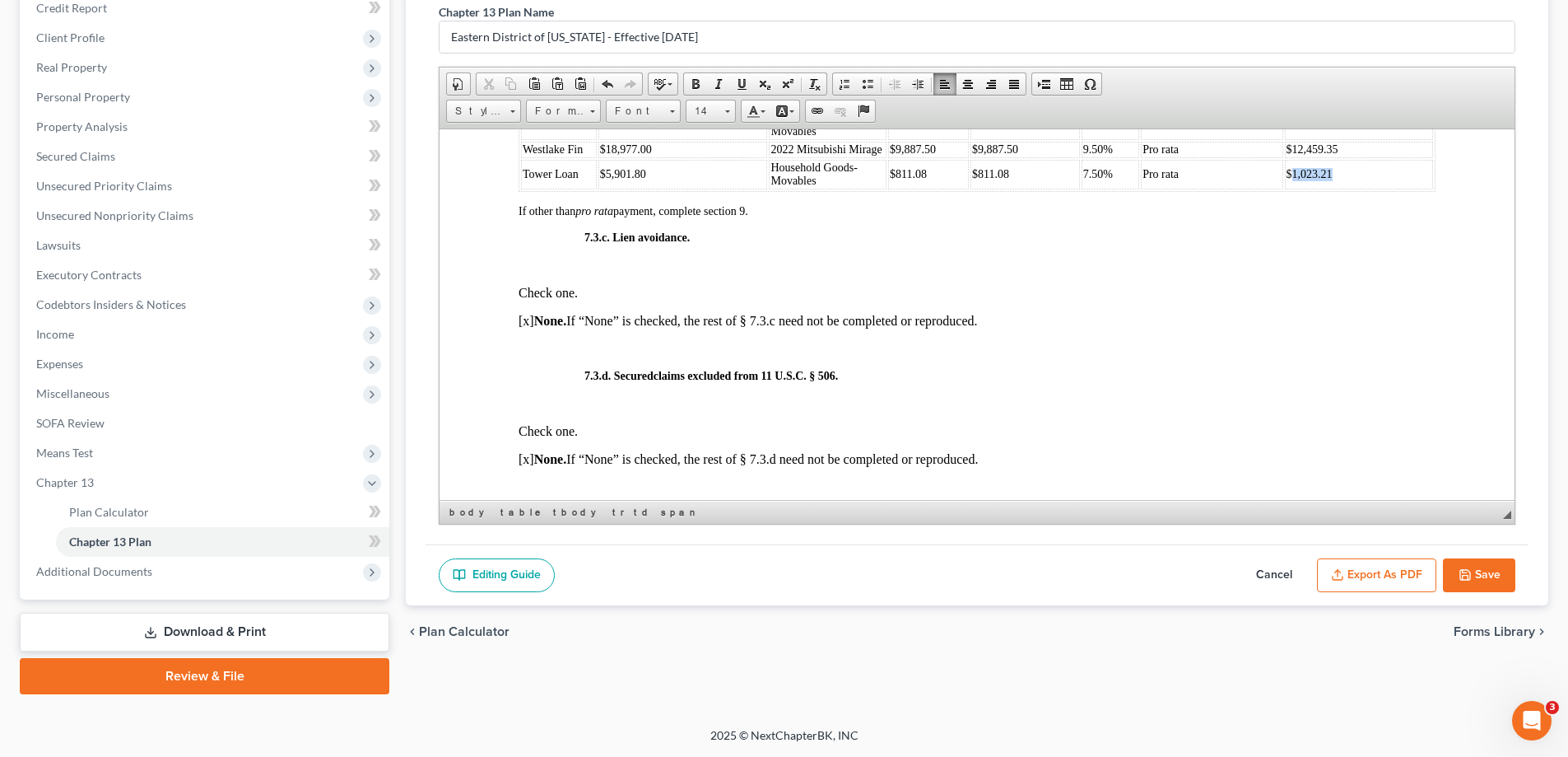
click at [1329, 188] on td "$1,023.21" at bounding box center [1359, 173] width 148 height 30
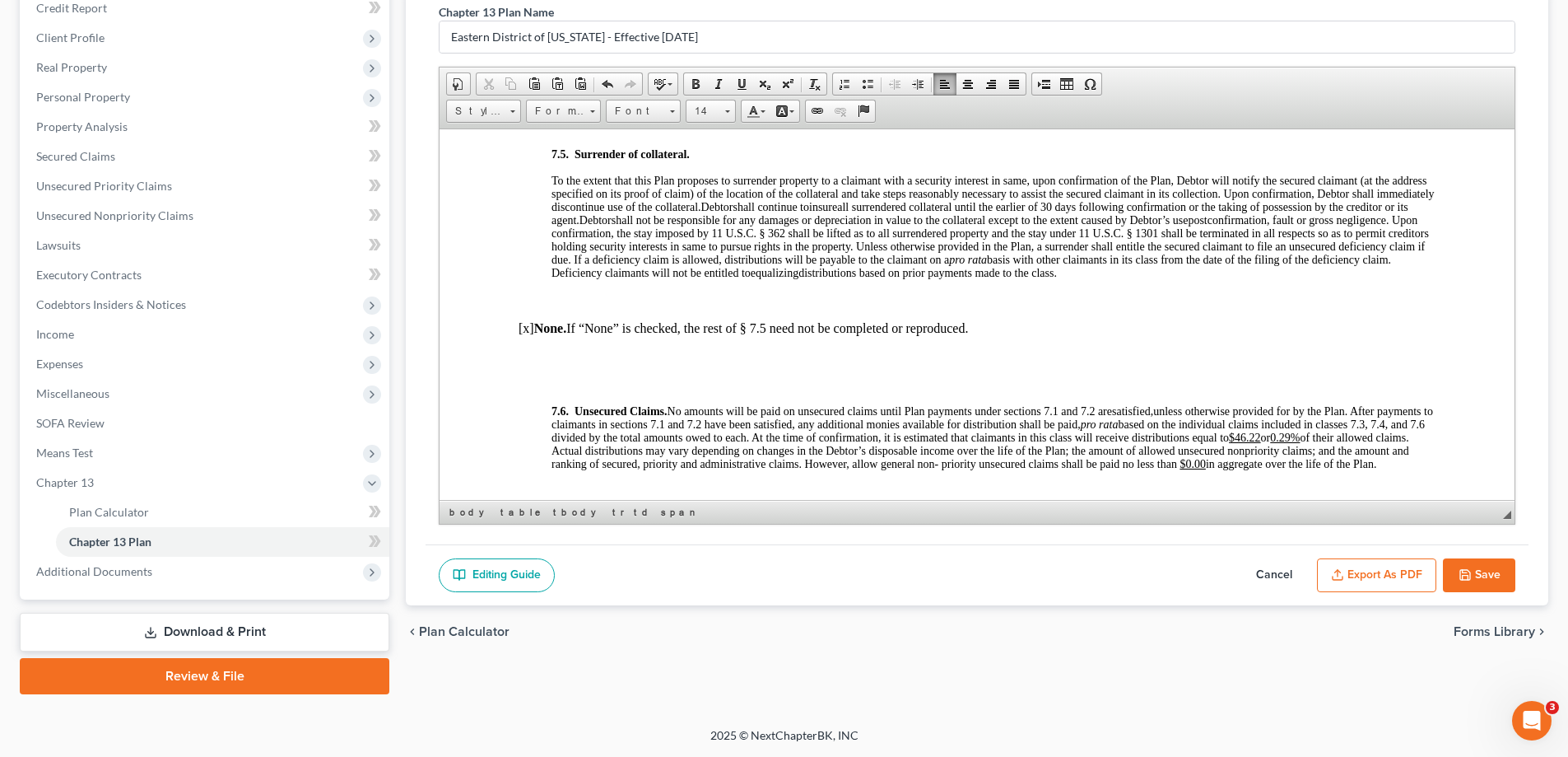
scroll to position [5296, 0]
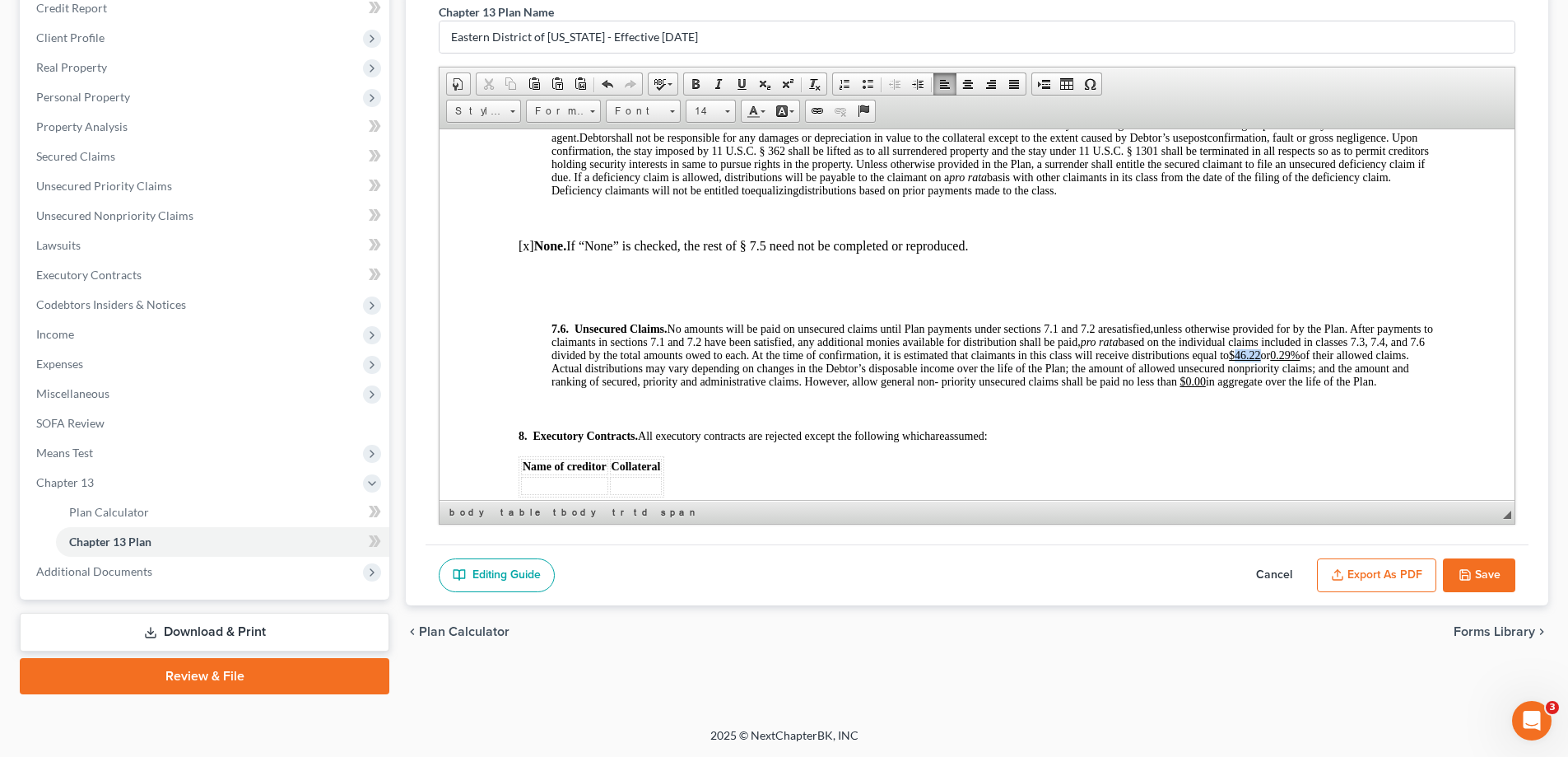
drag, startPoint x: 1313, startPoint y: 366, endPoint x: 1339, endPoint y: 367, distance: 26.0
click at [1261, 361] on u "$46.22" at bounding box center [1245, 354] width 33 height 13
drag, startPoint x: 1364, startPoint y: 364, endPoint x: 1374, endPoint y: 364, distance: 10.0
click at [1300, 361] on u "0.29%" at bounding box center [1285, 354] width 30 height 13
click at [1483, 580] on button "Save" at bounding box center [1479, 575] width 73 height 34
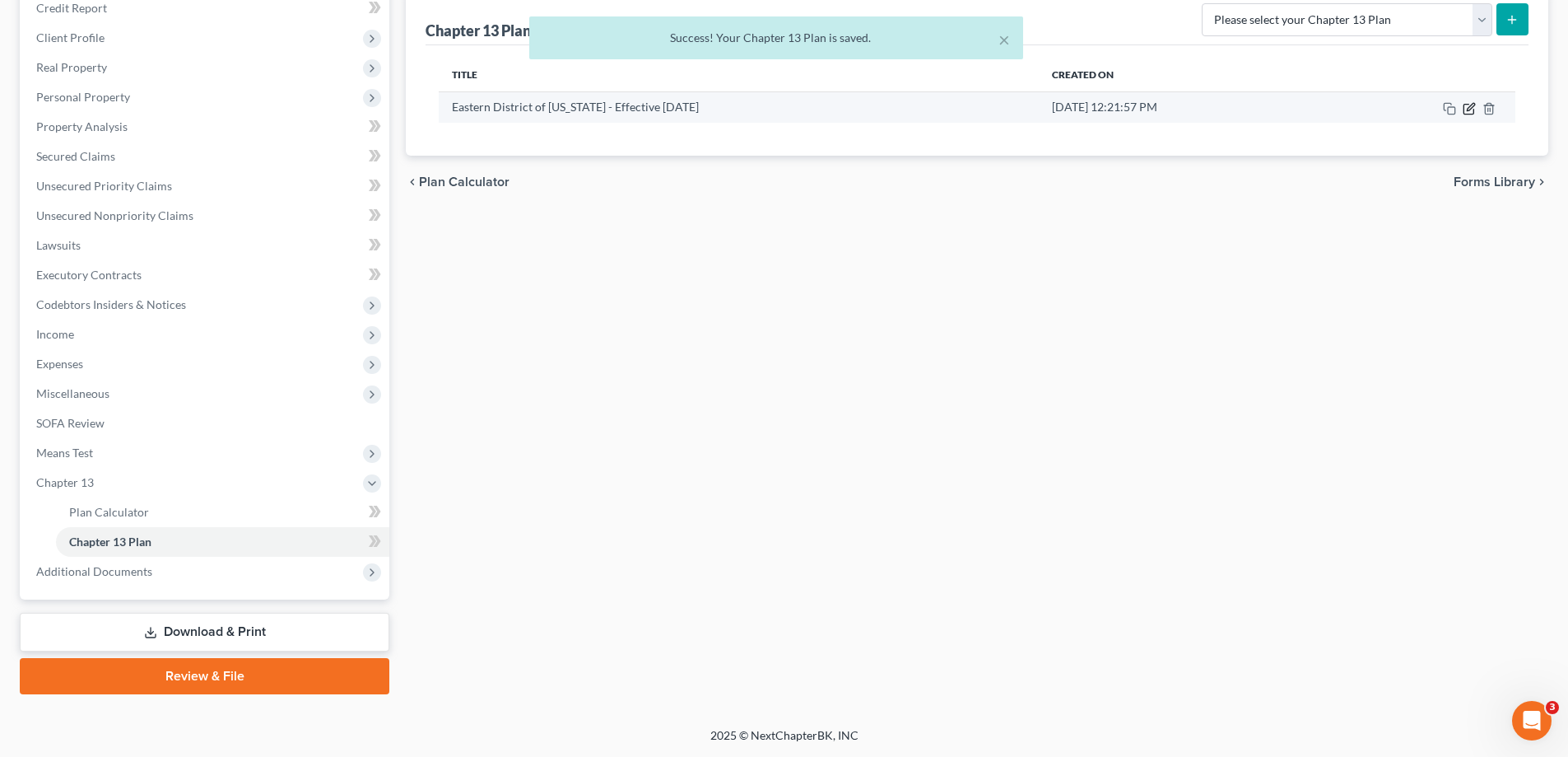
click at [1467, 107] on icon "button" at bounding box center [1468, 108] width 13 height 13
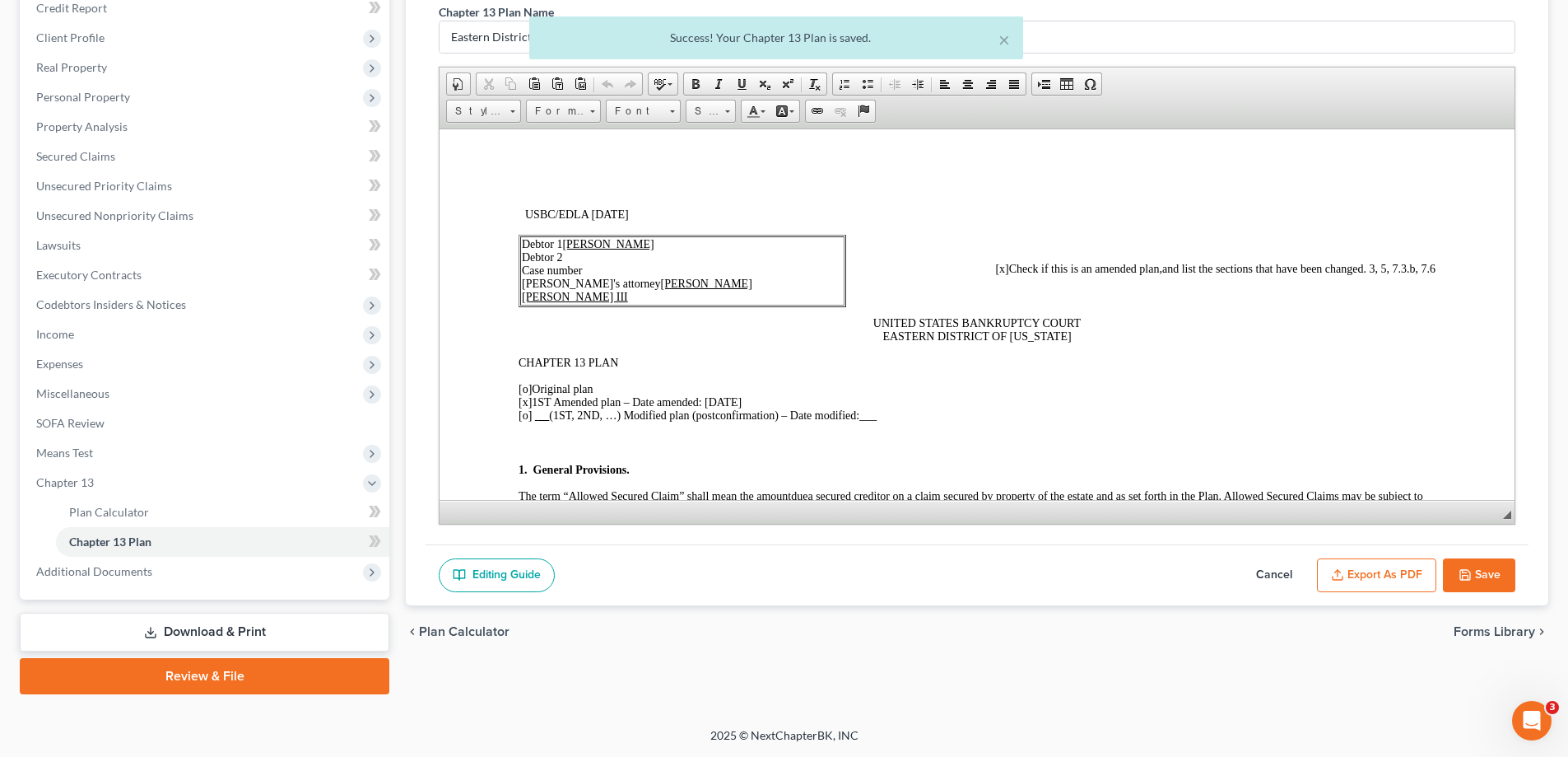
scroll to position [0, 0]
click at [1328, 569] on button "Export as PDF" at bounding box center [1377, 575] width 119 height 34
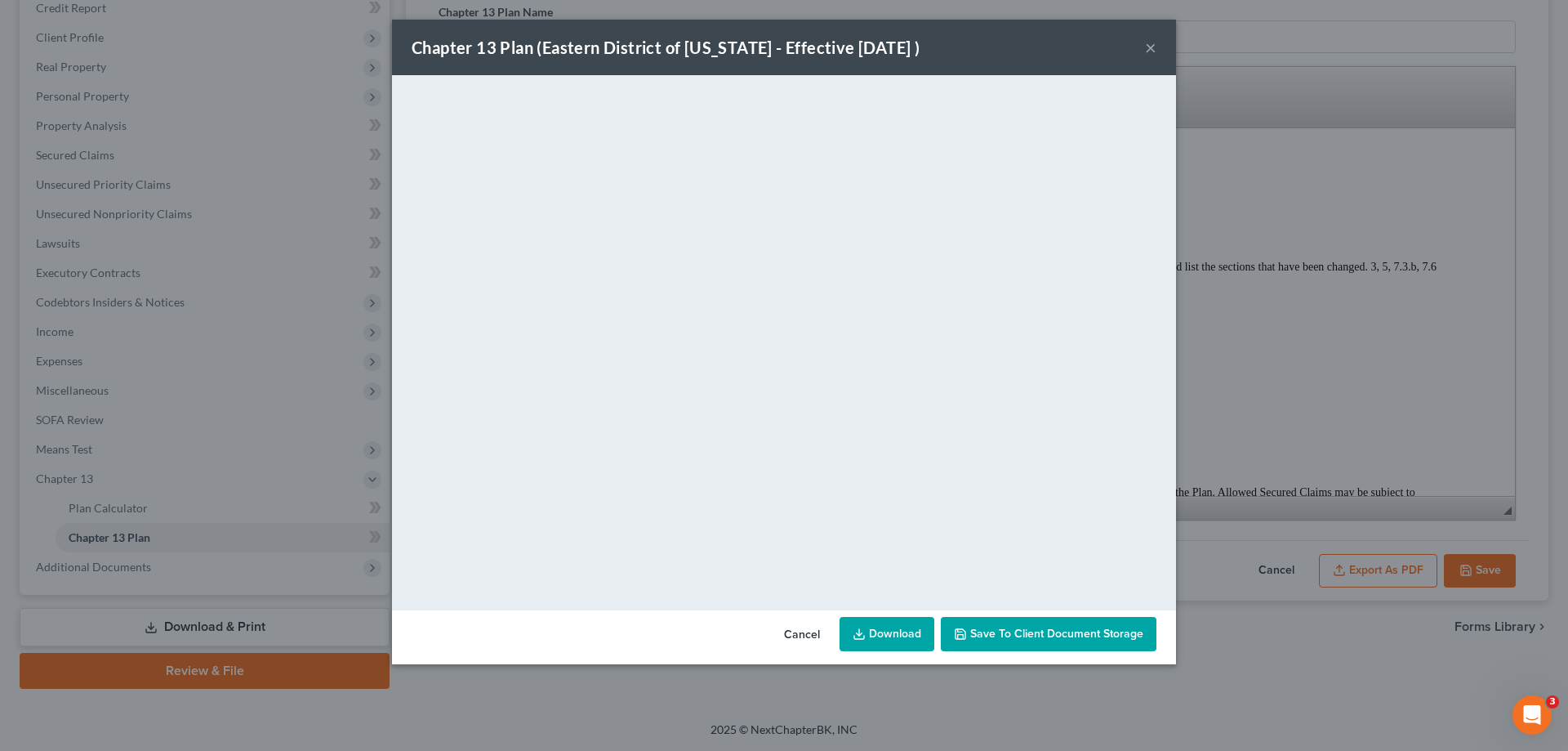
drag, startPoint x: 1151, startPoint y: 44, endPoint x: 1476, endPoint y: 577, distance: 624.3
click at [1152, 44] on button "×" at bounding box center [1151, 47] width 12 height 20
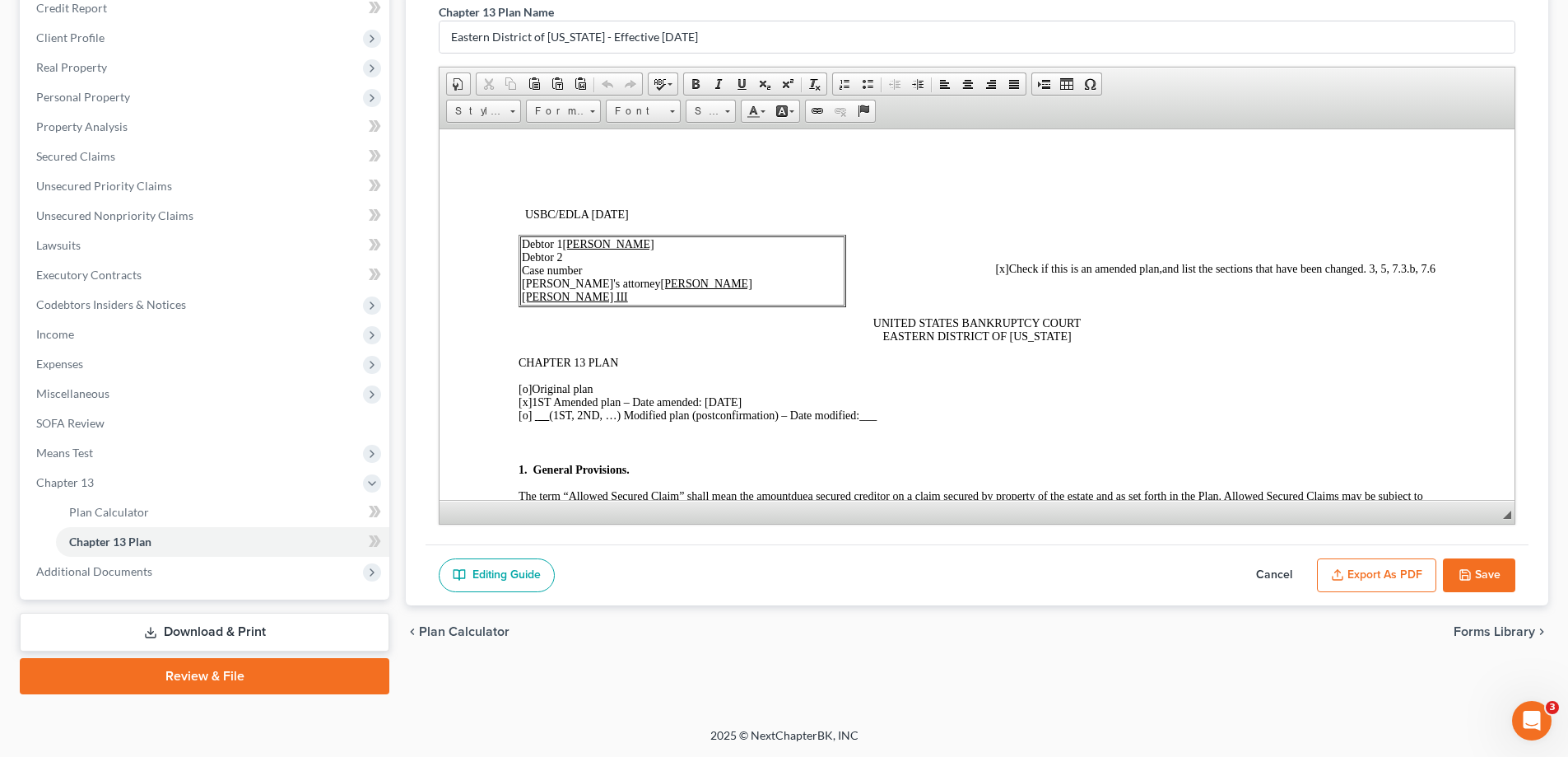
click at [1508, 572] on button "Save" at bounding box center [1479, 575] width 73 height 34
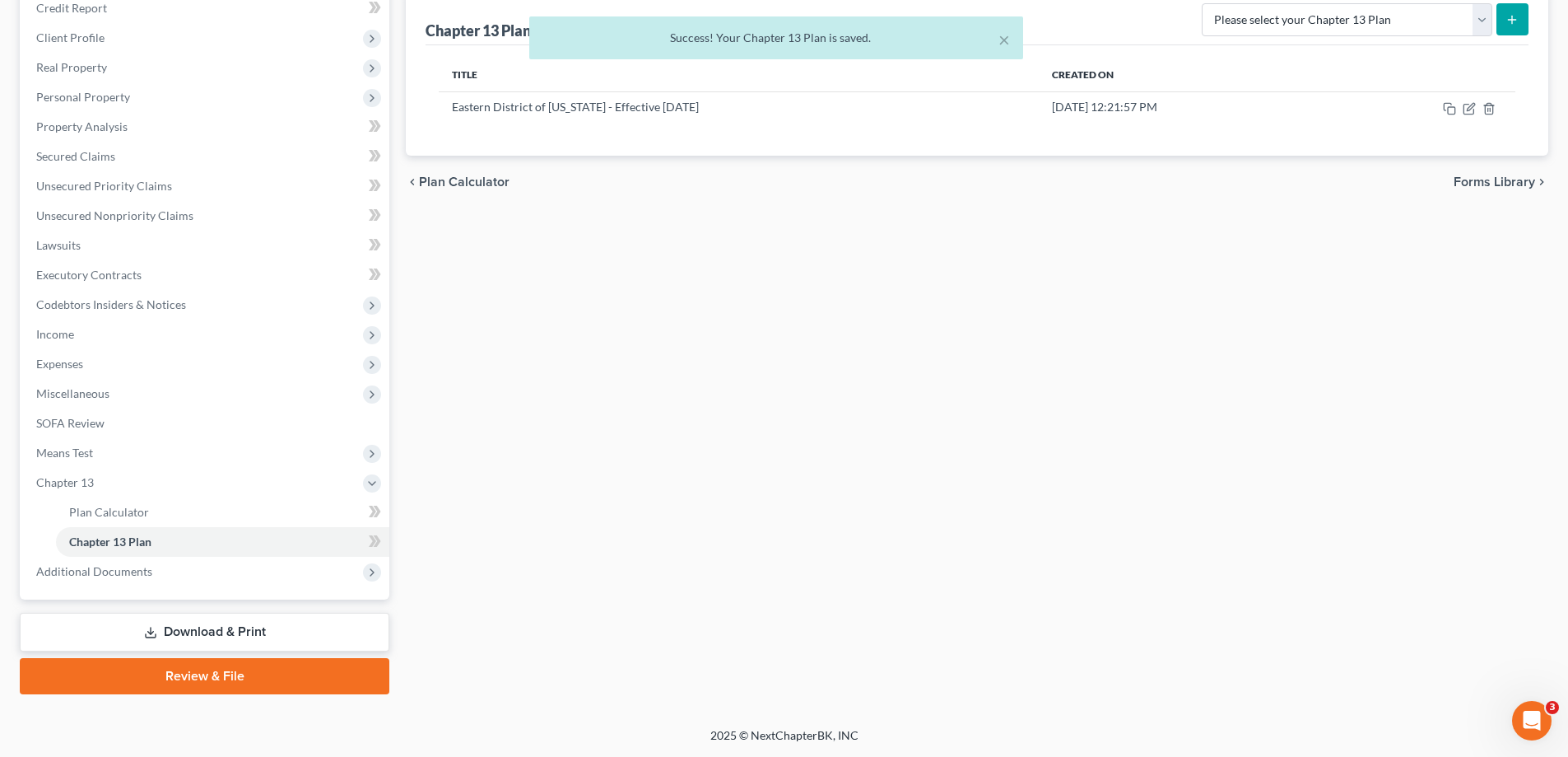
click at [748, 440] on div "Plan Calculator Chapter 13 Plan Chapter 13 Plan Editor Please select your Chapt…" at bounding box center [977, 322] width 1159 height 743
